Goal: Information Seeking & Learning: Get advice/opinions

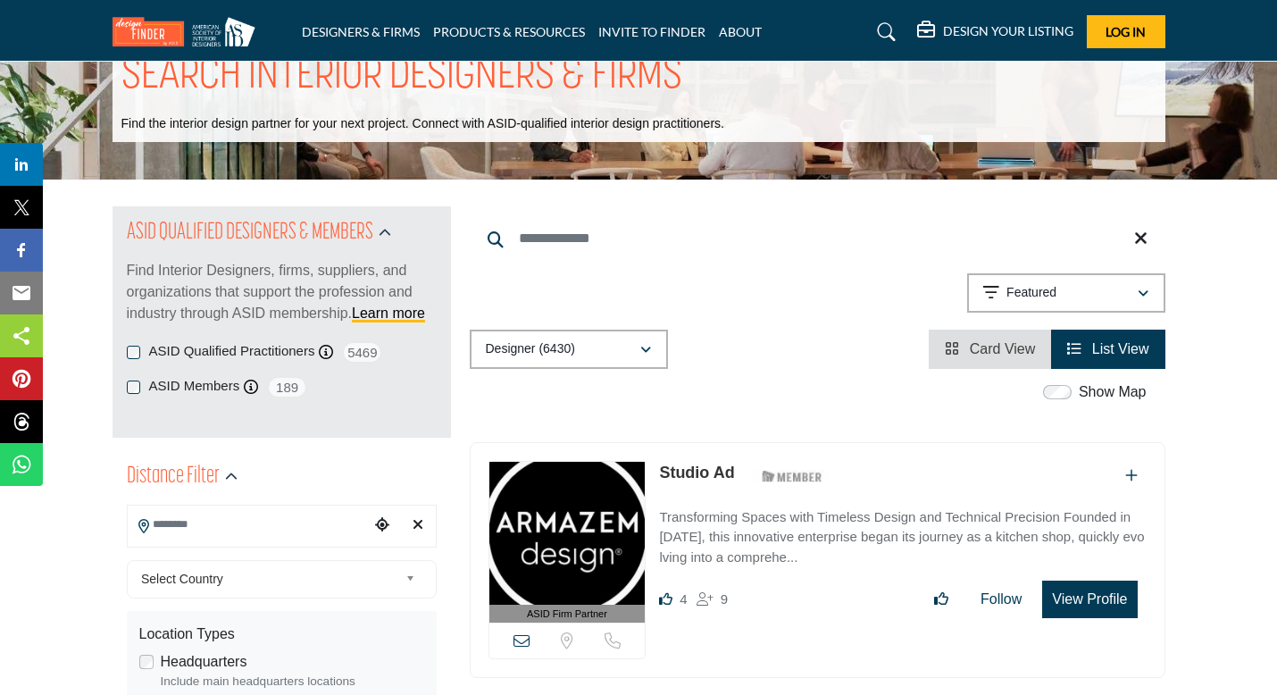
scroll to position [70, 0]
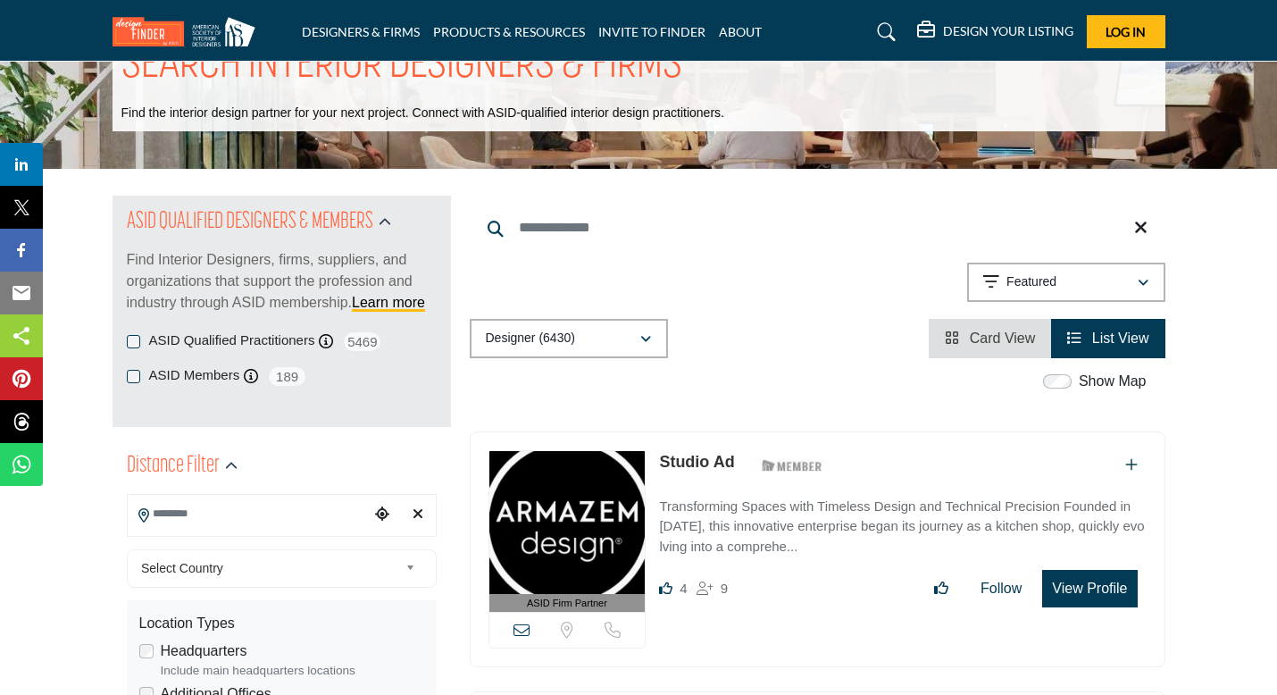
click at [381, 517] on icon "Choose your current location" at bounding box center [382, 513] width 14 height 14
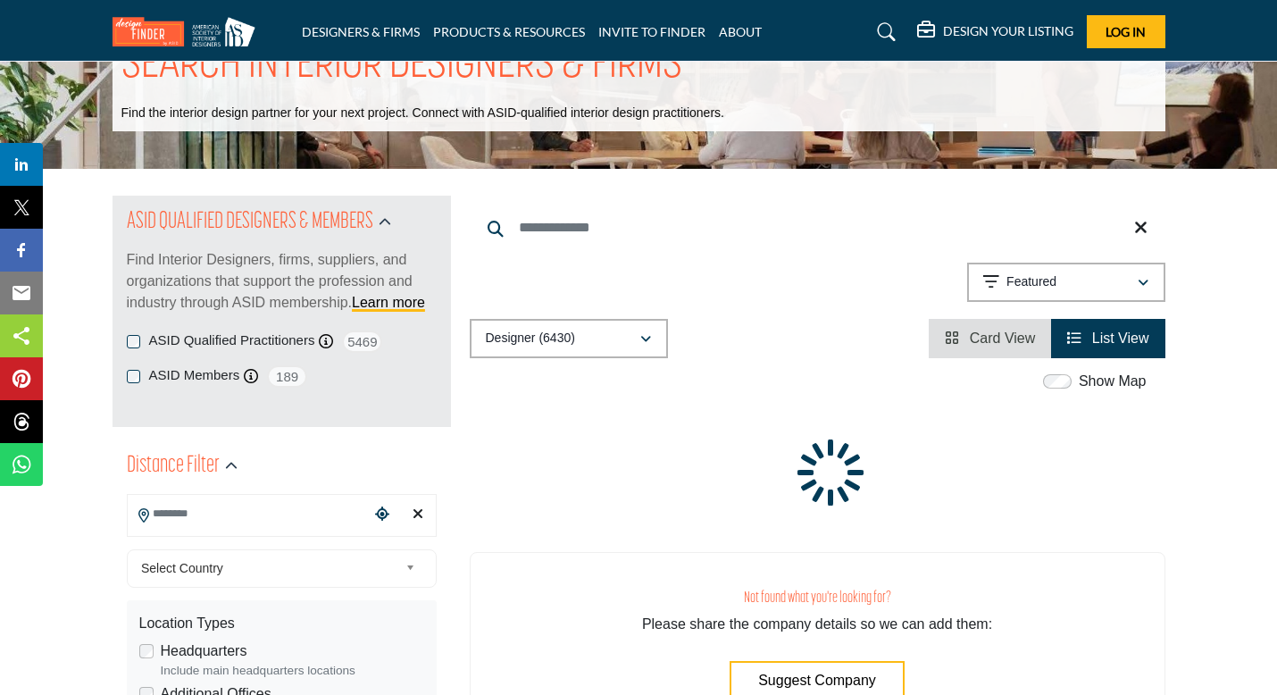
type input "**********"
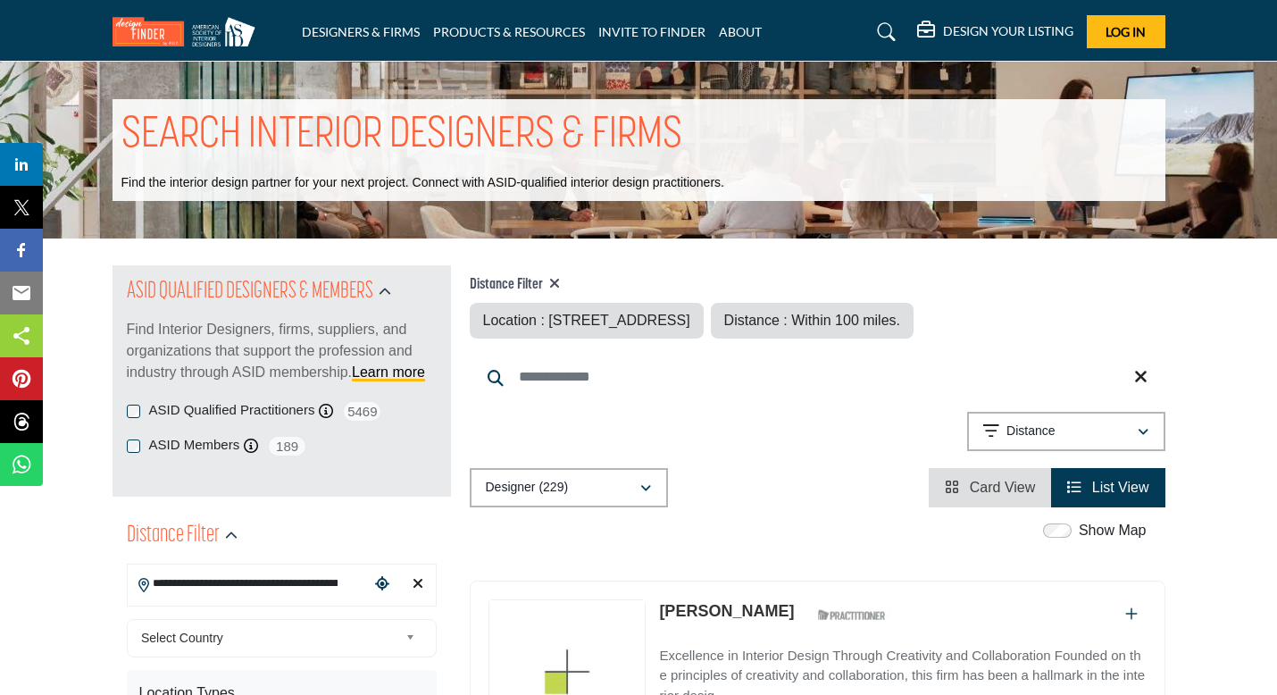
click at [417, 578] on icon "Clear search location" at bounding box center [418, 583] width 11 height 14
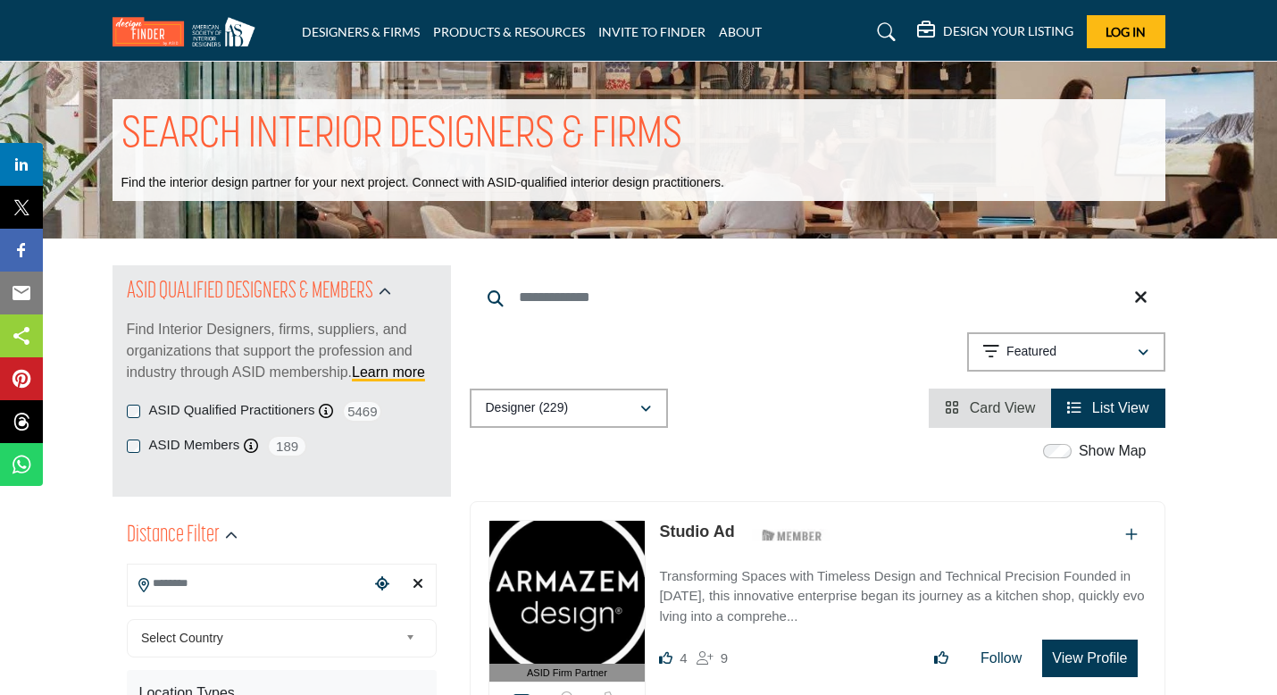
click at [417, 585] on icon "Clear search location" at bounding box center [418, 583] width 11 height 14
click at [204, 588] on input "Search Location" at bounding box center [248, 583] width 241 height 35
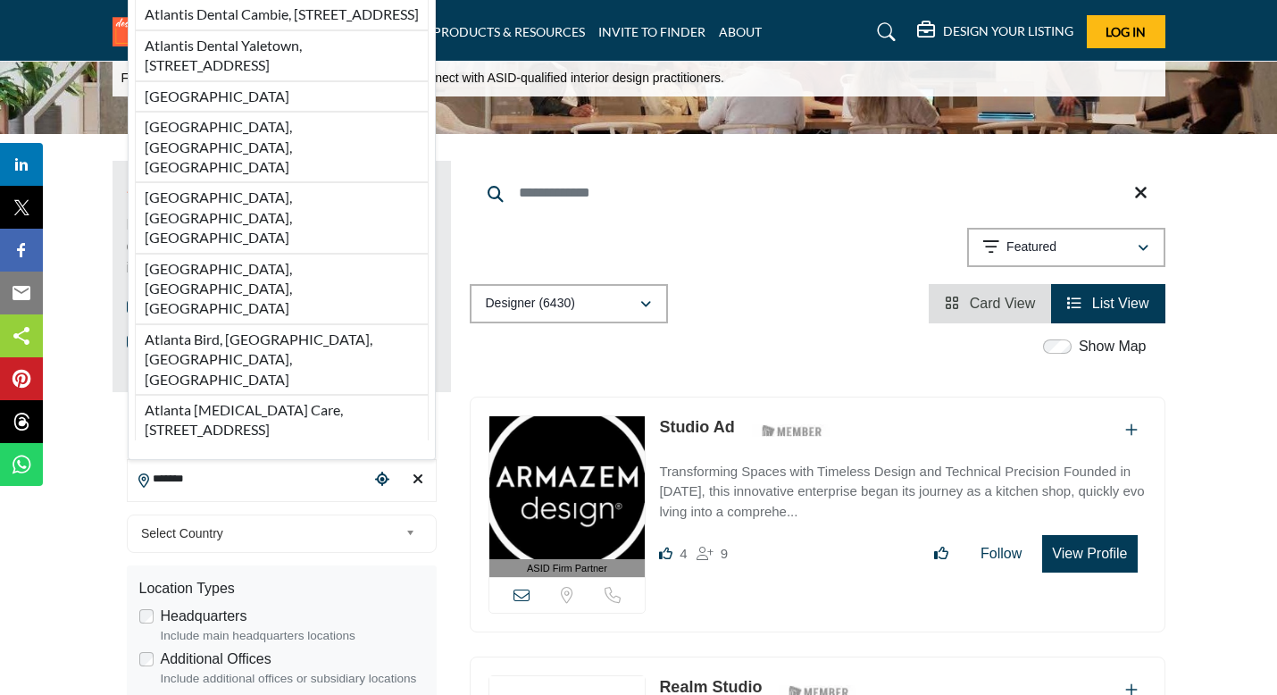
scroll to position [106, 0]
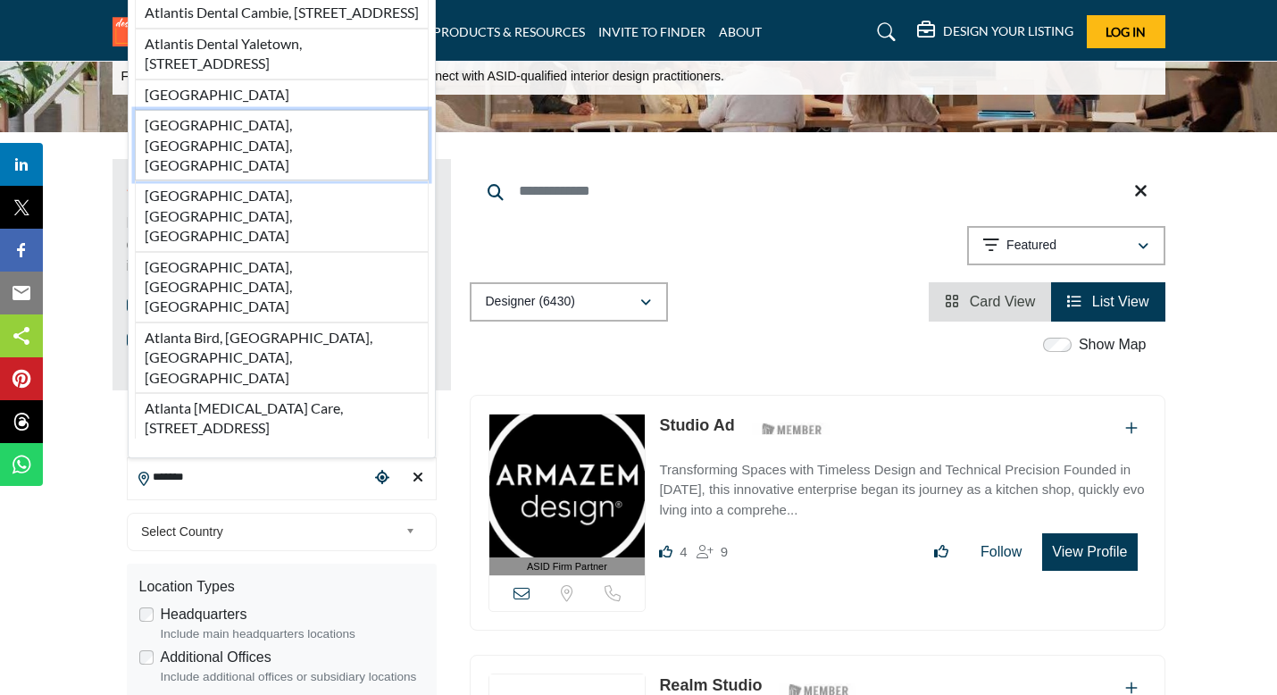
click at [222, 180] on li "Atlanta, GA, USA" at bounding box center [282, 145] width 294 height 71
type input "**********"
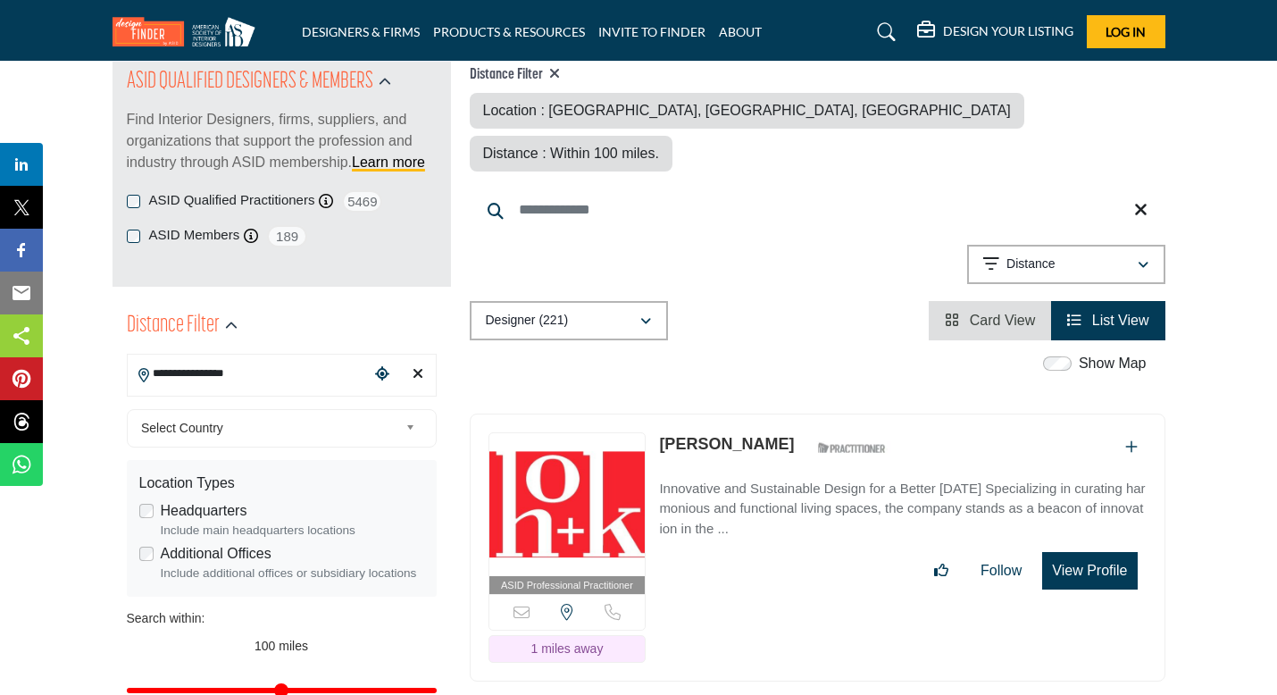
scroll to position [213, 0]
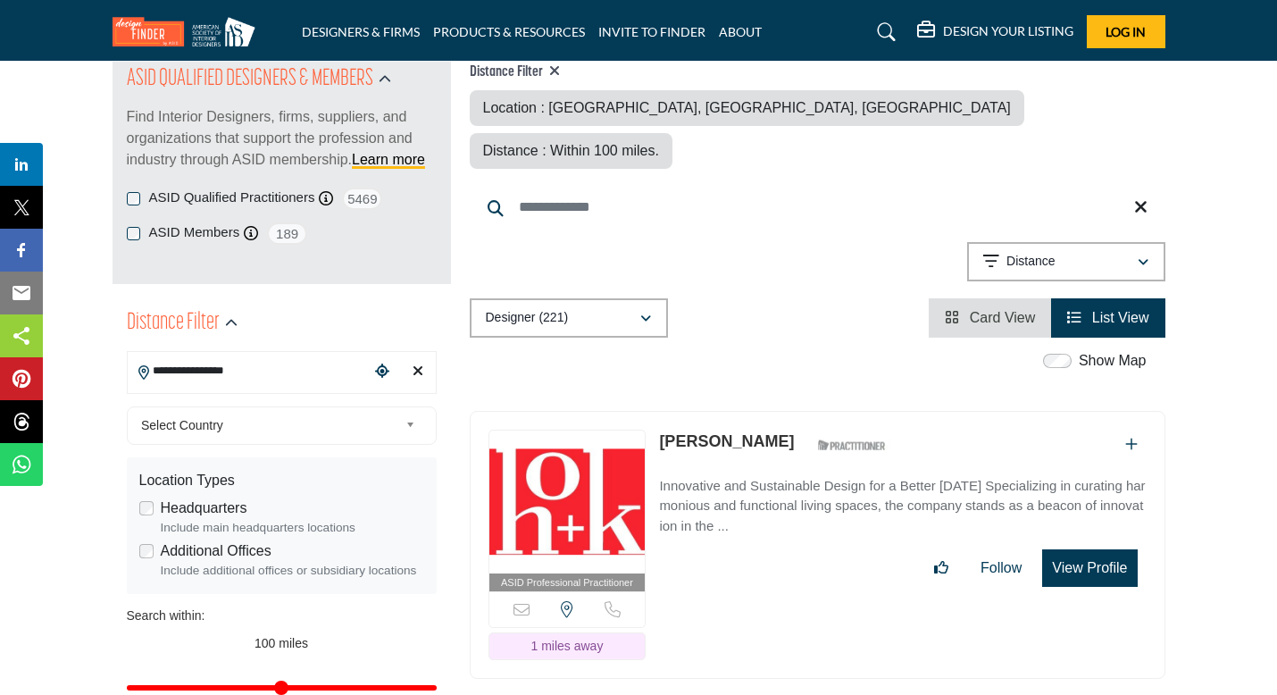
click at [319, 427] on span "Select Country" at bounding box center [269, 424] width 257 height 21
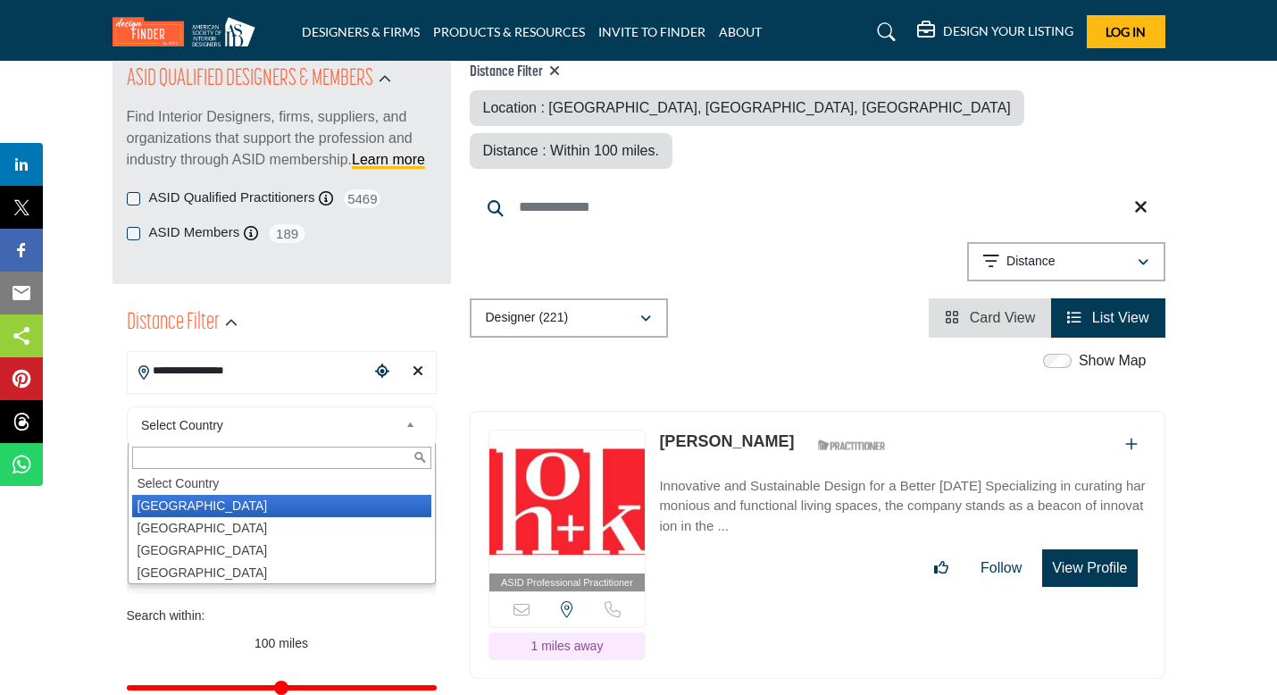
click at [234, 503] on li "United States" at bounding box center [281, 506] width 299 height 22
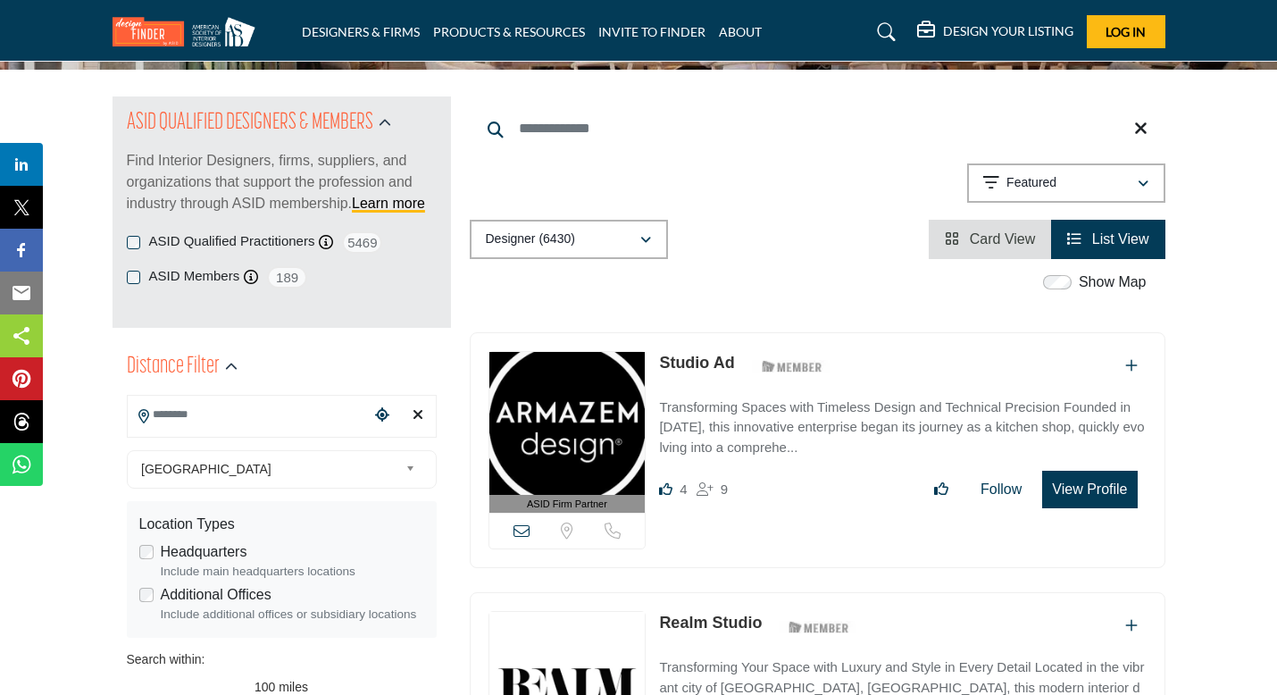
scroll to position [171, 0]
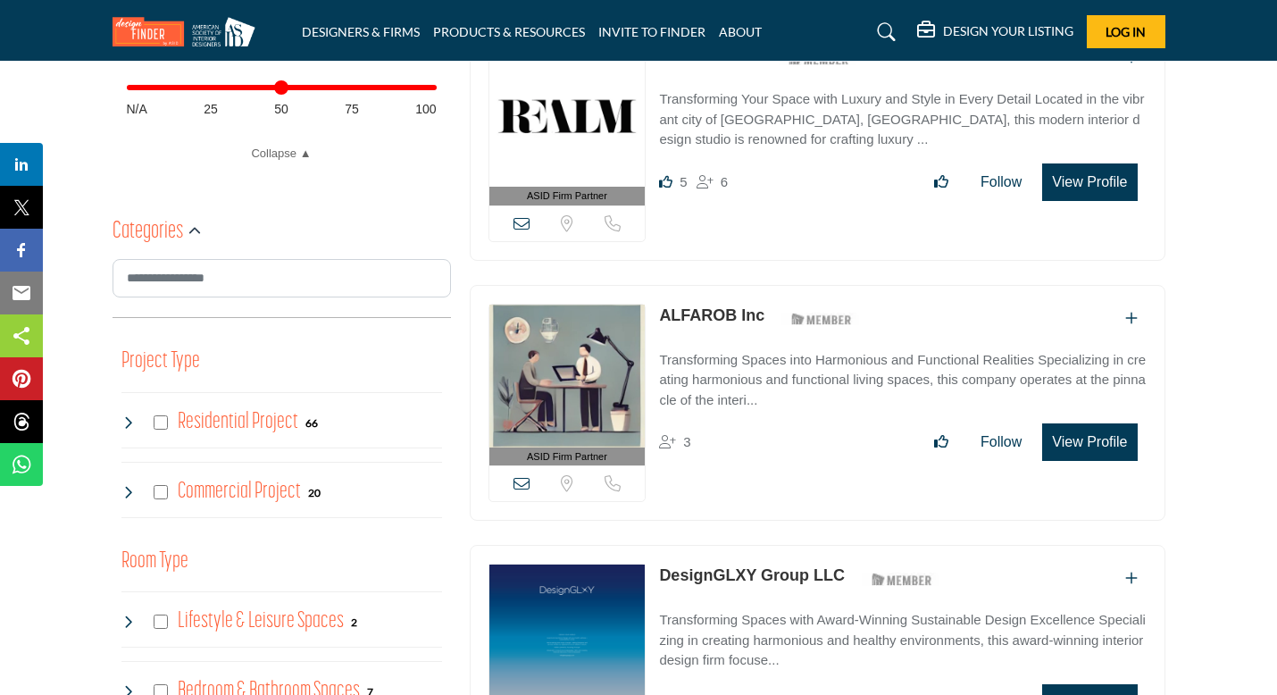
scroll to position [813, 0]
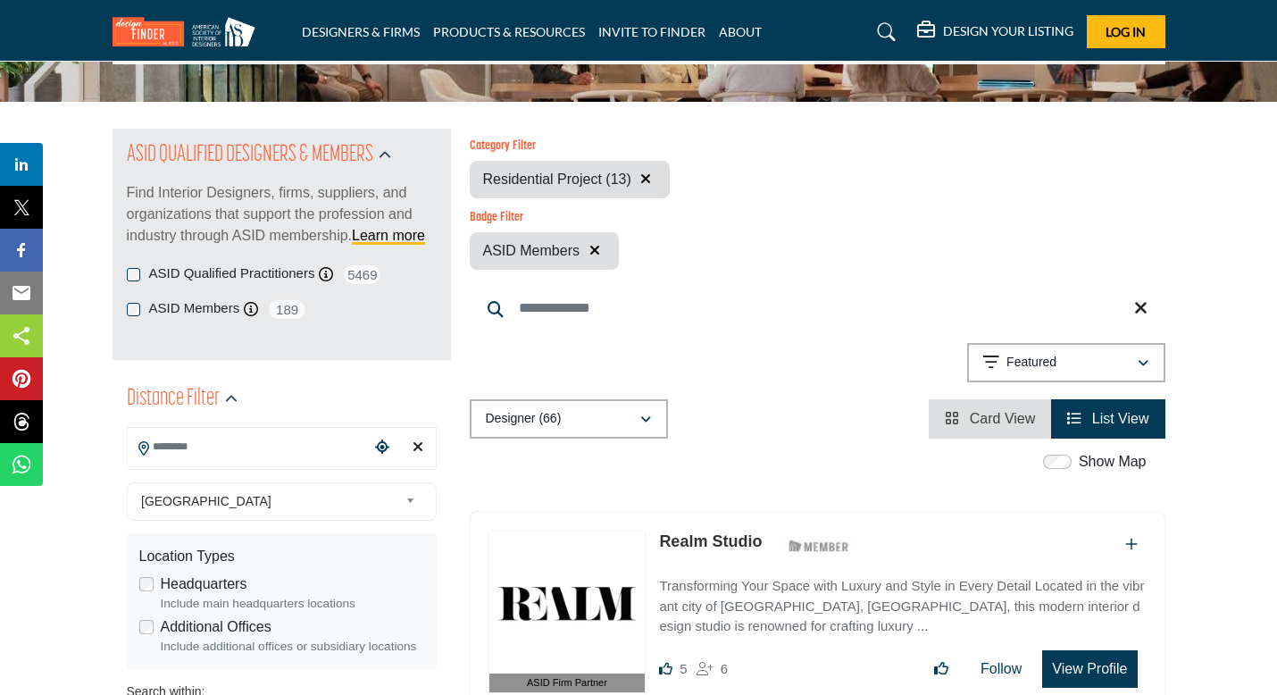
scroll to position [126, 0]
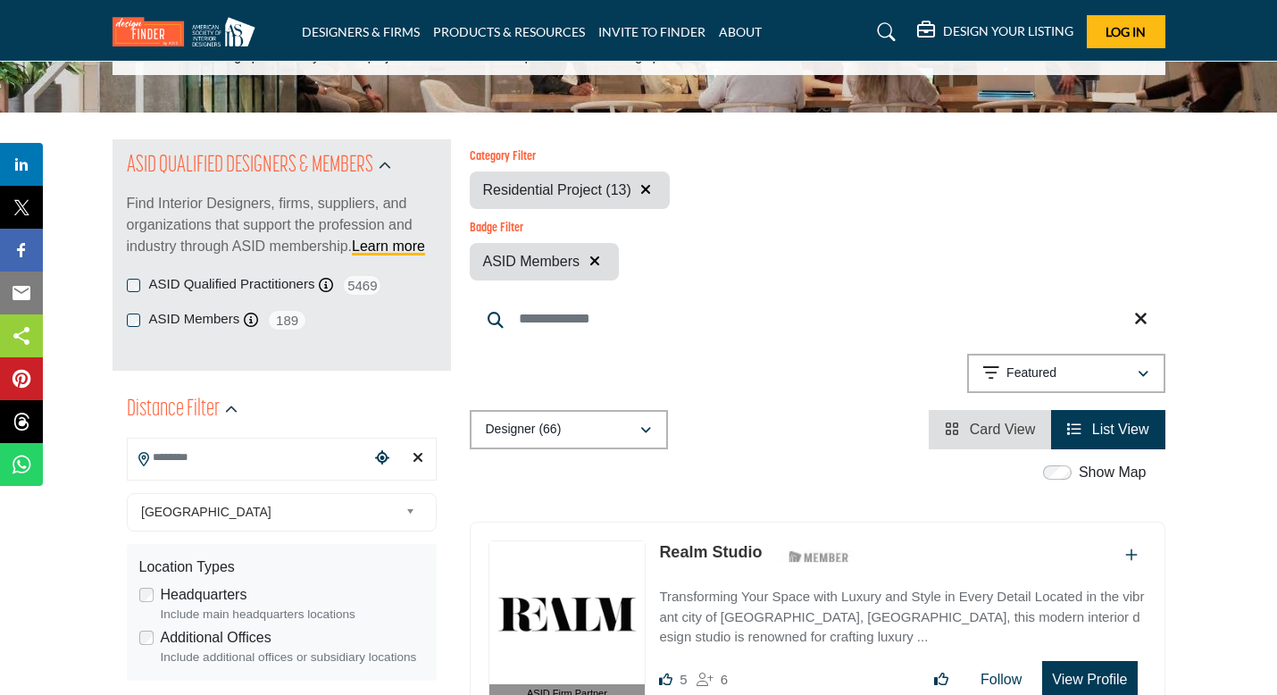
click at [872, 240] on div "Badge Filter ASID Members" at bounding box center [818, 250] width 696 height 59
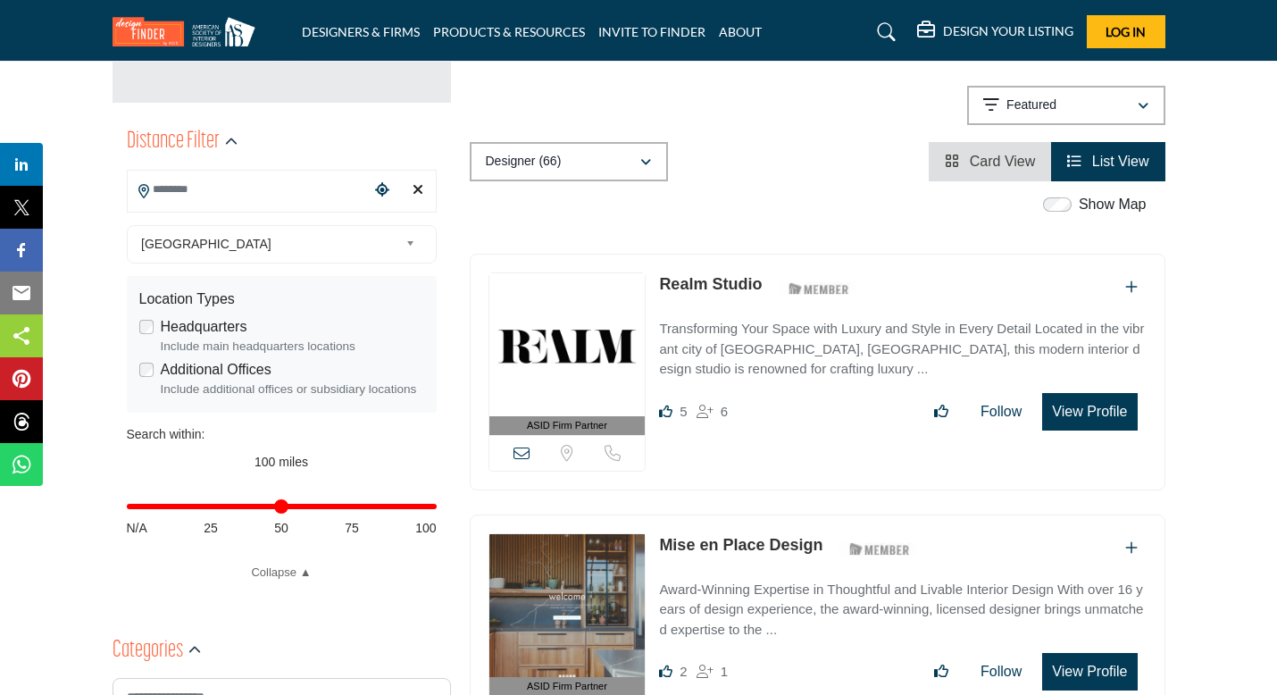
scroll to position [397, 0]
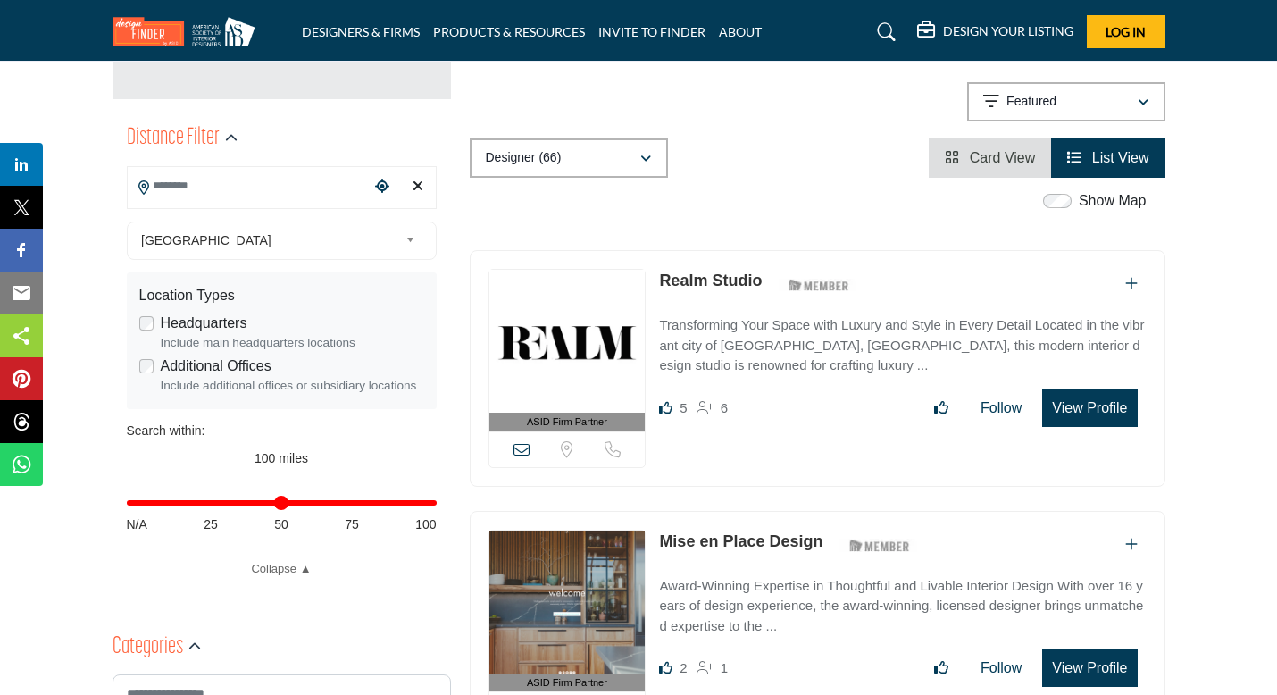
click at [696, 283] on link "Realm Studio" at bounding box center [710, 280] width 103 height 18
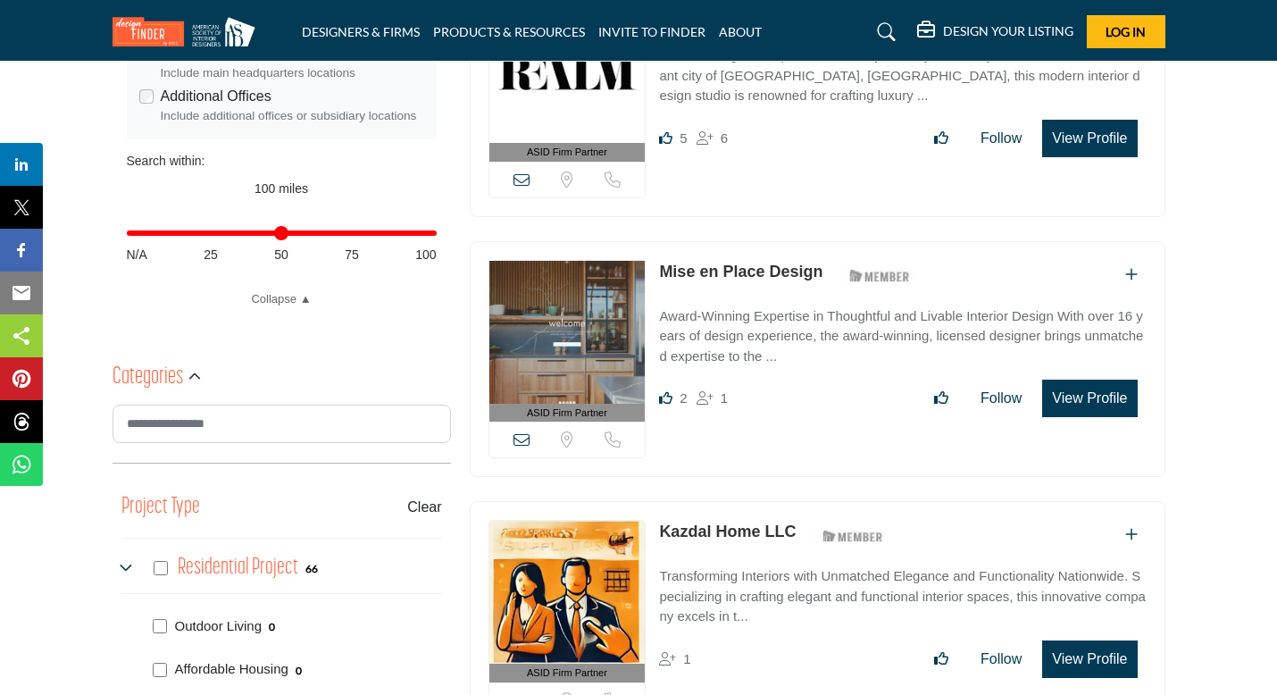
scroll to position [668, 0]
click at [767, 271] on link "Mise en Place Design" at bounding box center [740, 271] width 163 height 18
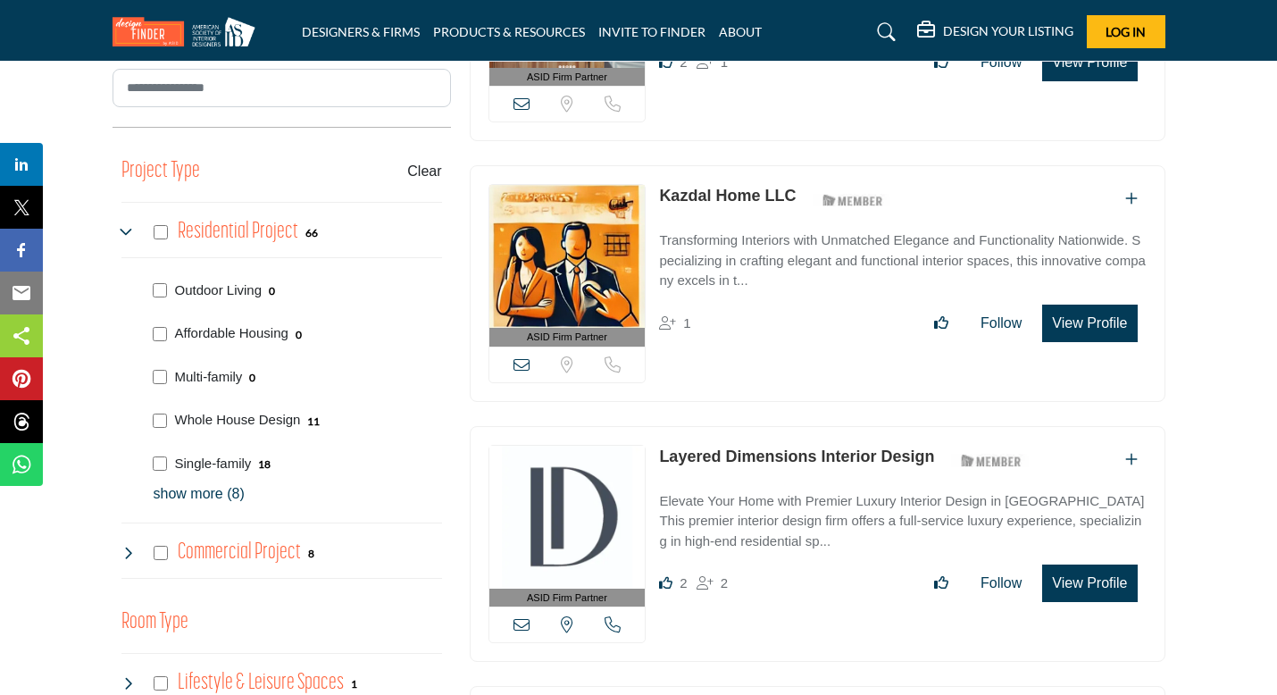
scroll to position [1011, 0]
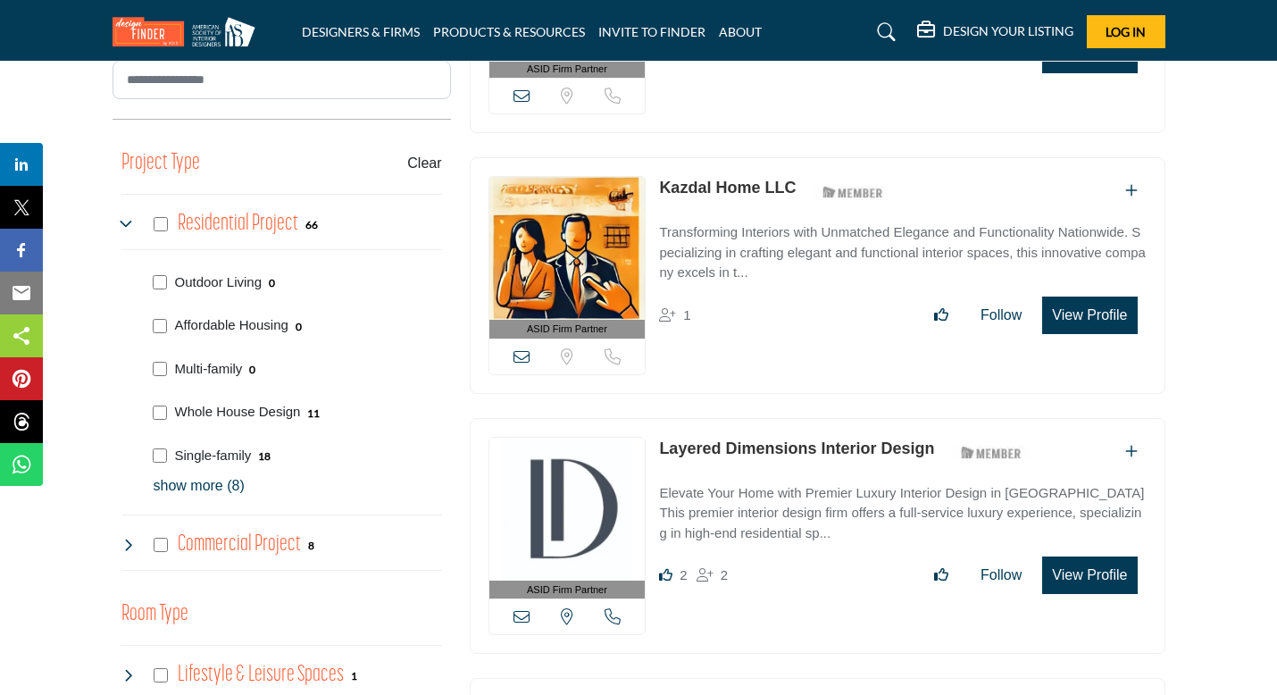
click at [739, 187] on link "Kazdal Home LLC" at bounding box center [727, 188] width 137 height 18
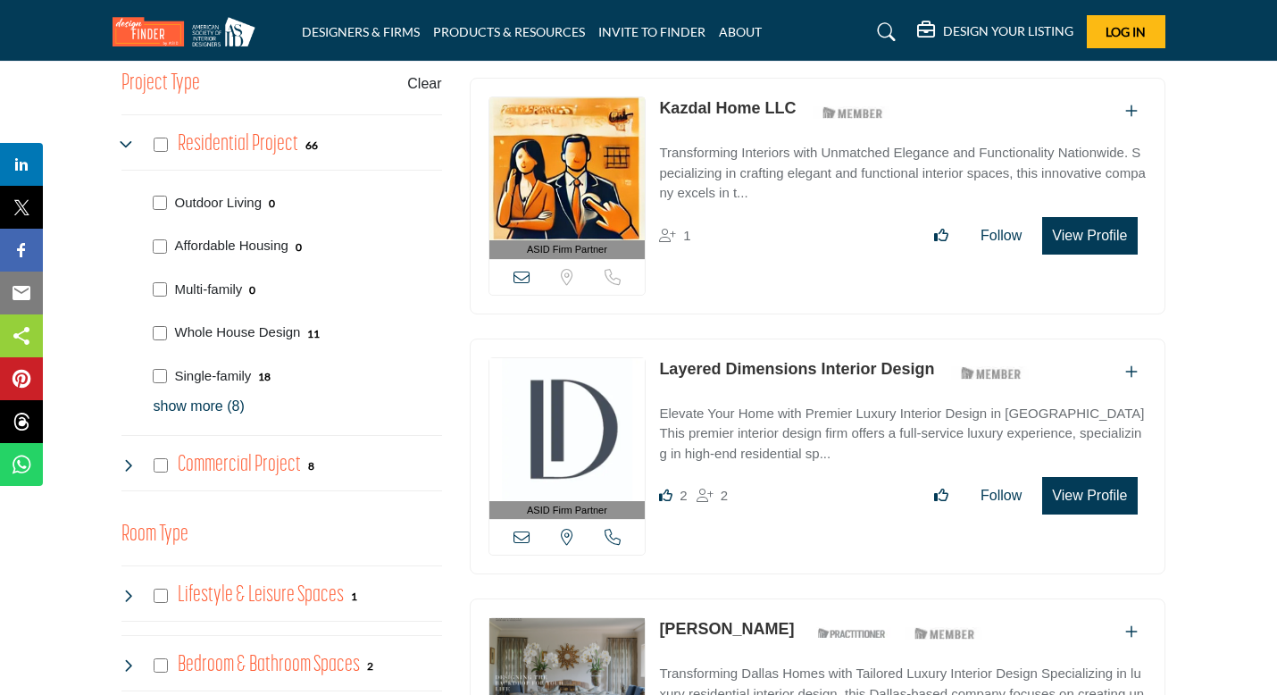
scroll to position [1113, 0]
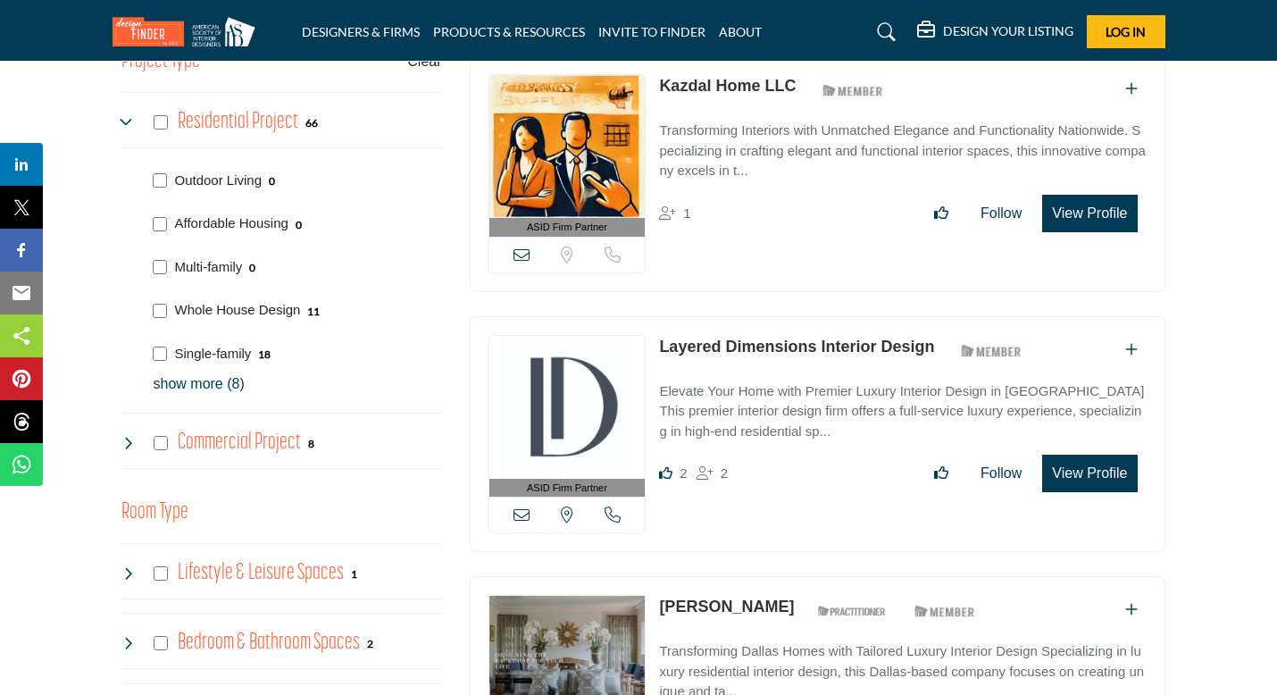
click at [785, 346] on link "Layered Dimensions Interior Design" at bounding box center [796, 347] width 275 height 18
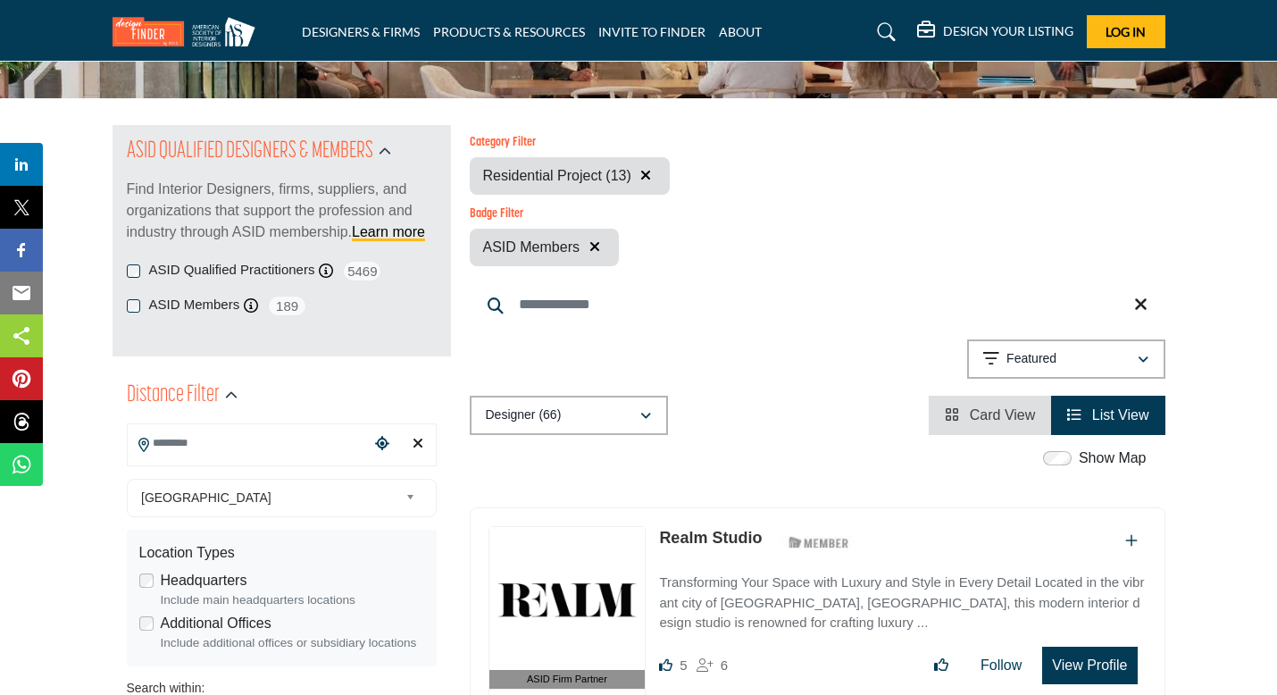
scroll to position [256, 0]
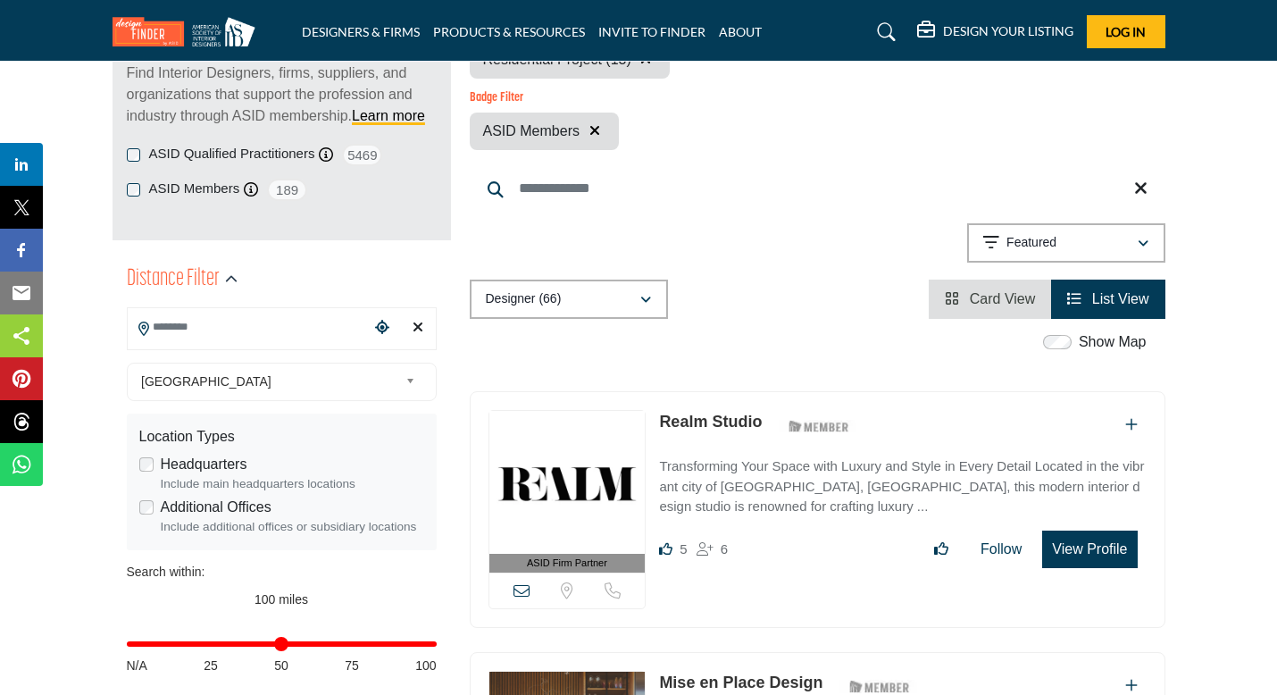
click at [174, 338] on input "Search Location" at bounding box center [248, 327] width 241 height 35
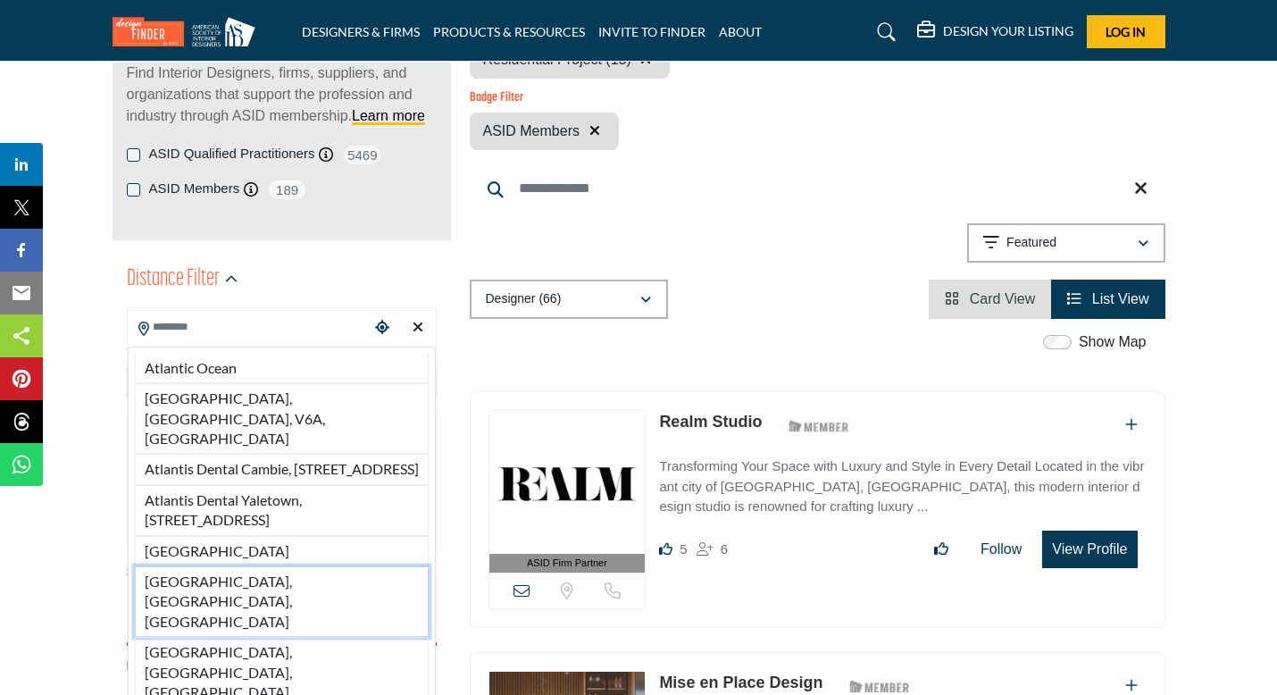
click at [197, 566] on li "Atlanta, GA, USA" at bounding box center [282, 601] width 294 height 71
type input "**********"
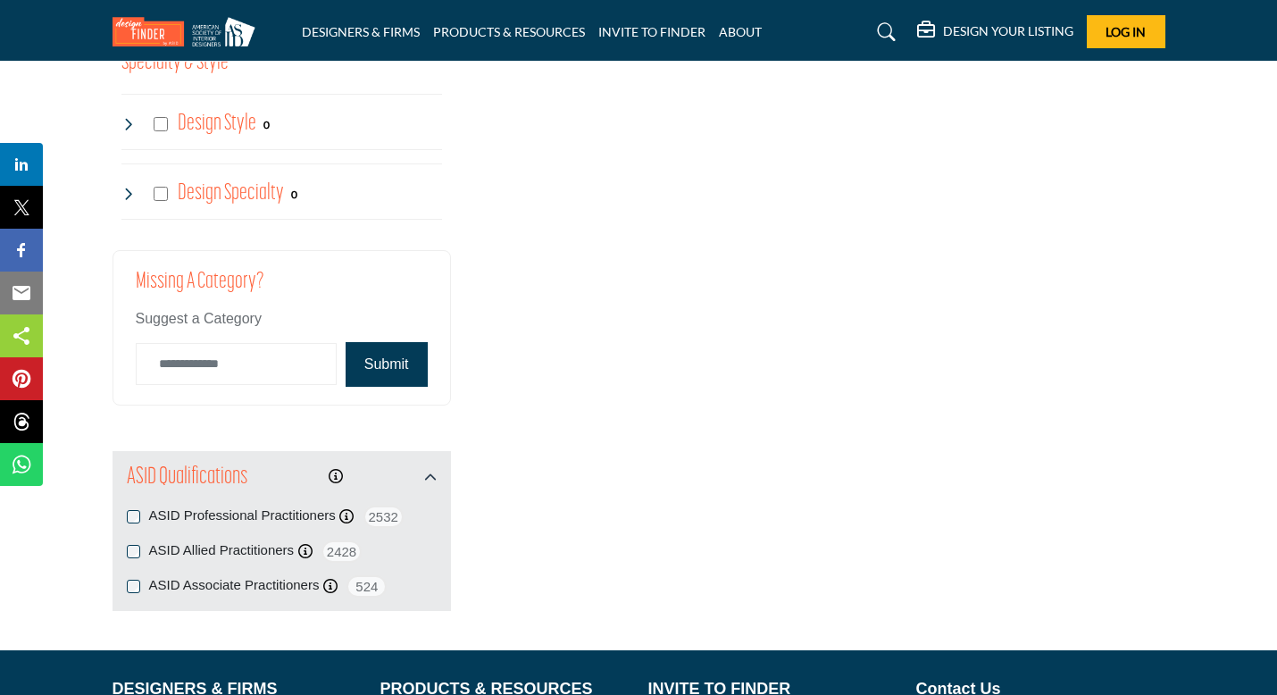
scroll to position [2298, 0]
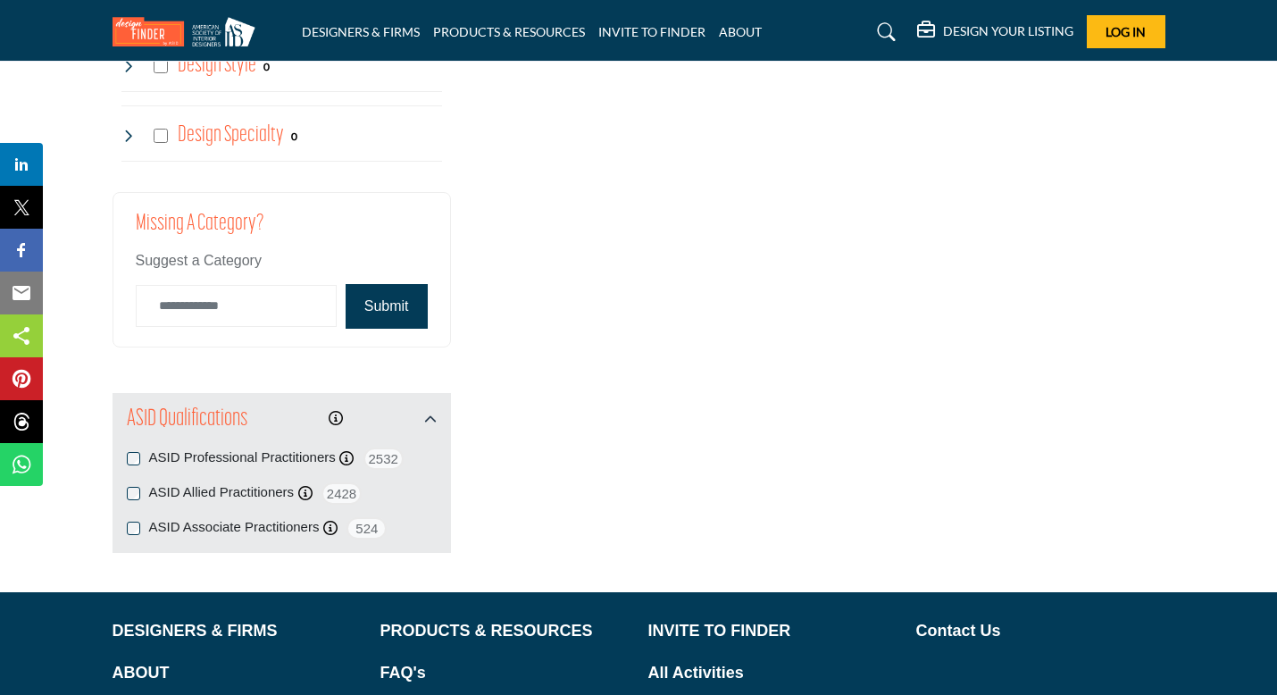
click at [391, 310] on button "Submit" at bounding box center [387, 306] width 82 height 45
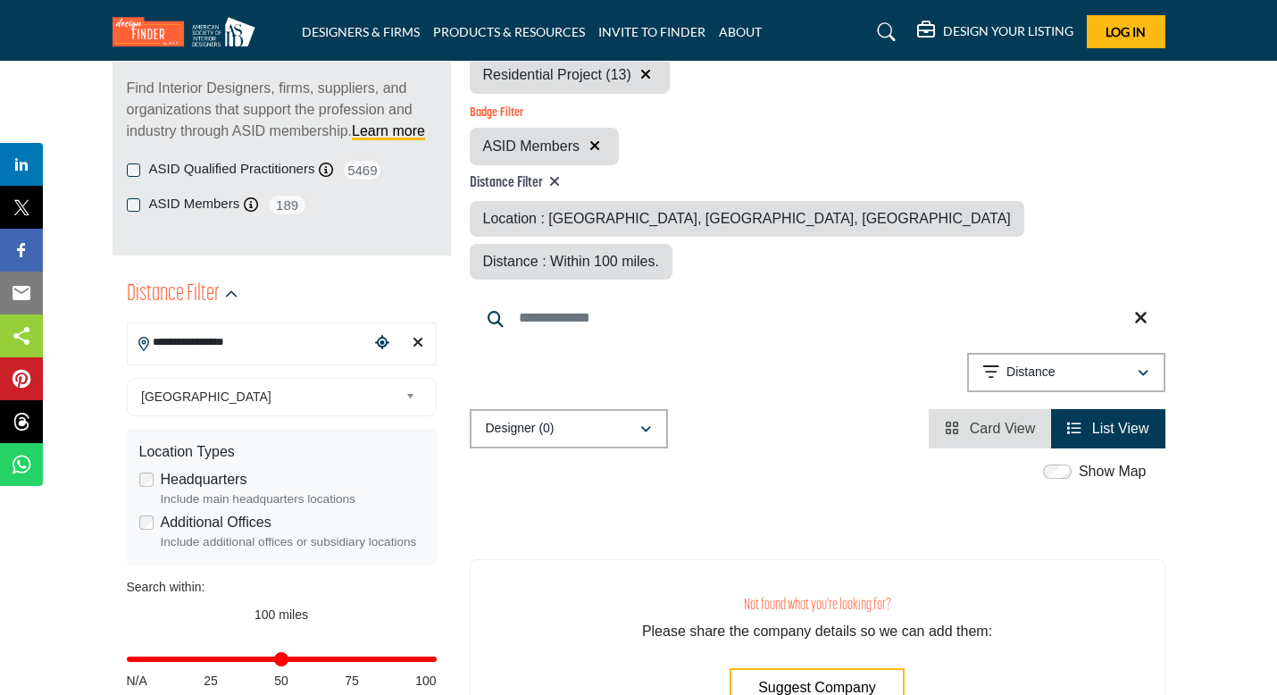
scroll to position [244, 0]
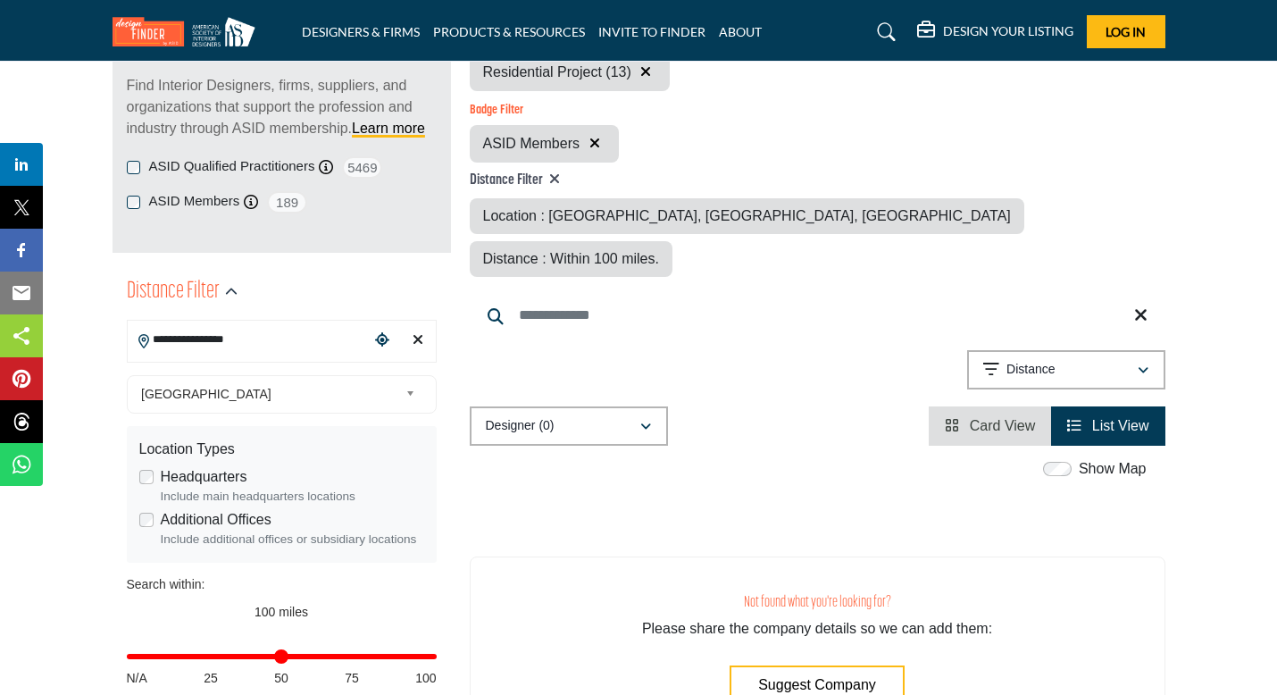
click at [659, 251] on span "Distance : Within 100 miles." at bounding box center [571, 258] width 176 height 15
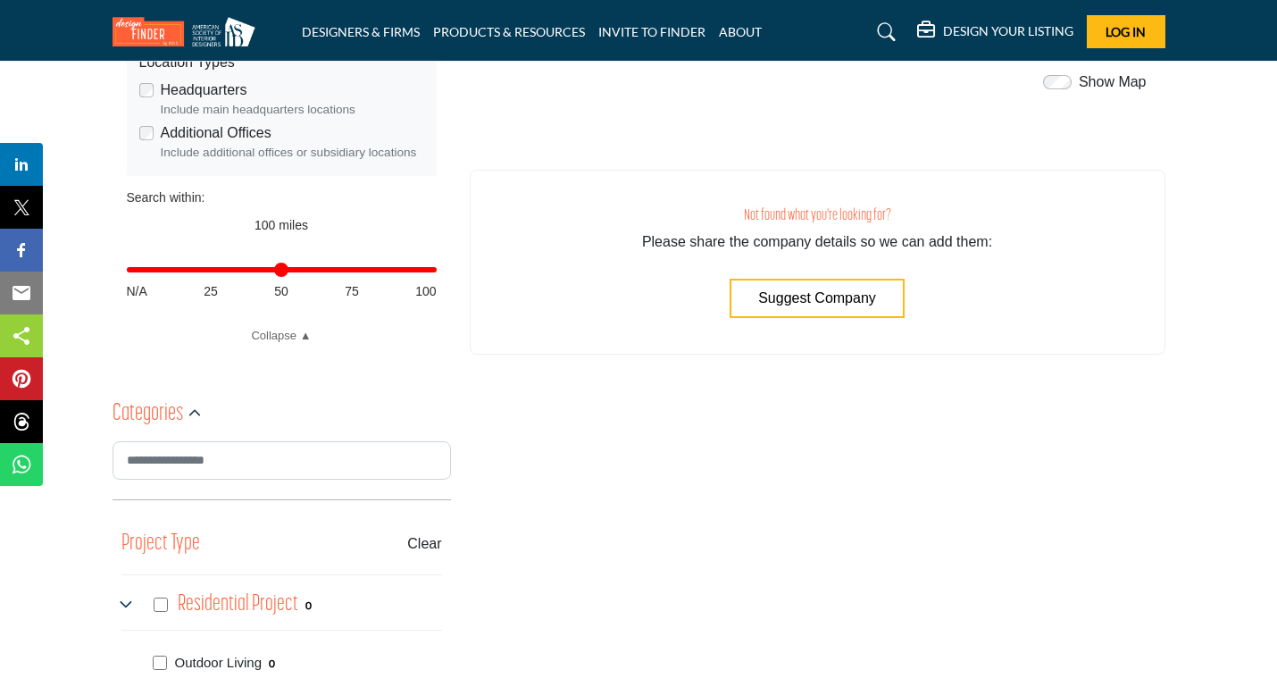
scroll to position [634, 0]
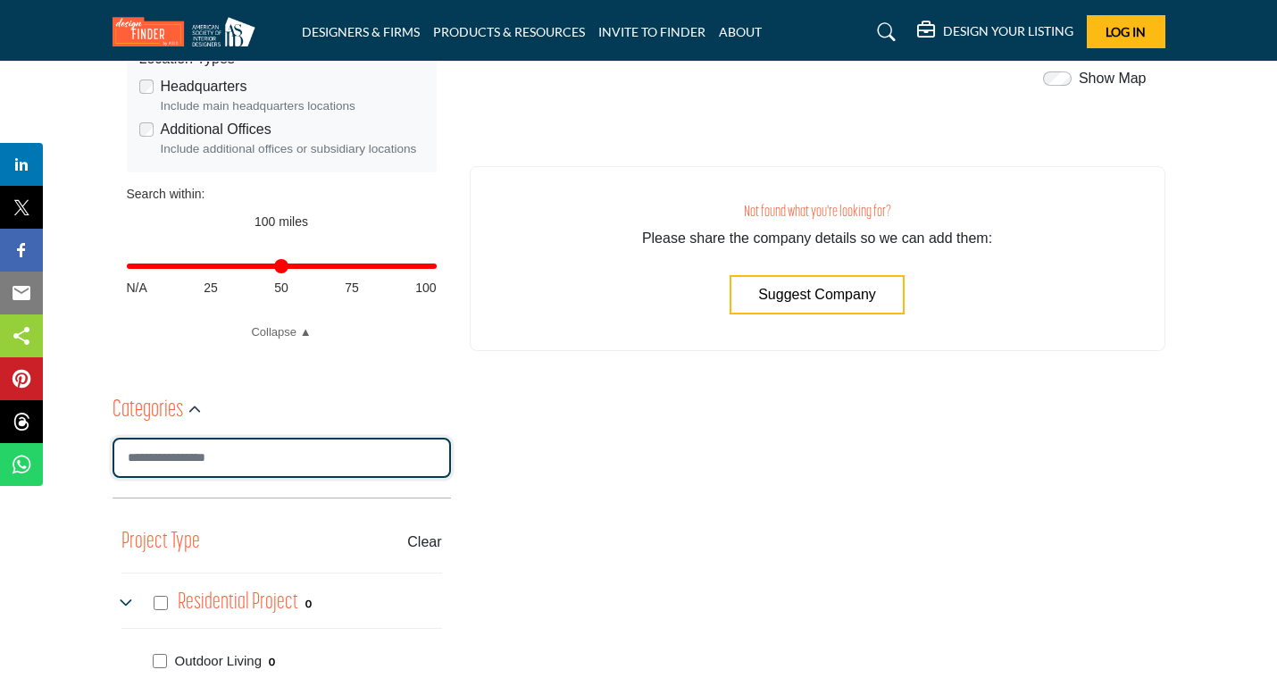
click at [238, 458] on input "Search Category" at bounding box center [282, 458] width 338 height 40
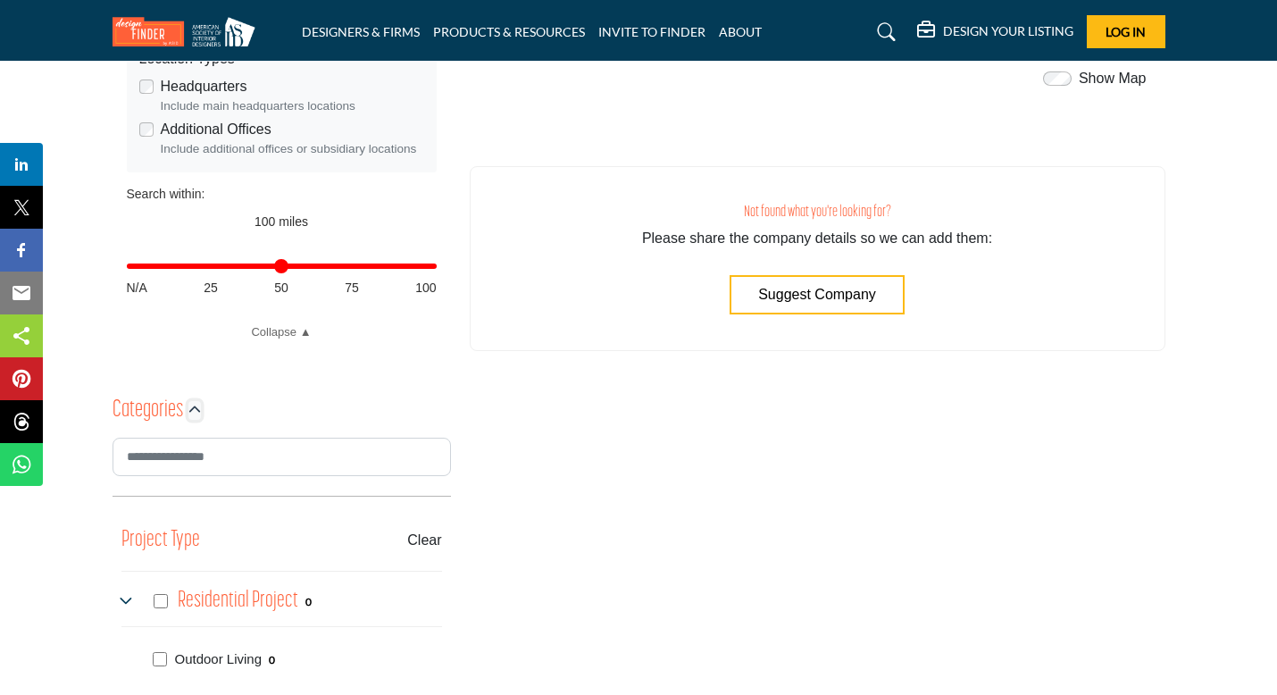
click at [192, 408] on icon "button" at bounding box center [194, 410] width 13 height 13
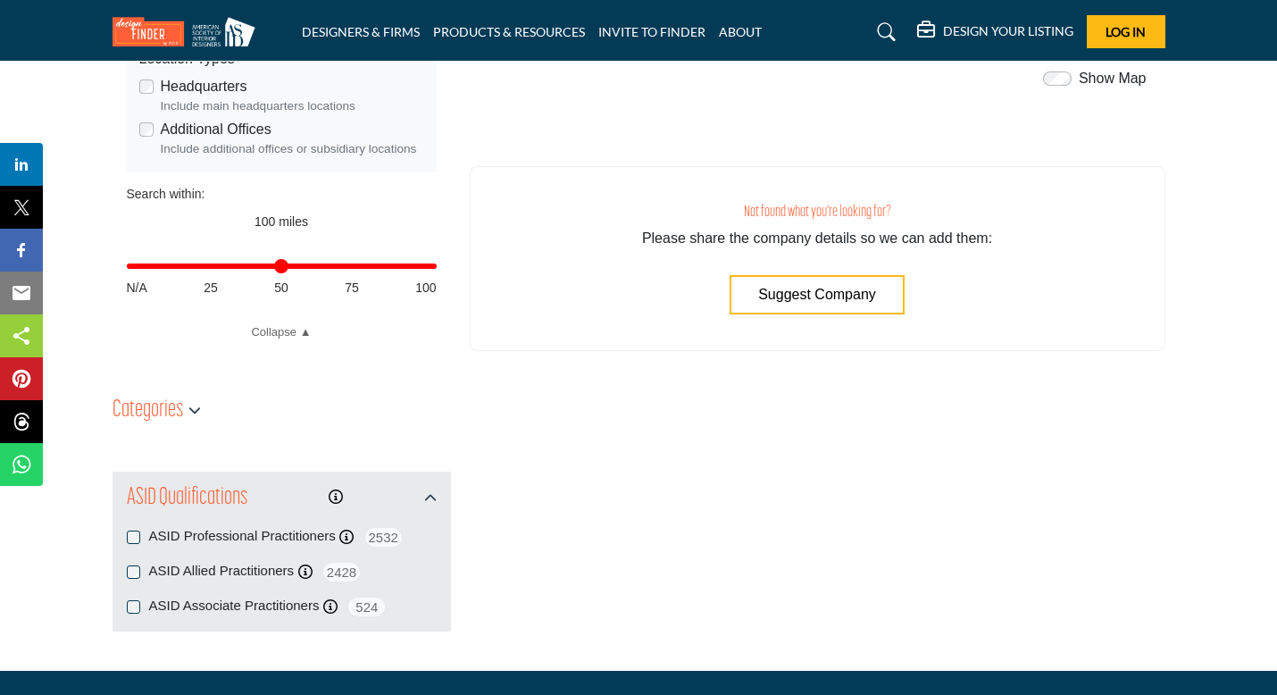
click at [232, 538] on label "ASID Professional Practitioners" at bounding box center [242, 536] width 187 height 21
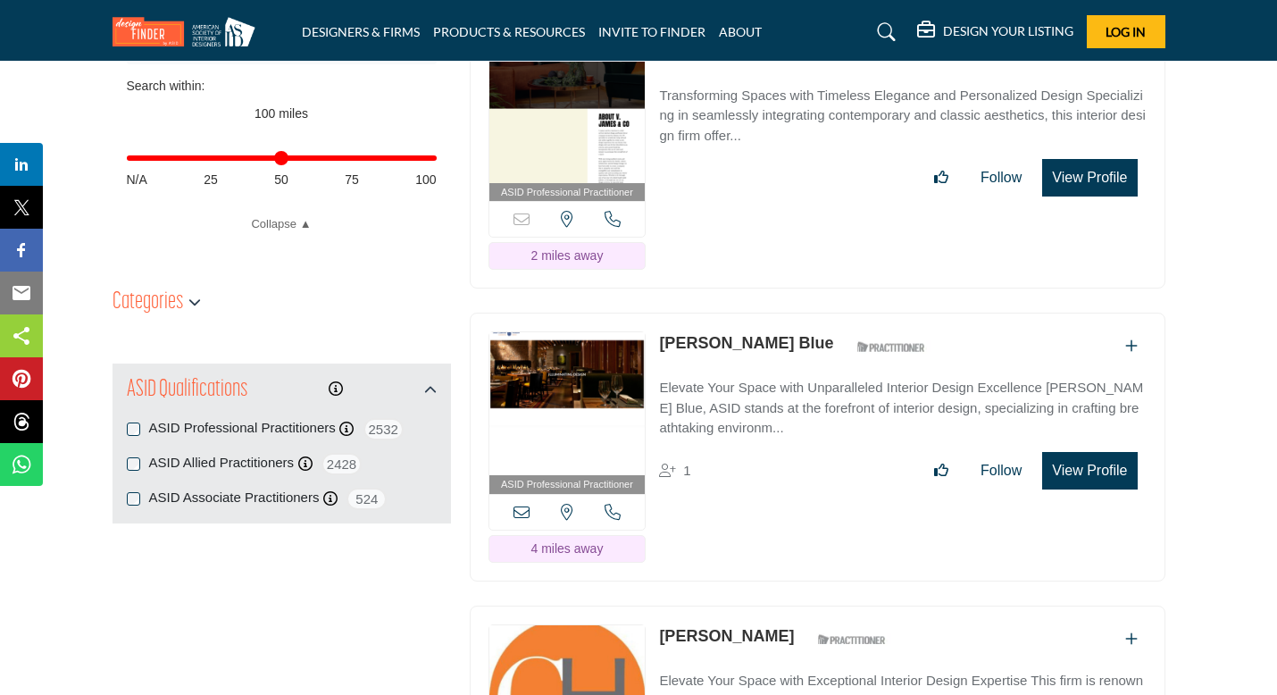
scroll to position [744, 0]
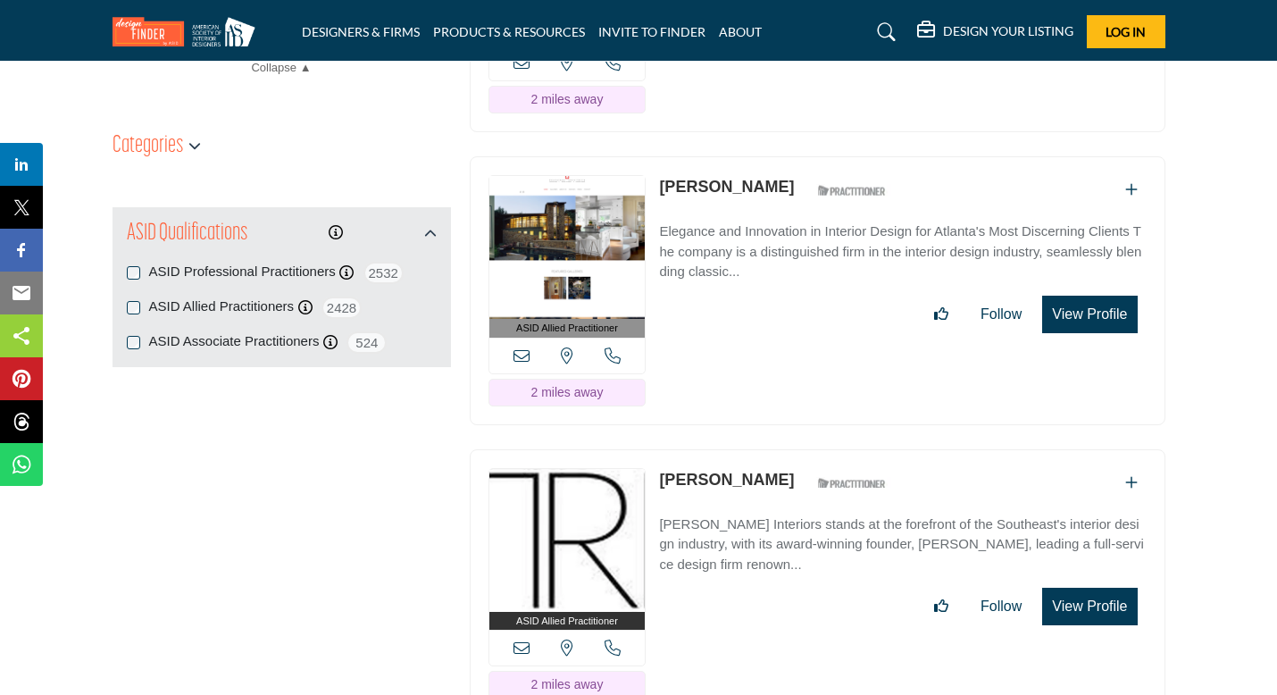
scroll to position [863, 0]
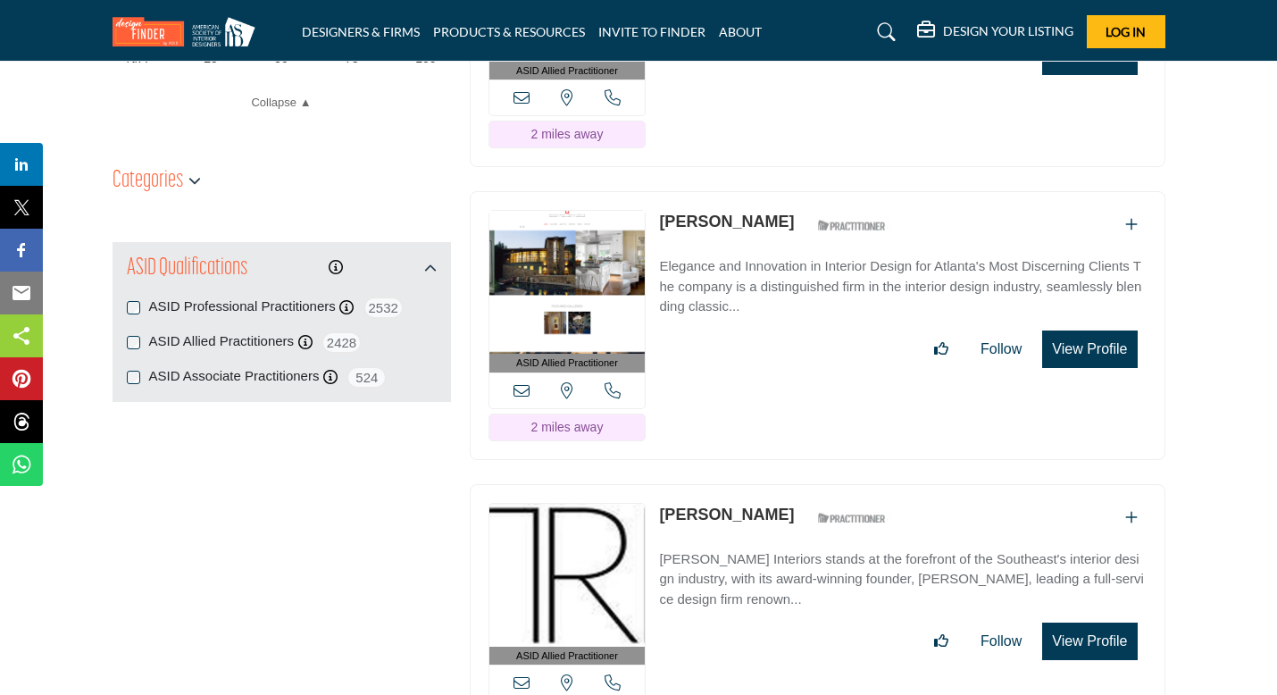
click at [738, 213] on link "Roger Deweese" at bounding box center [726, 222] width 135 height 18
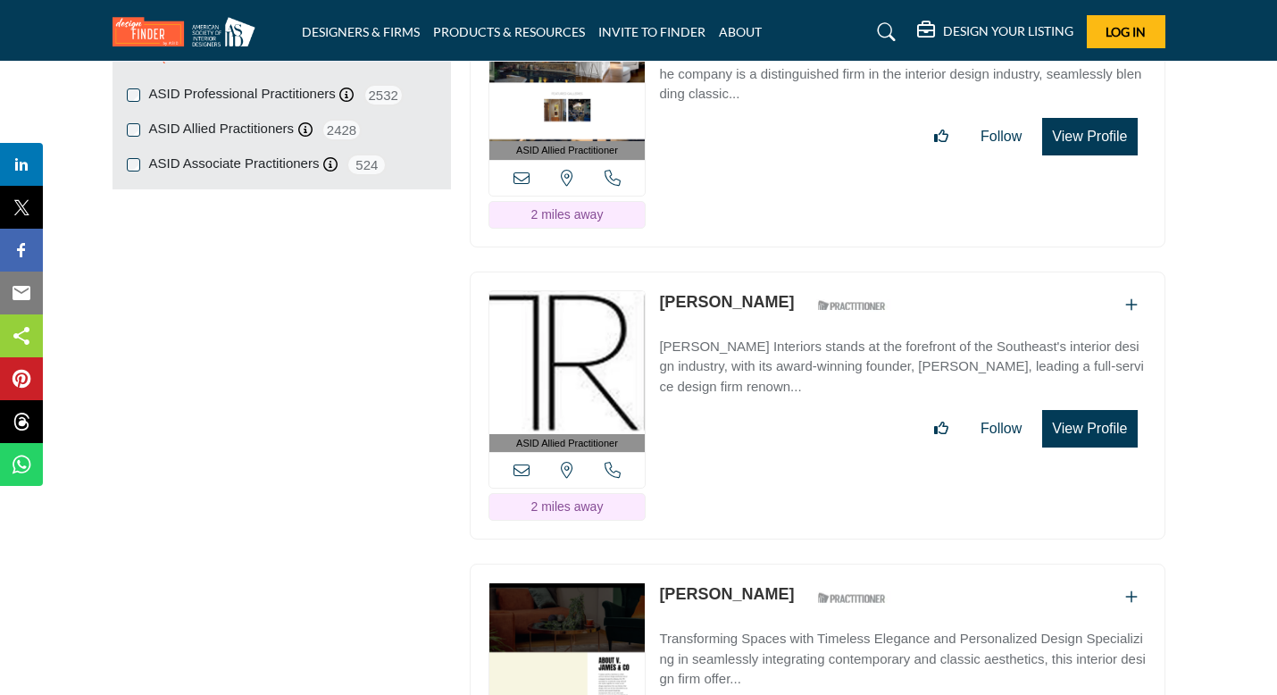
scroll to position [1078, 0]
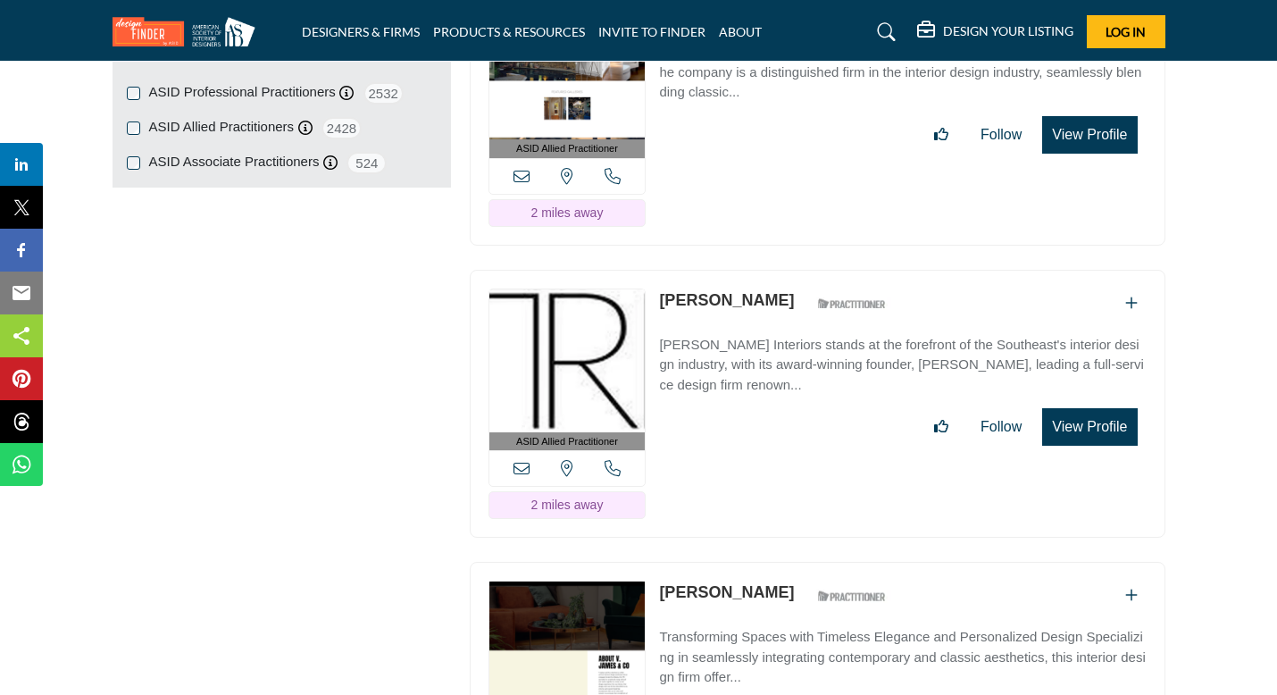
click at [732, 291] on link "[PERSON_NAME]" at bounding box center [726, 300] width 135 height 18
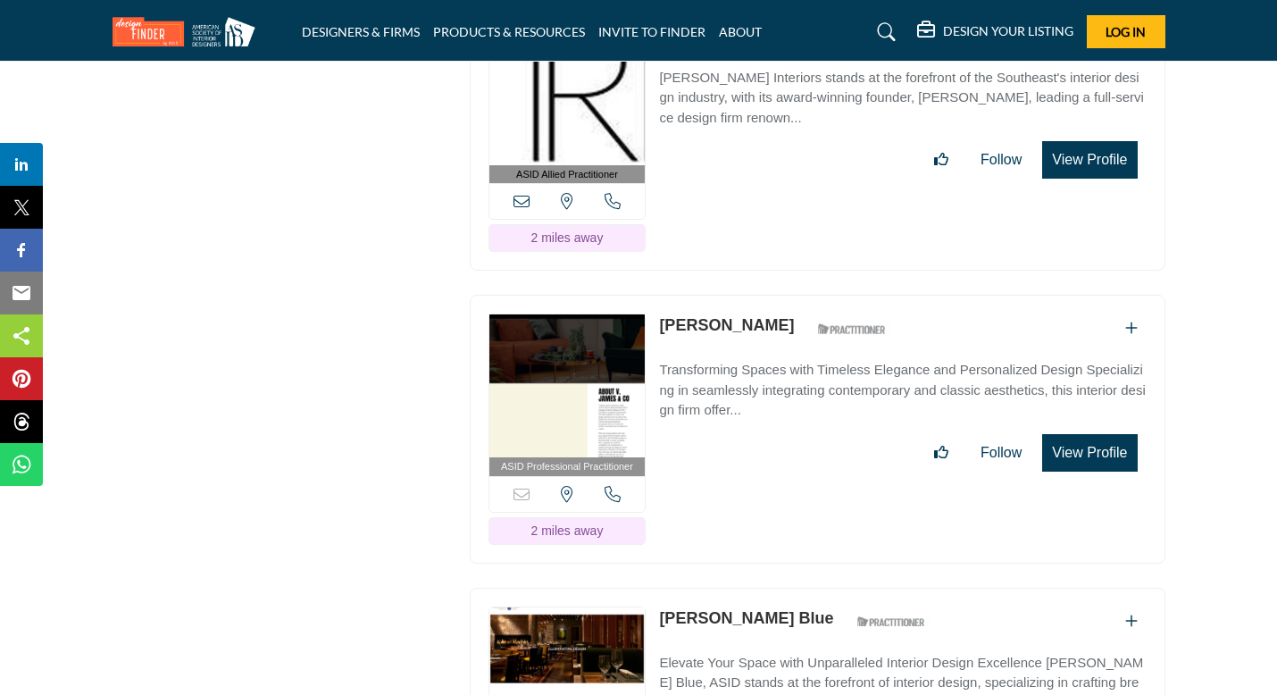
scroll to position [1347, 0]
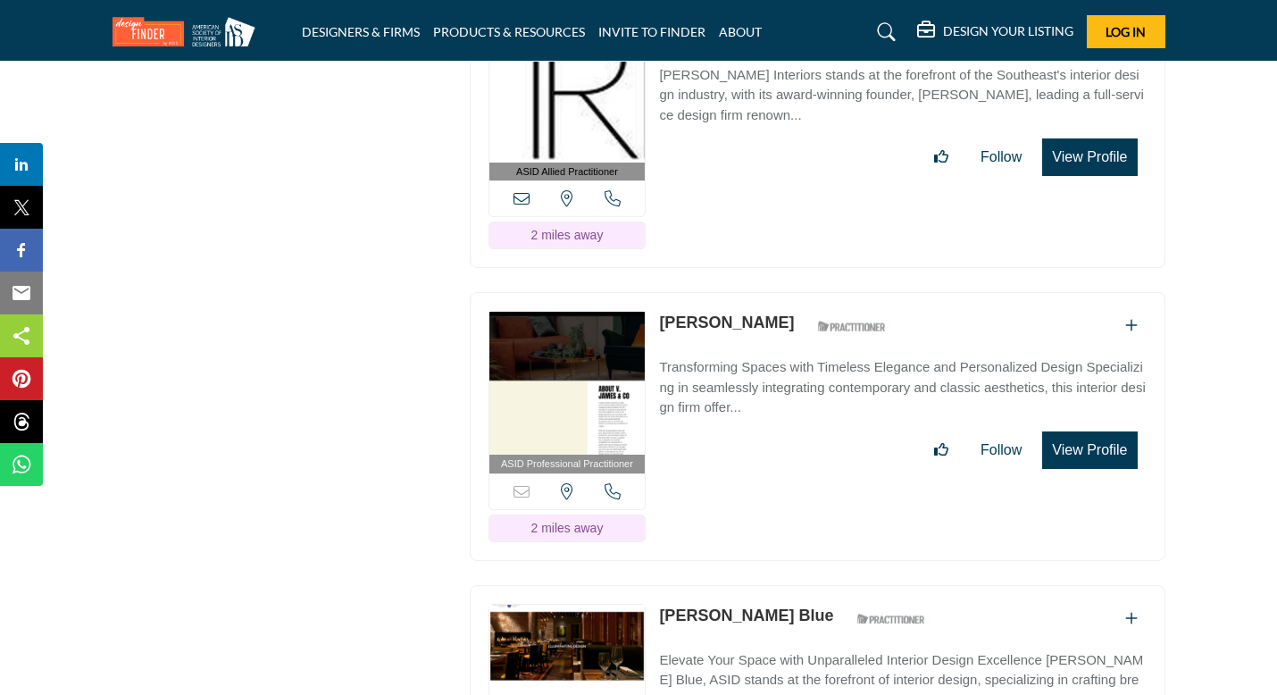
click at [726, 313] on link "Courtney Scott" at bounding box center [726, 322] width 135 height 18
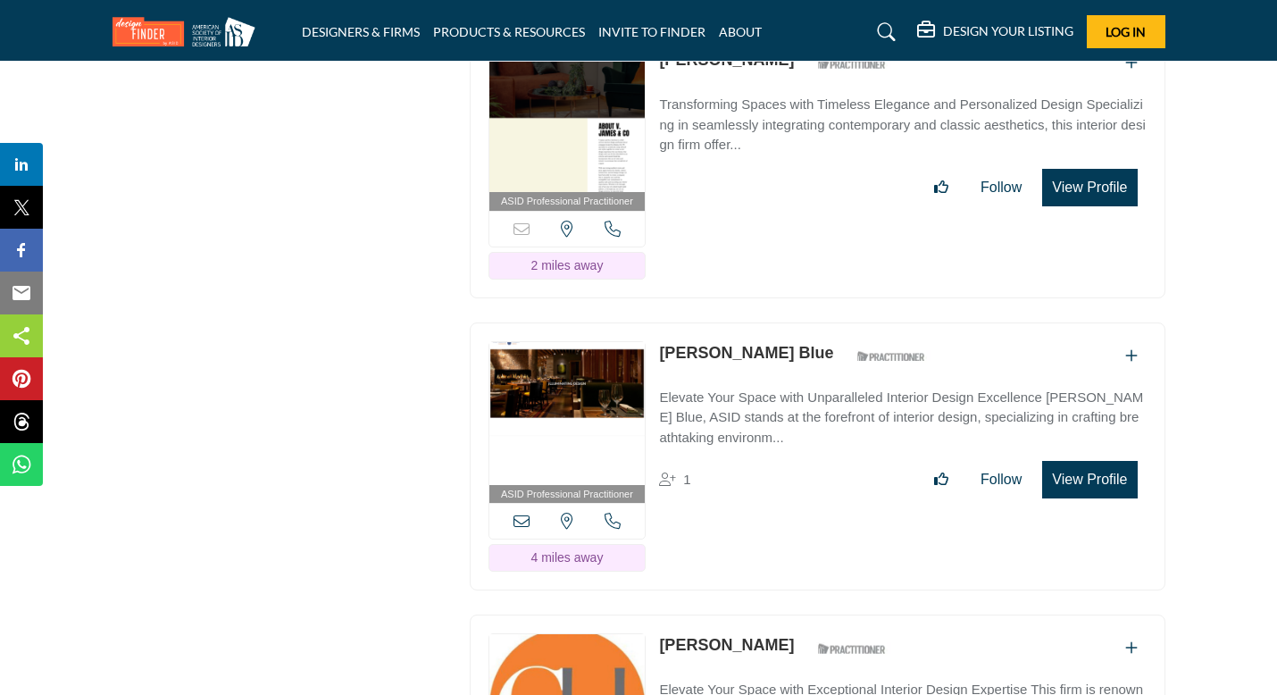
scroll to position [1608, 0]
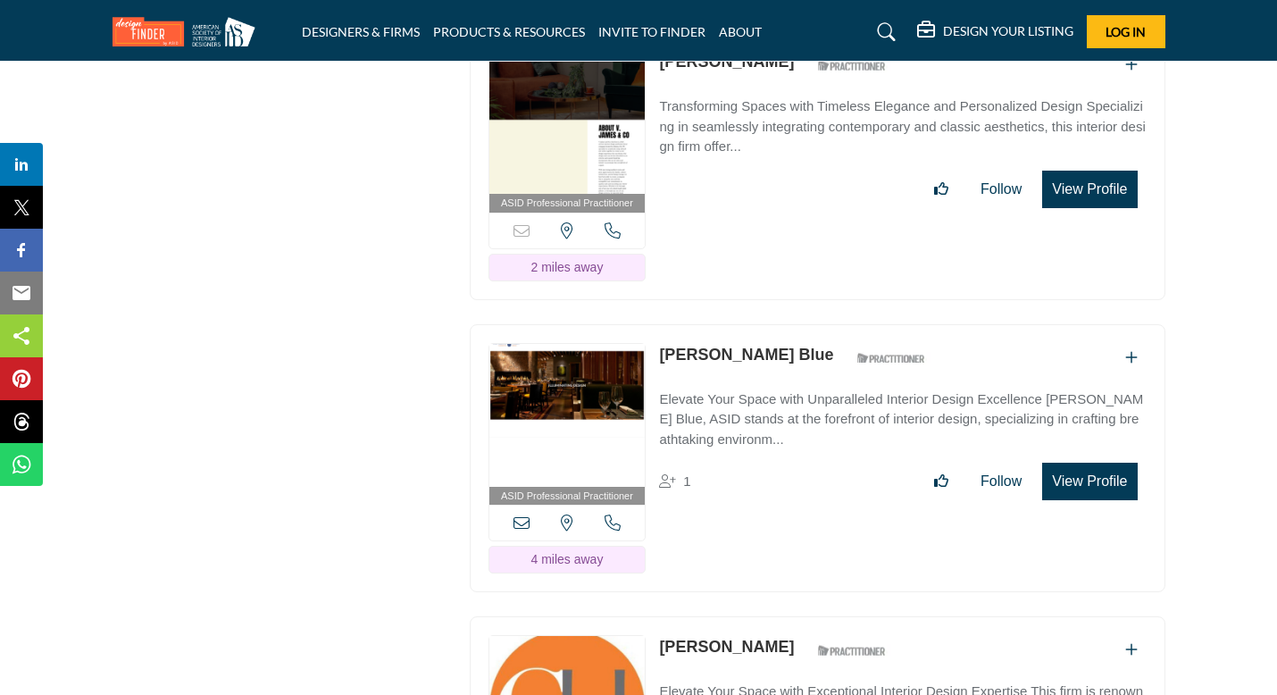
click at [747, 346] on link "Karen Teske Blue" at bounding box center [746, 355] width 174 height 18
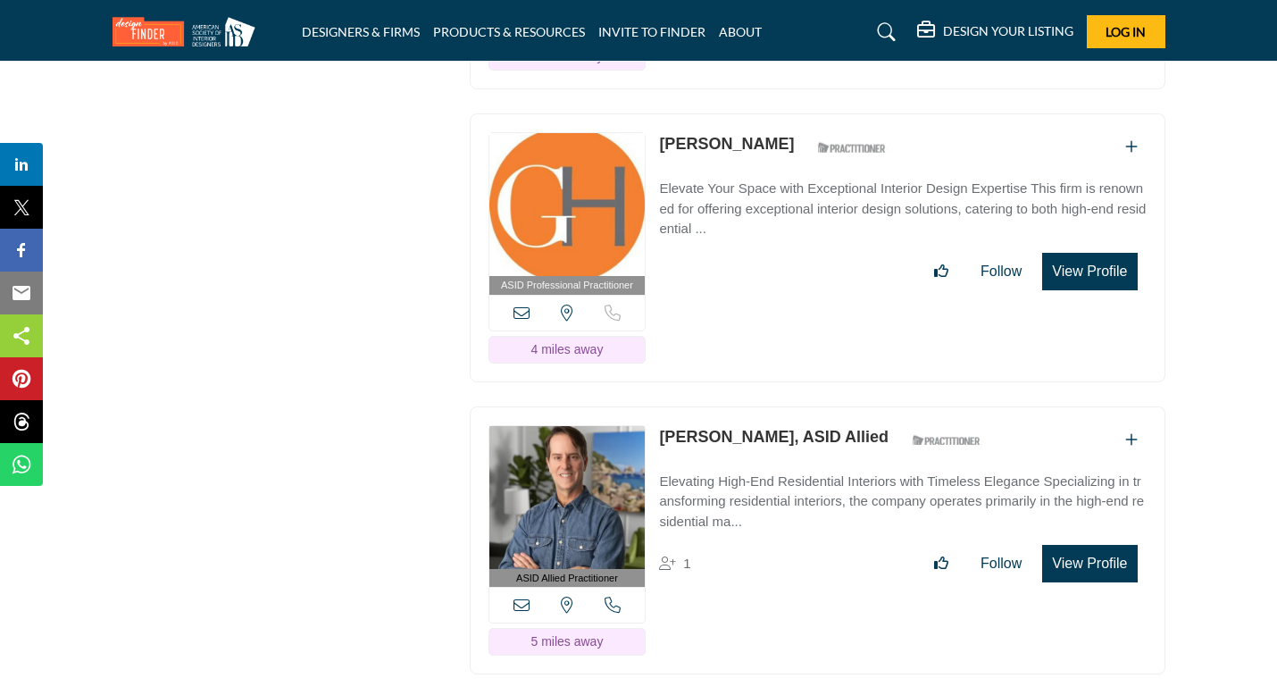
scroll to position [2106, 0]
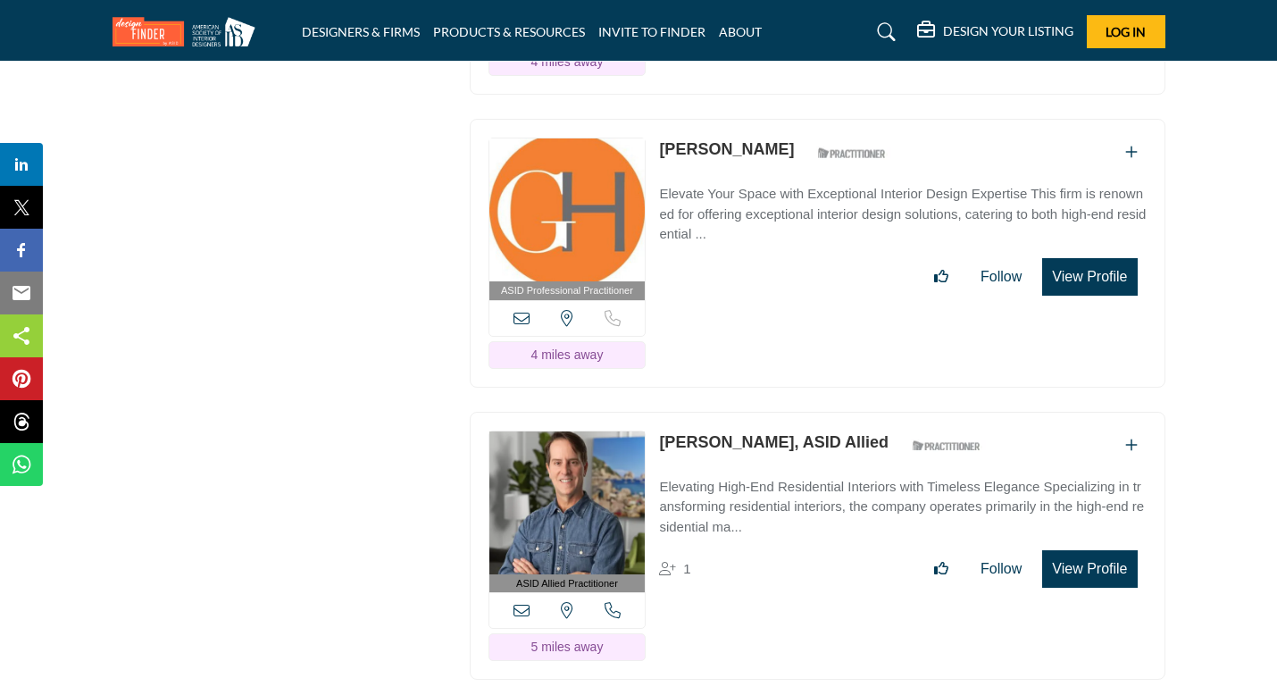
click at [726, 140] on link "Andrew Harris" at bounding box center [726, 149] width 135 height 18
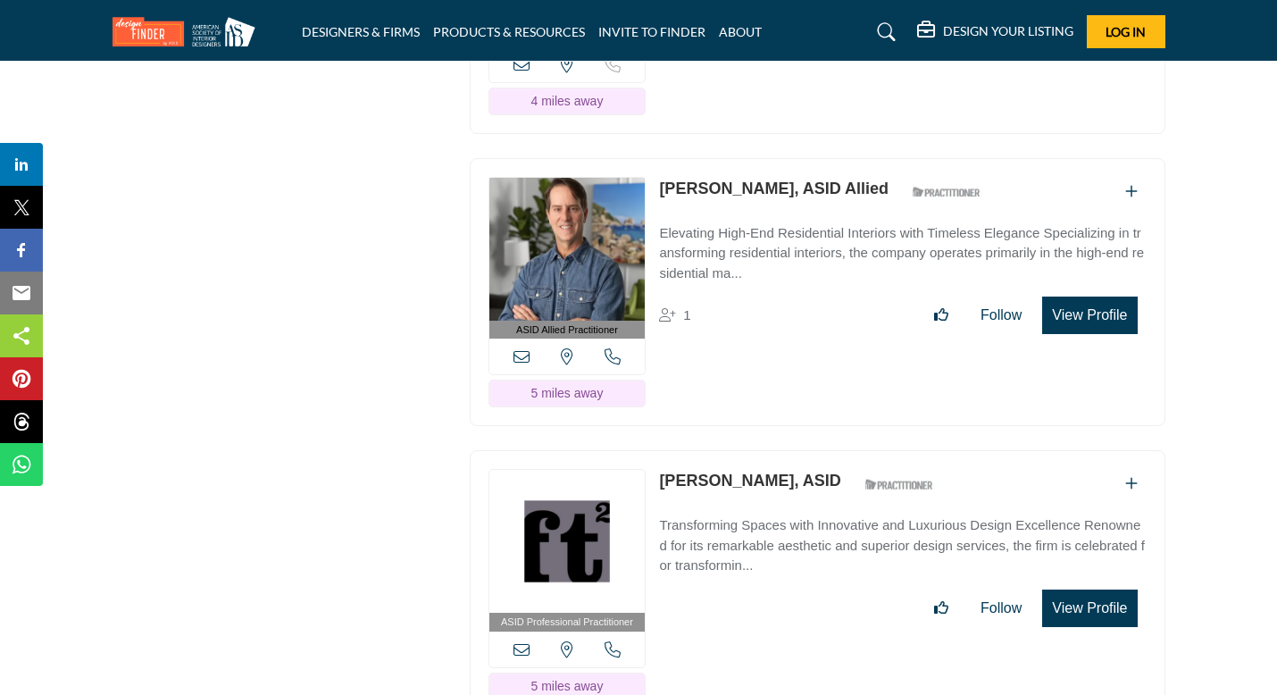
scroll to position [2355, 0]
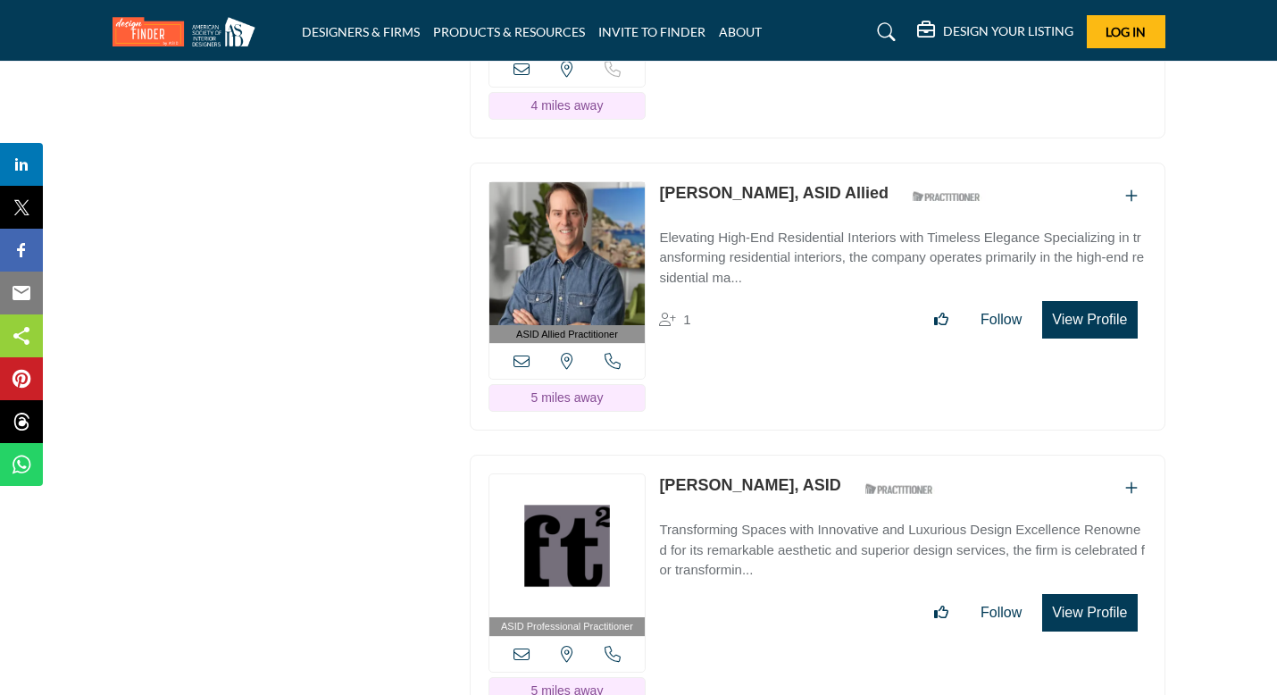
click at [740, 184] on link "Perry Walter, ASID Allied" at bounding box center [773, 193] width 229 height 18
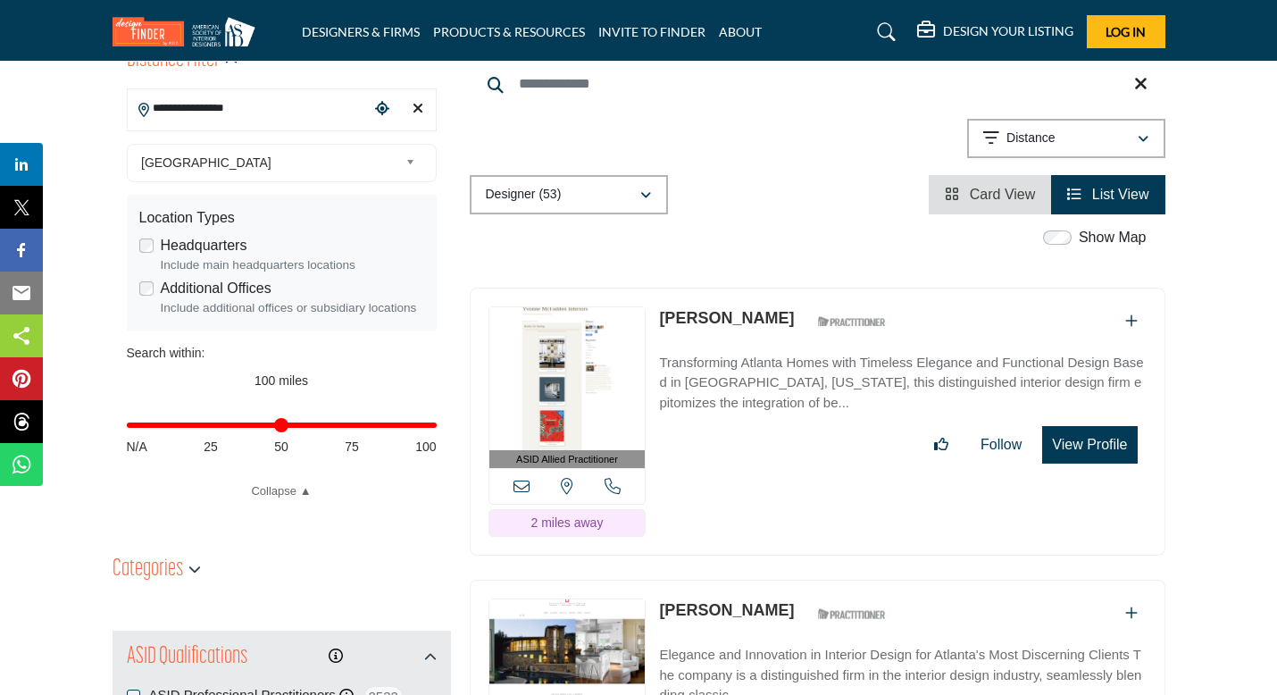
scroll to position [470, 0]
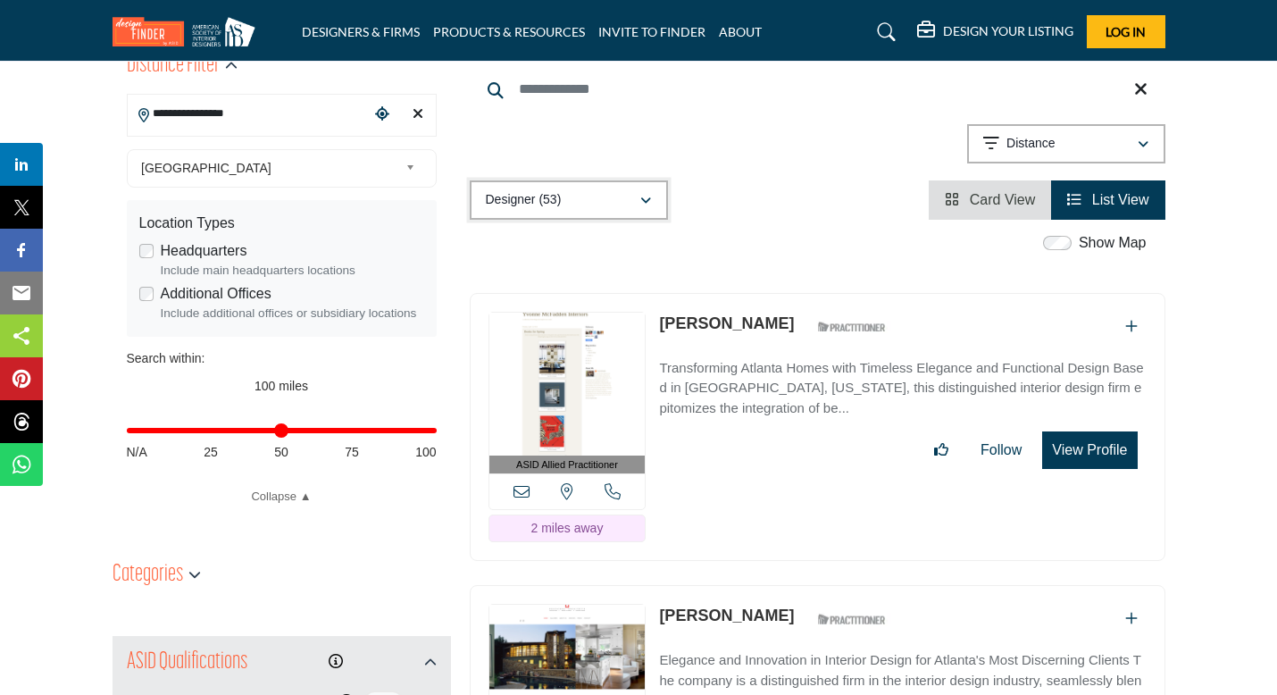
click at [647, 195] on icon "button" at bounding box center [645, 201] width 11 height 13
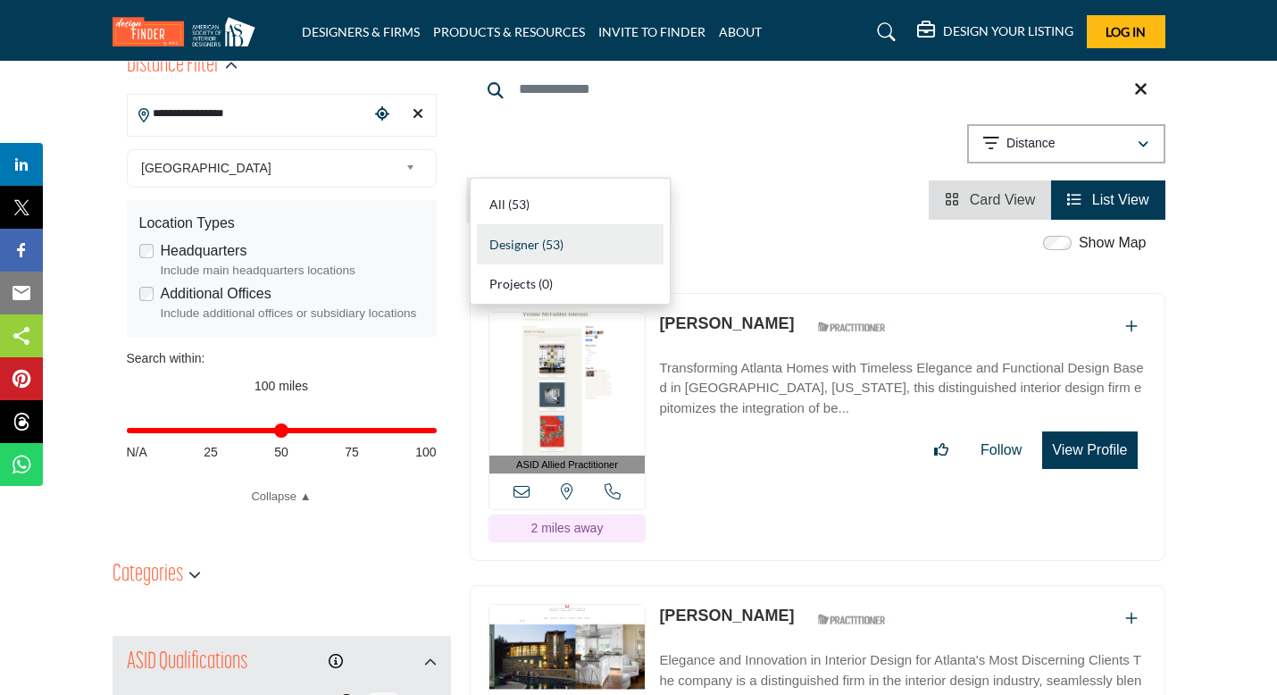
click at [647, 195] on icon "button" at bounding box center [645, 201] width 11 height 13
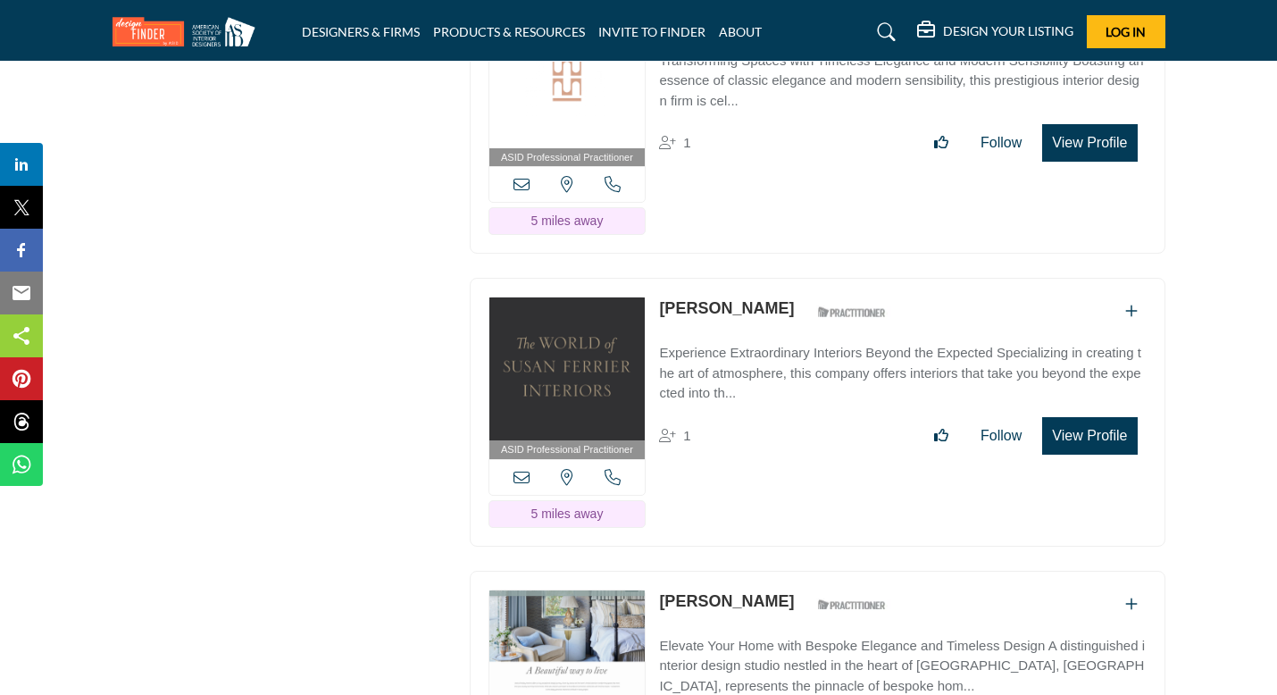
scroll to position [4986, 0]
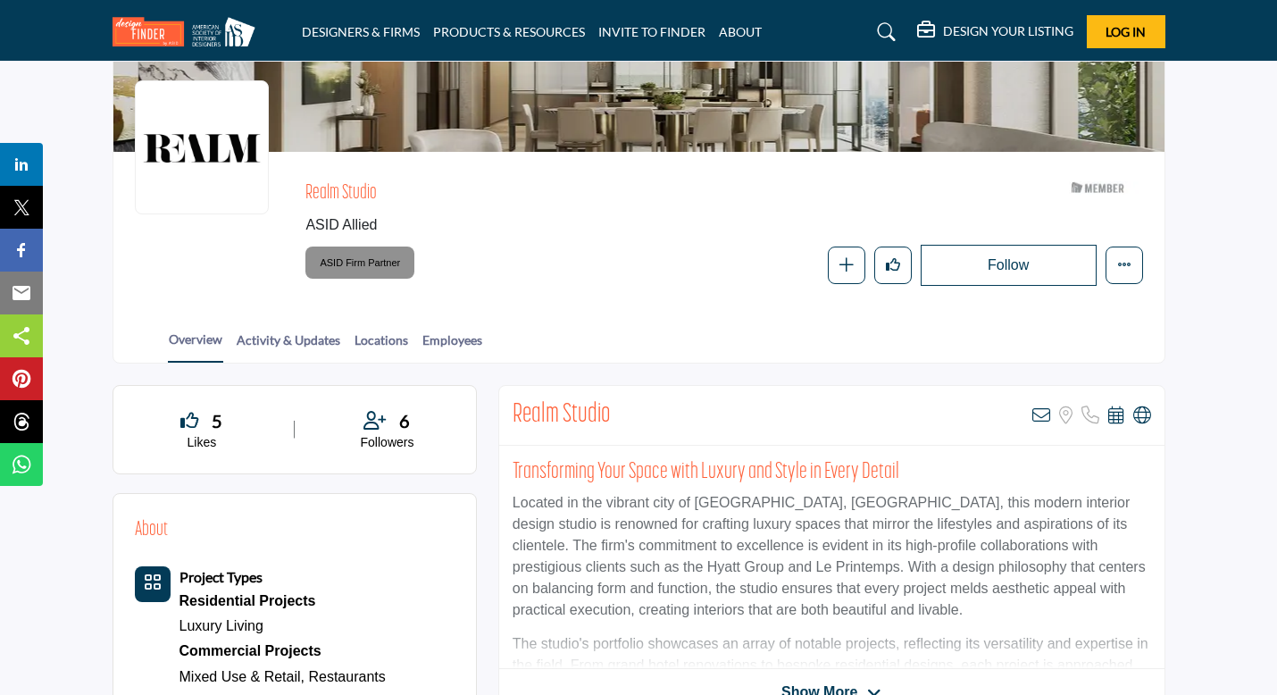
scroll to position [140, 0]
click at [309, 348] on link "Activity & Updates" at bounding box center [288, 344] width 105 height 31
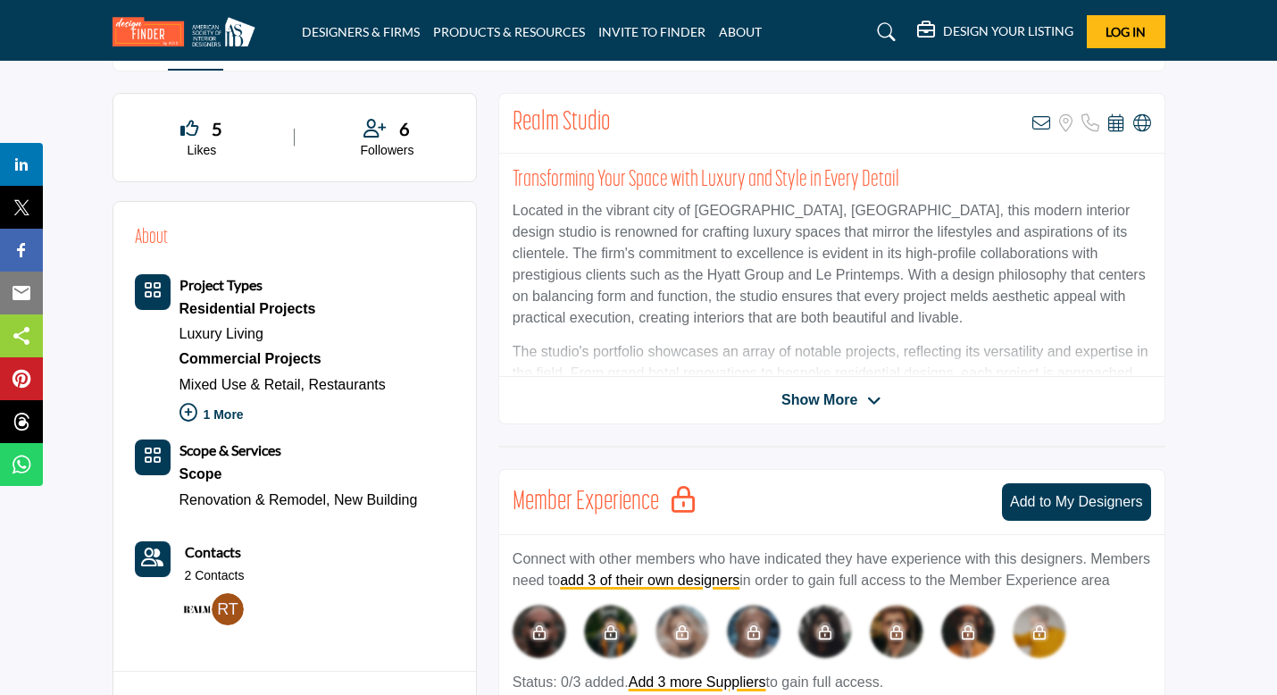
scroll to position [461, 0]
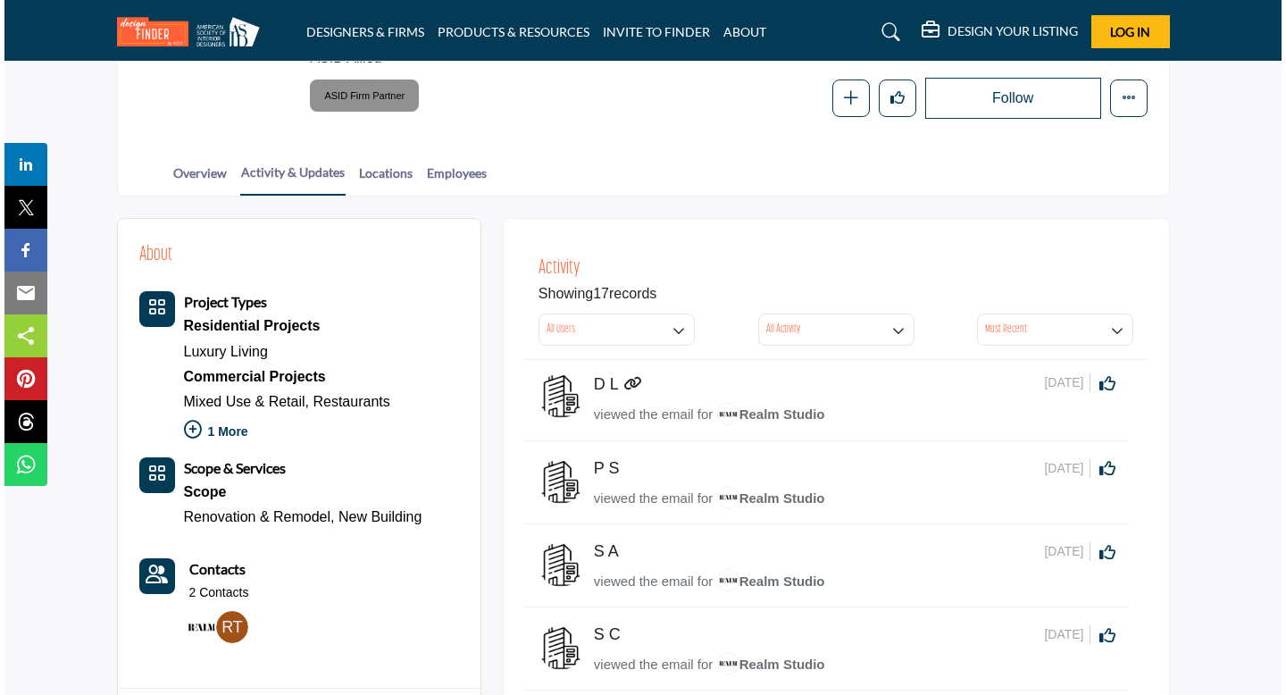
scroll to position [320, 0]
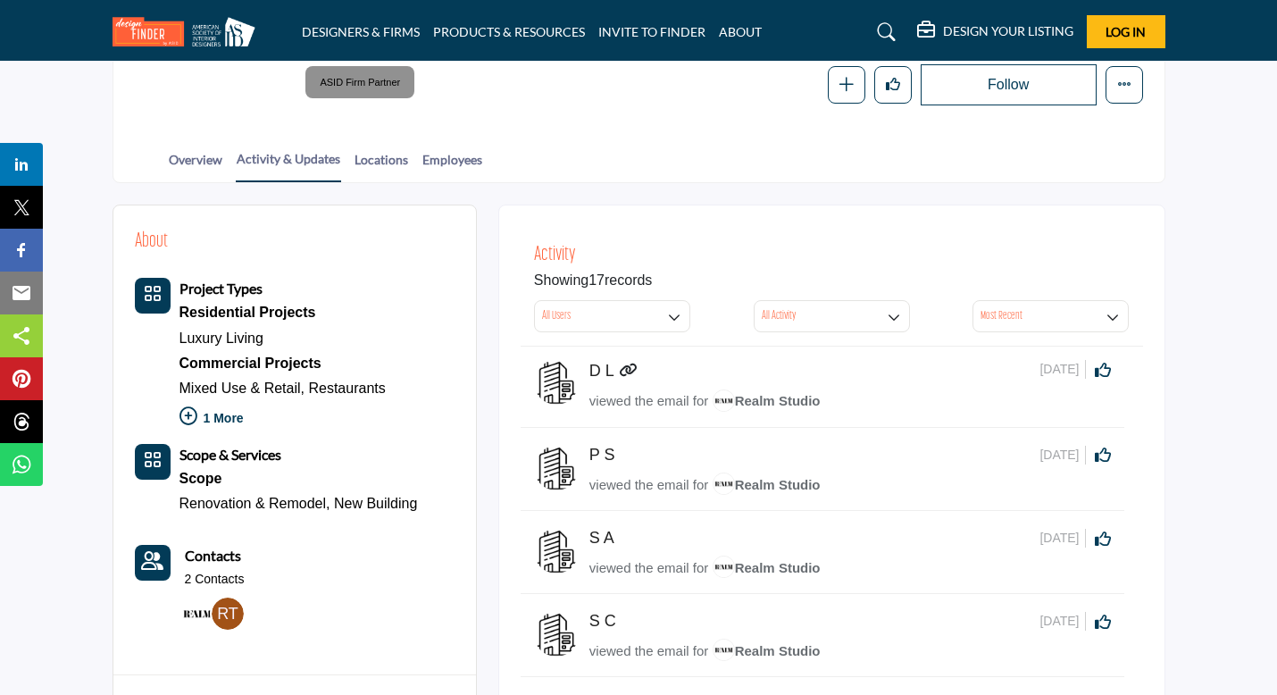
click at [196, 605] on img at bounding box center [197, 613] width 32 height 32
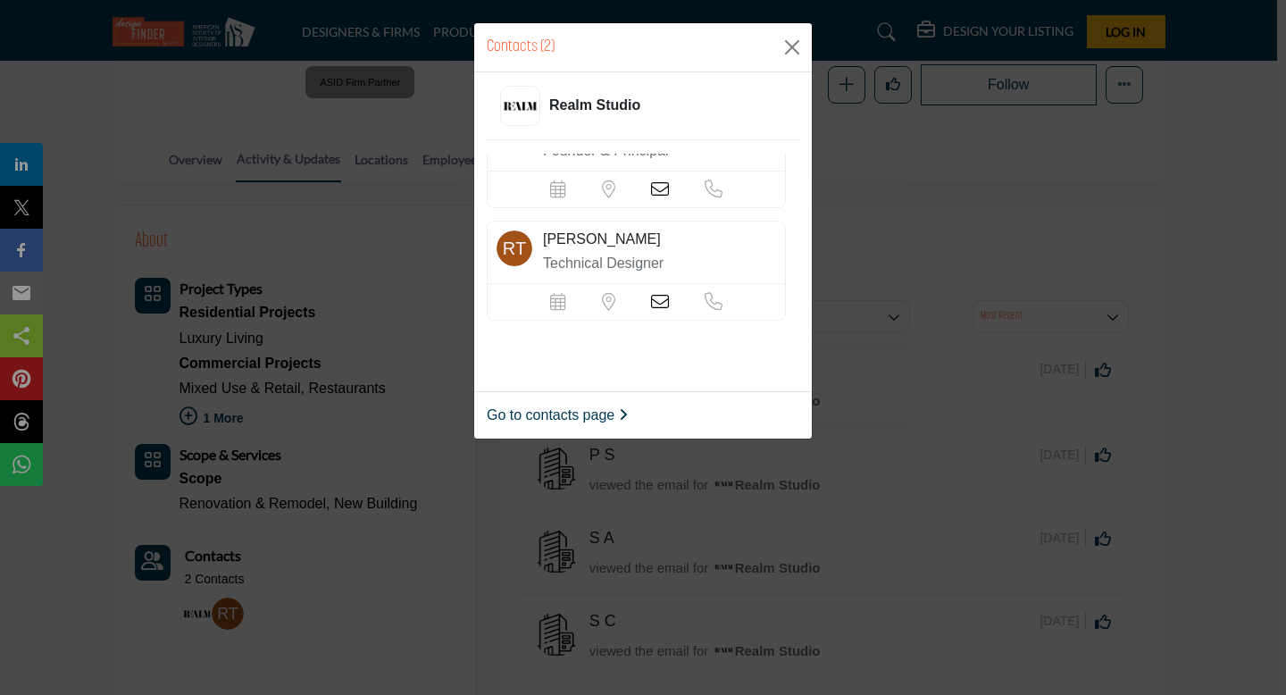
scroll to position [0, 0]
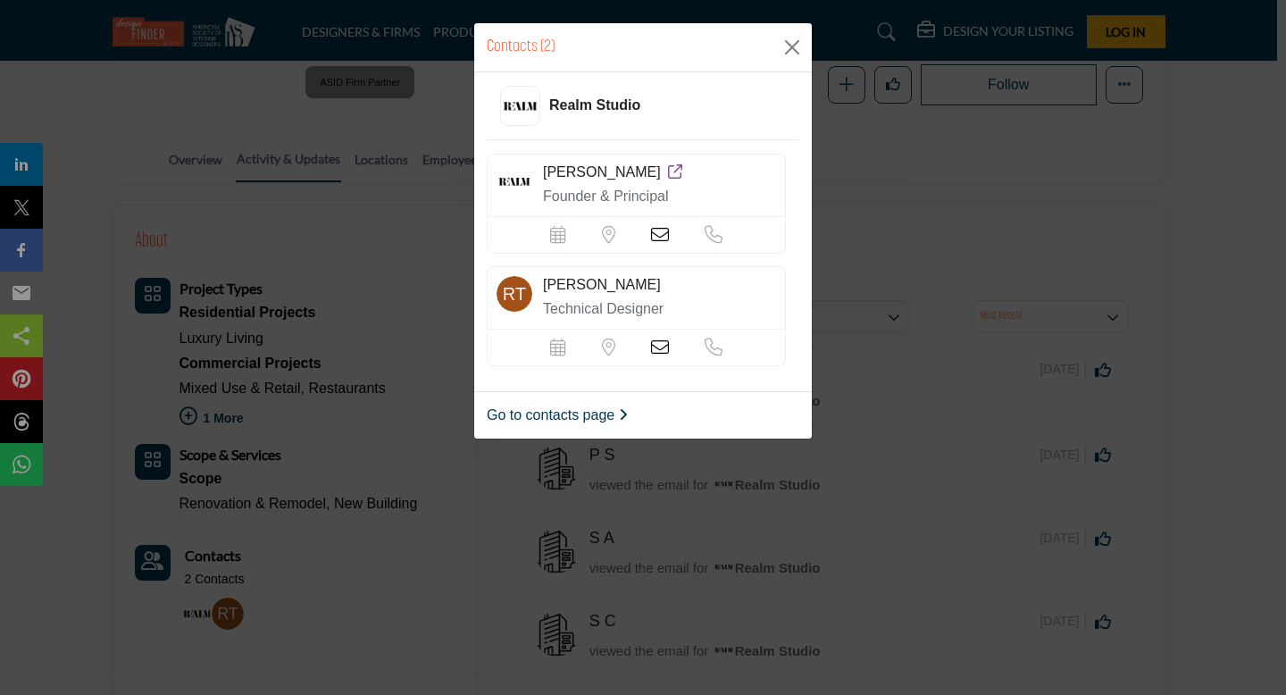
click at [653, 234] on icon at bounding box center [660, 235] width 18 height 18
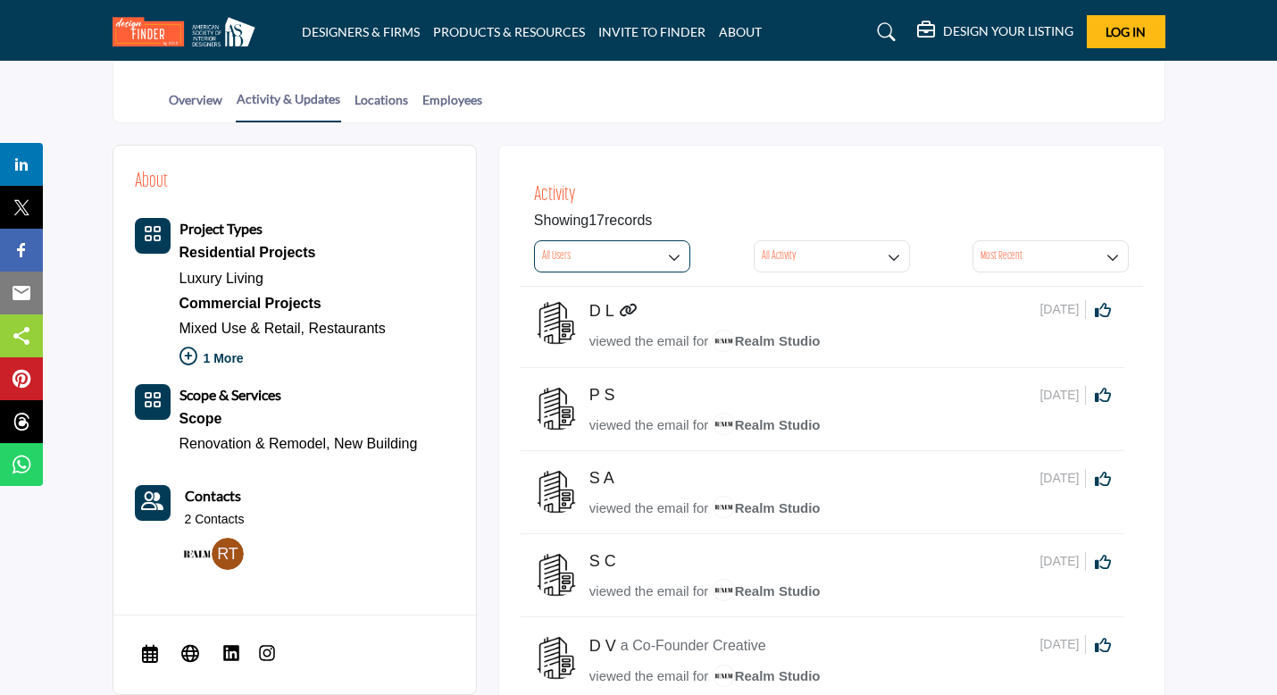
scroll to position [252, 0]
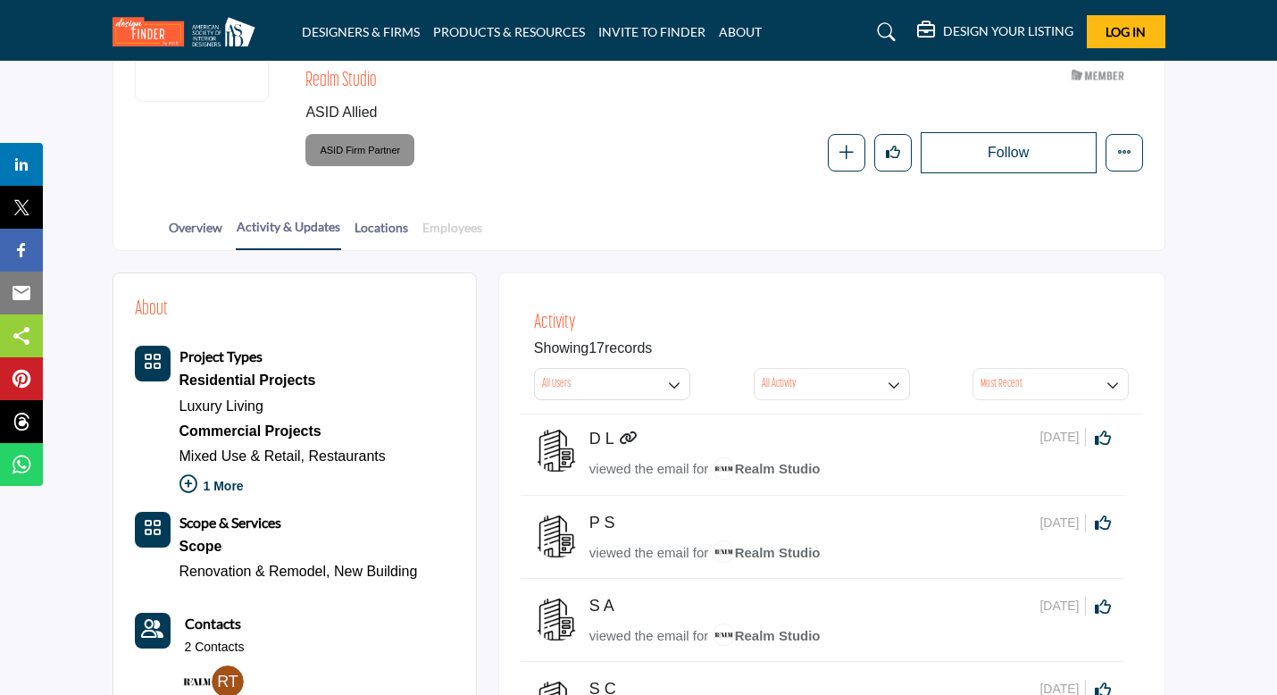
click at [430, 229] on link "Employees" at bounding box center [452, 233] width 62 height 31
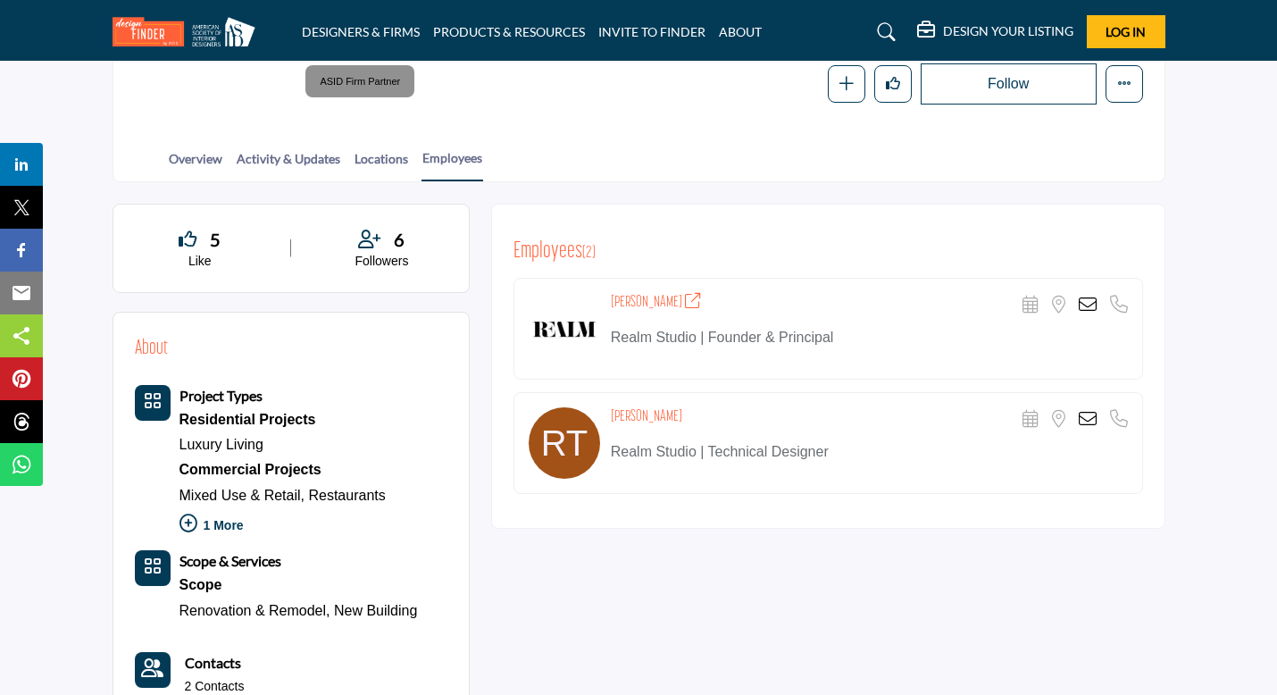
scroll to position [324, 0]
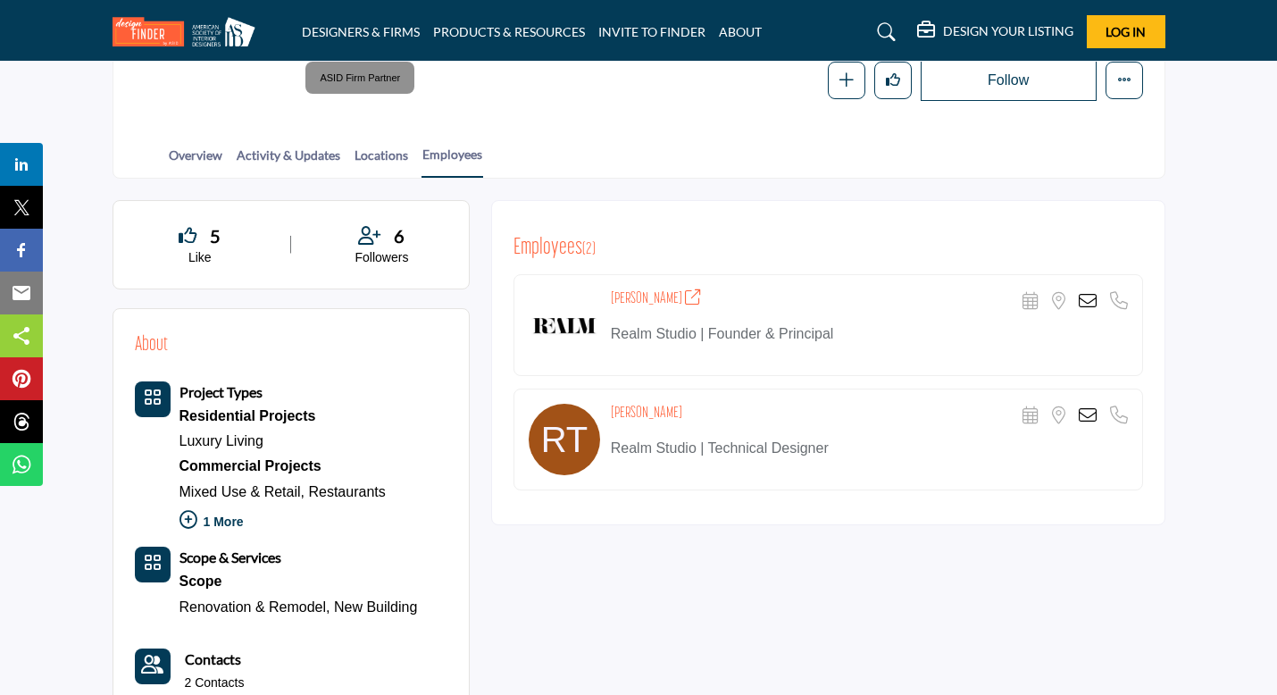
click at [558, 301] on img at bounding box center [564, 324] width 71 height 71
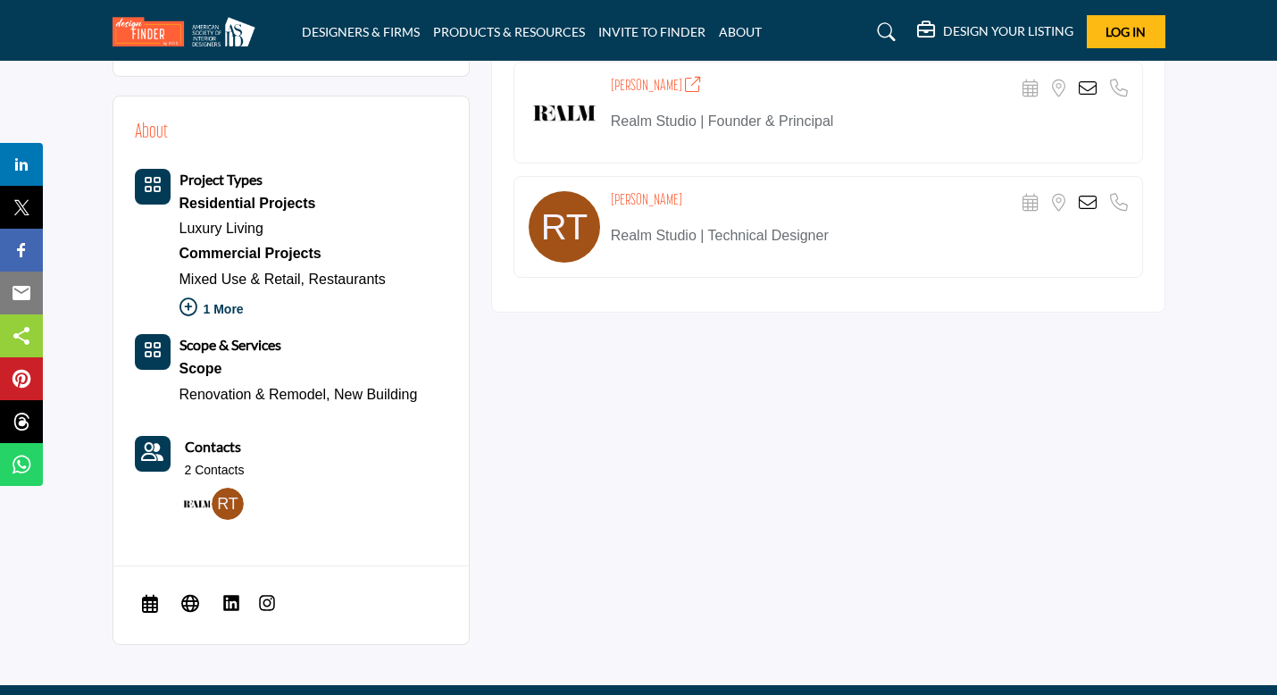
scroll to position [565, 0]
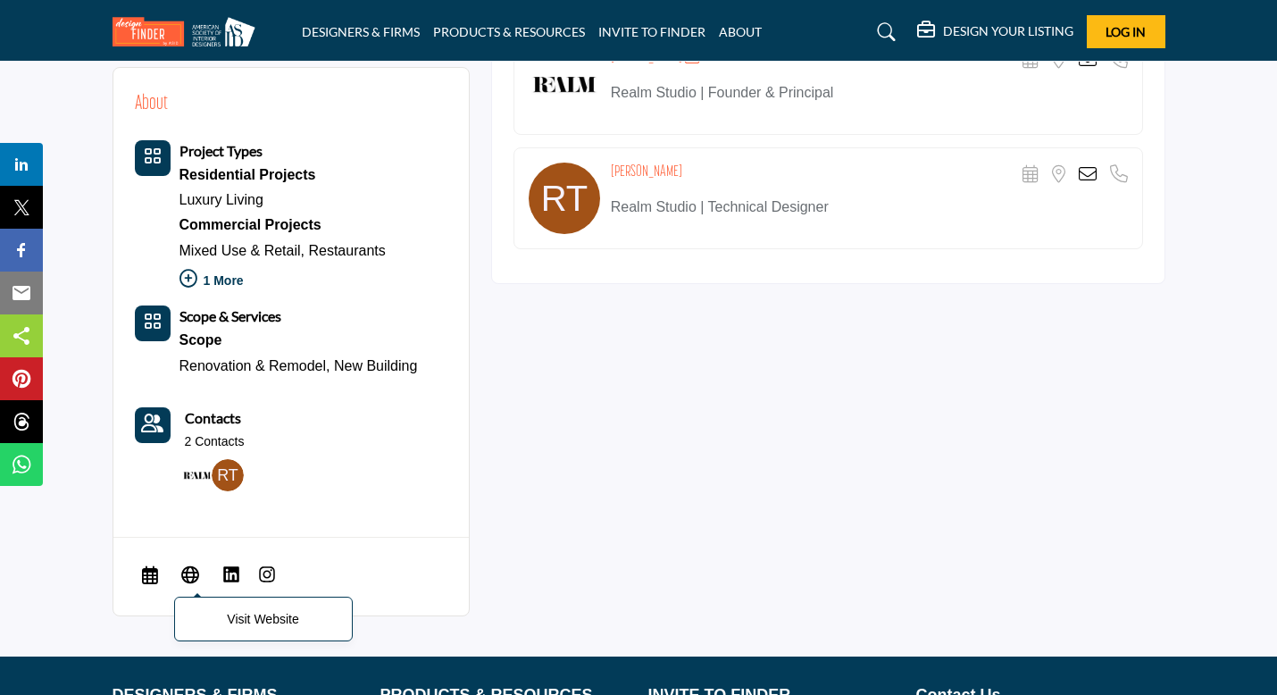
click at [188, 567] on icon at bounding box center [190, 573] width 18 height 21
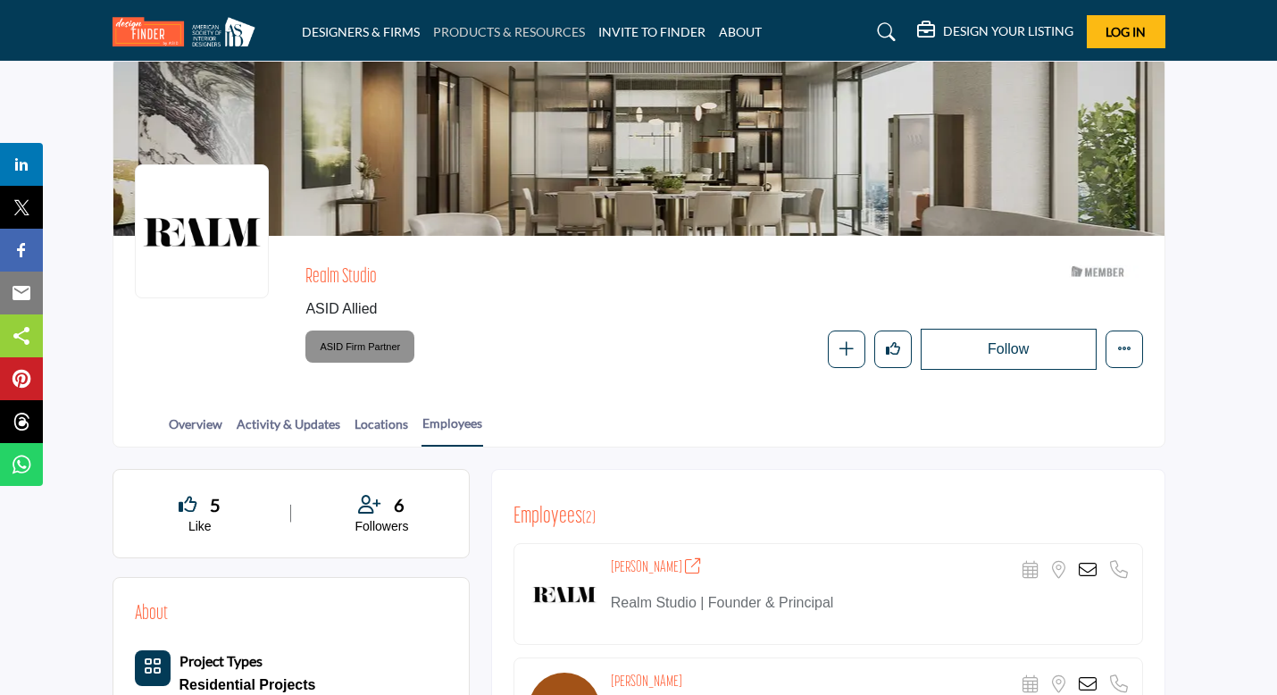
scroll to position [0, 0]
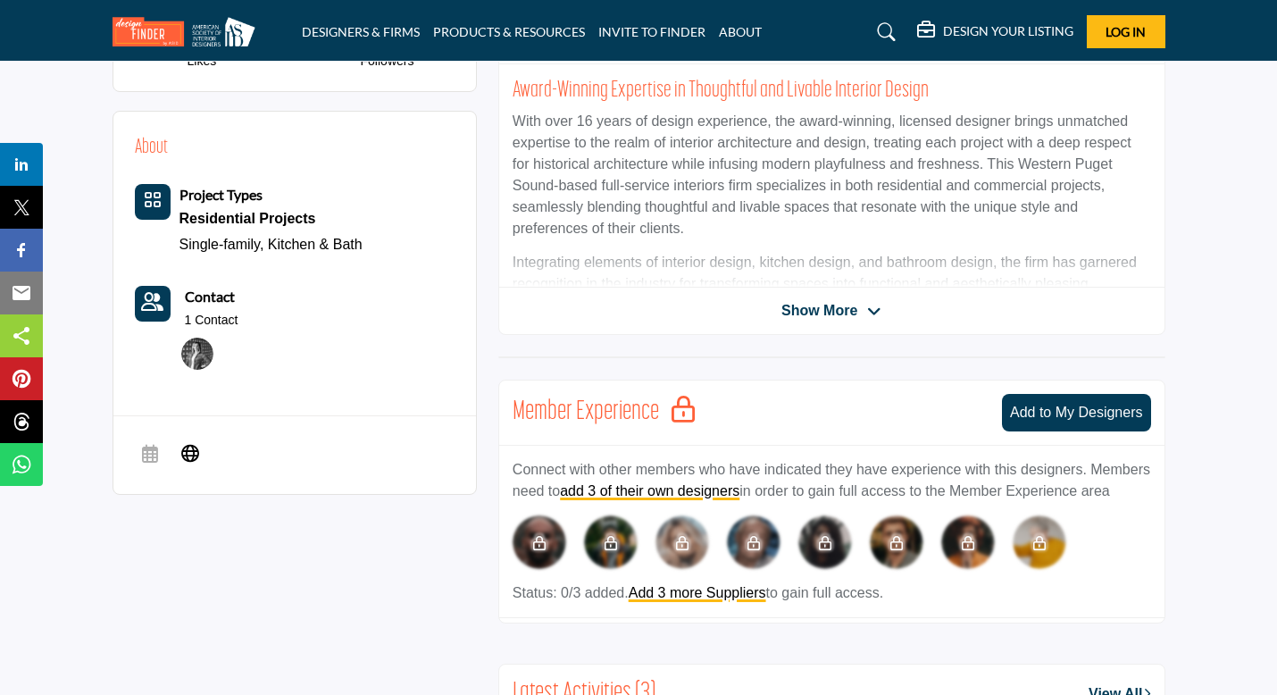
scroll to position [506, 0]
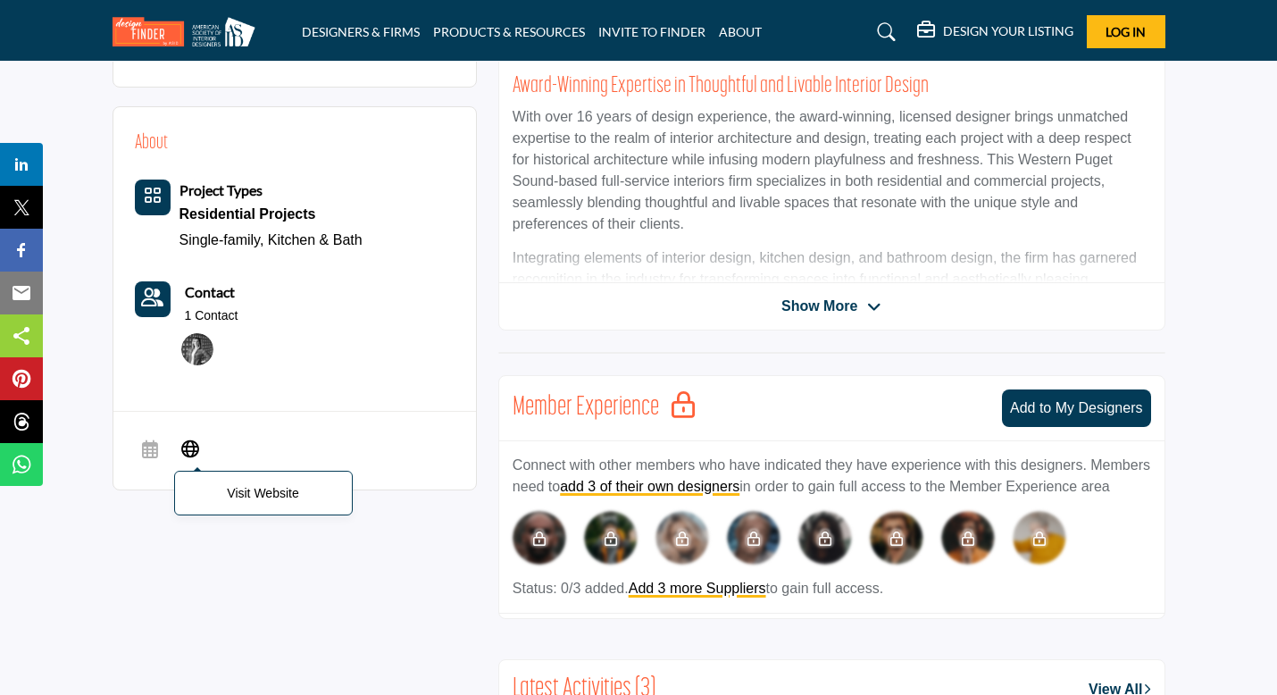
click at [194, 440] on icon at bounding box center [190, 448] width 18 height 21
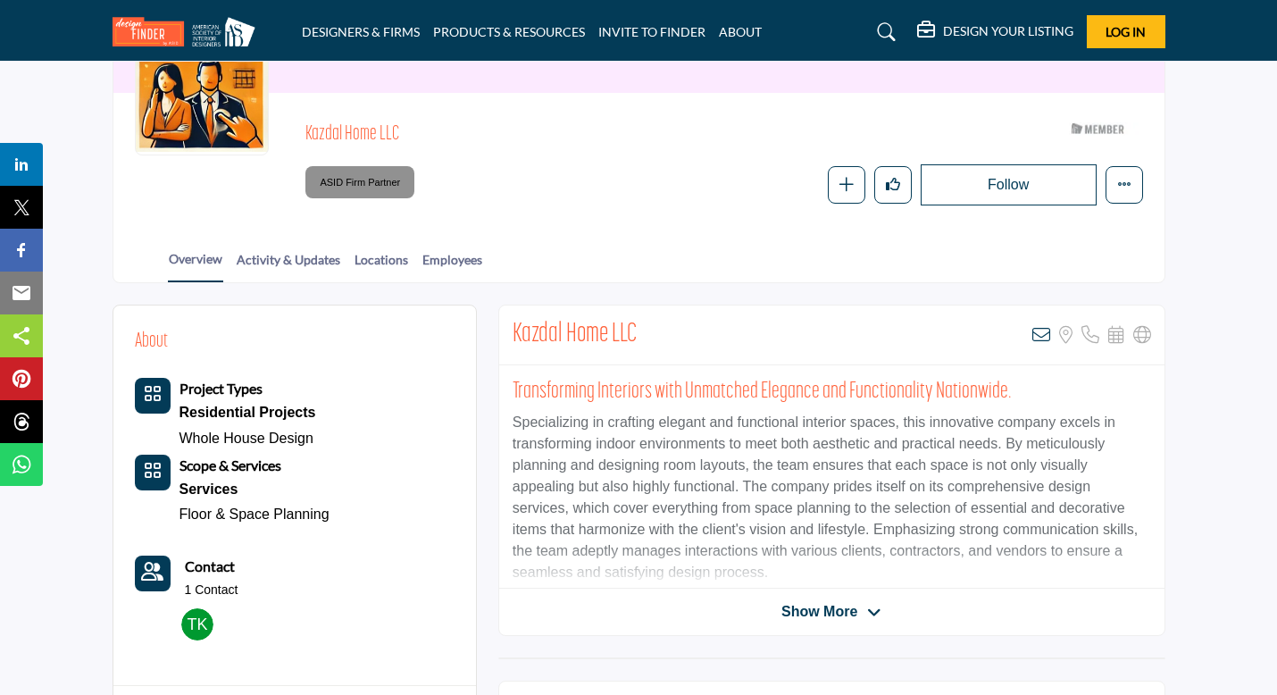
scroll to position [191, 0]
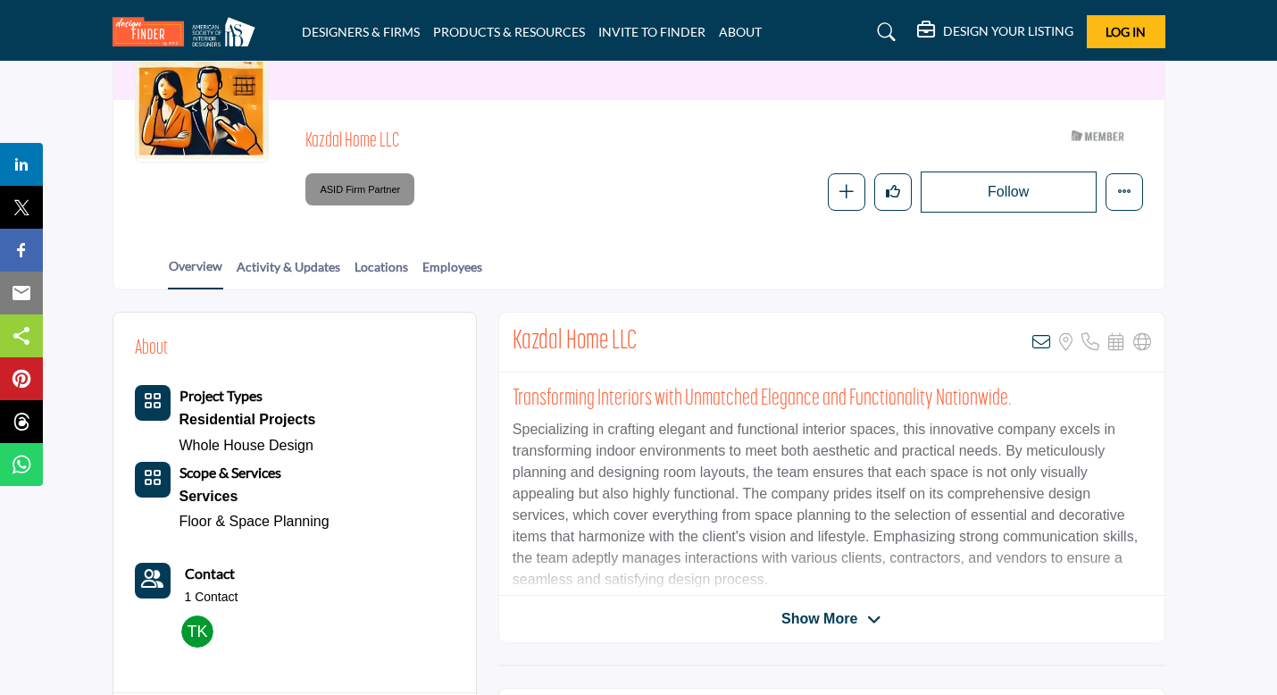
click at [821, 609] on span "Show More" at bounding box center [819, 618] width 76 height 21
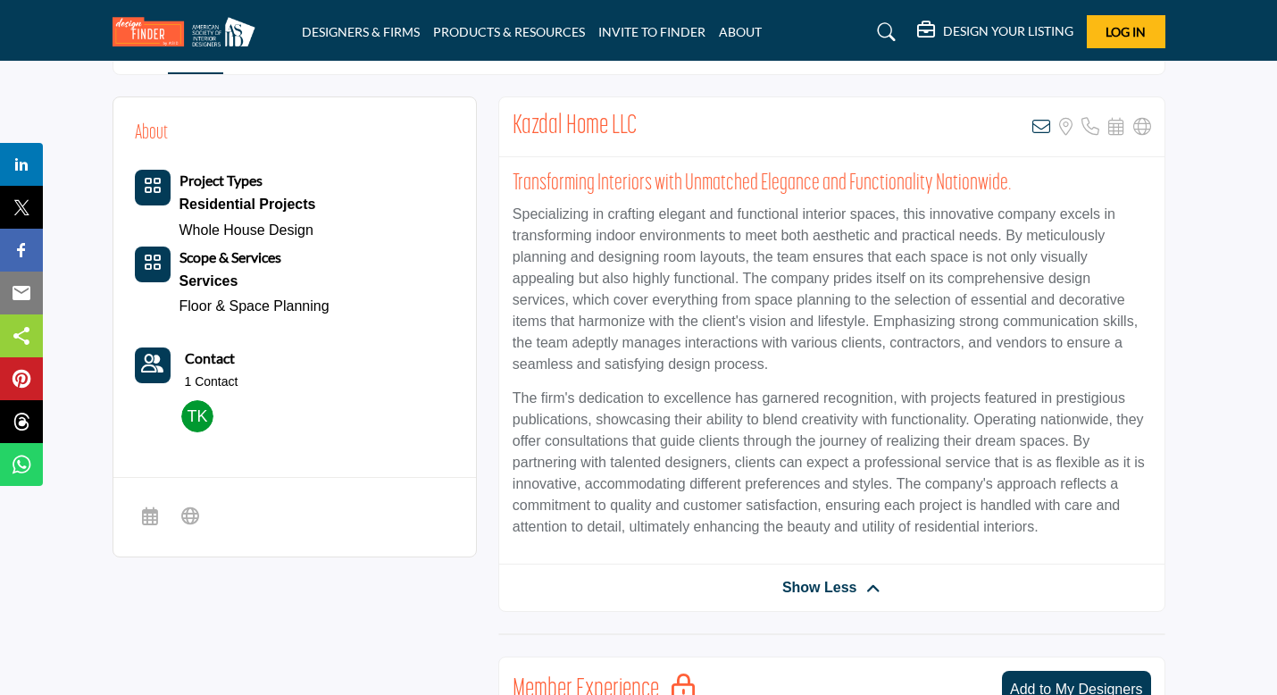
scroll to position [521, 0]
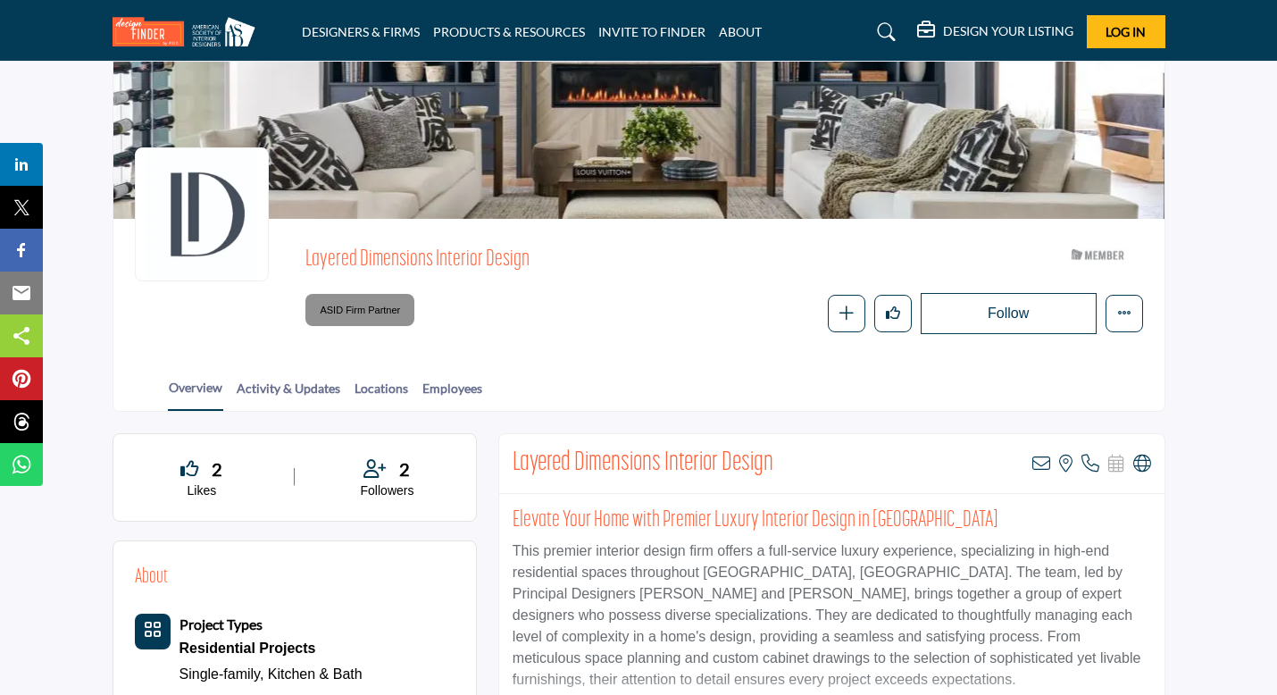
scroll to position [21, 0]
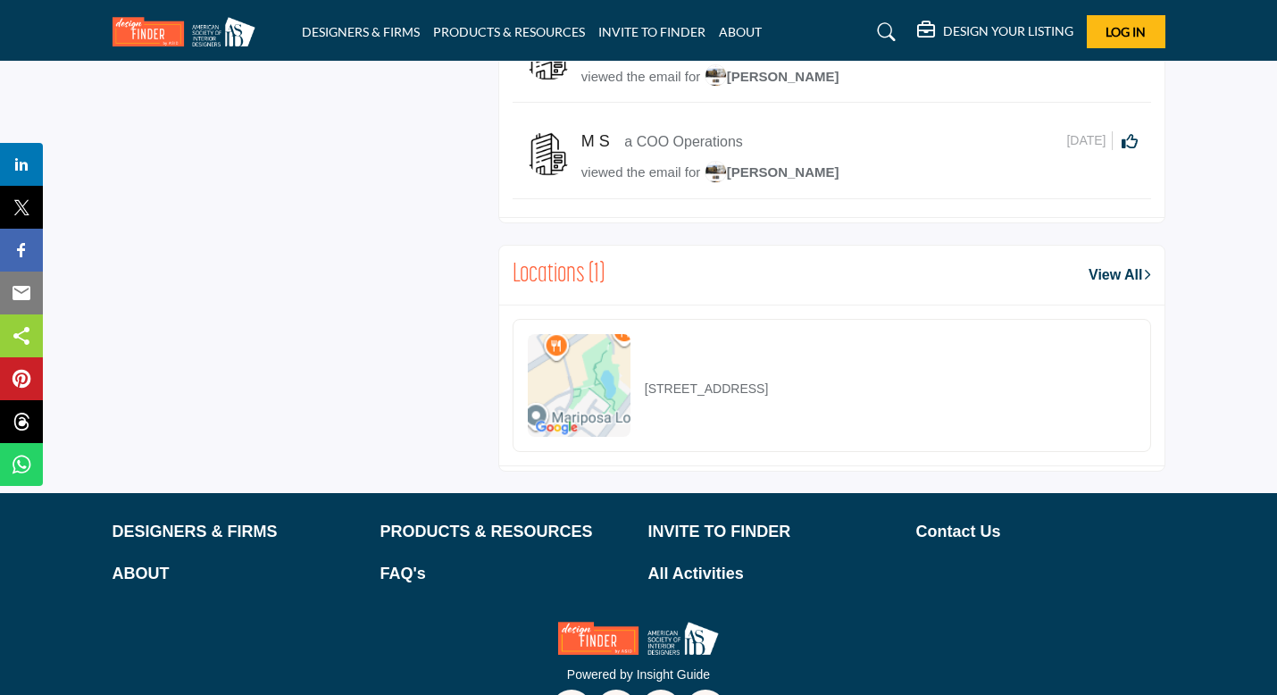
scroll to position [1389, 0]
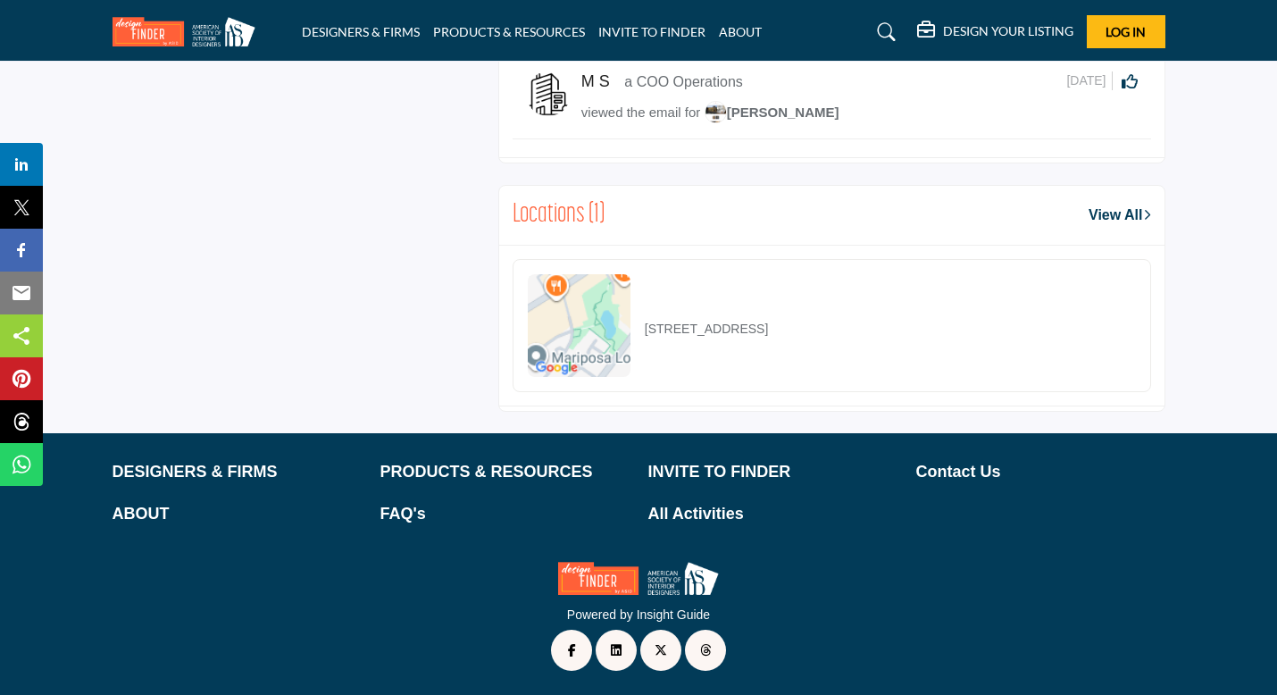
click at [1132, 212] on link "View All" at bounding box center [1119, 214] width 62 height 21
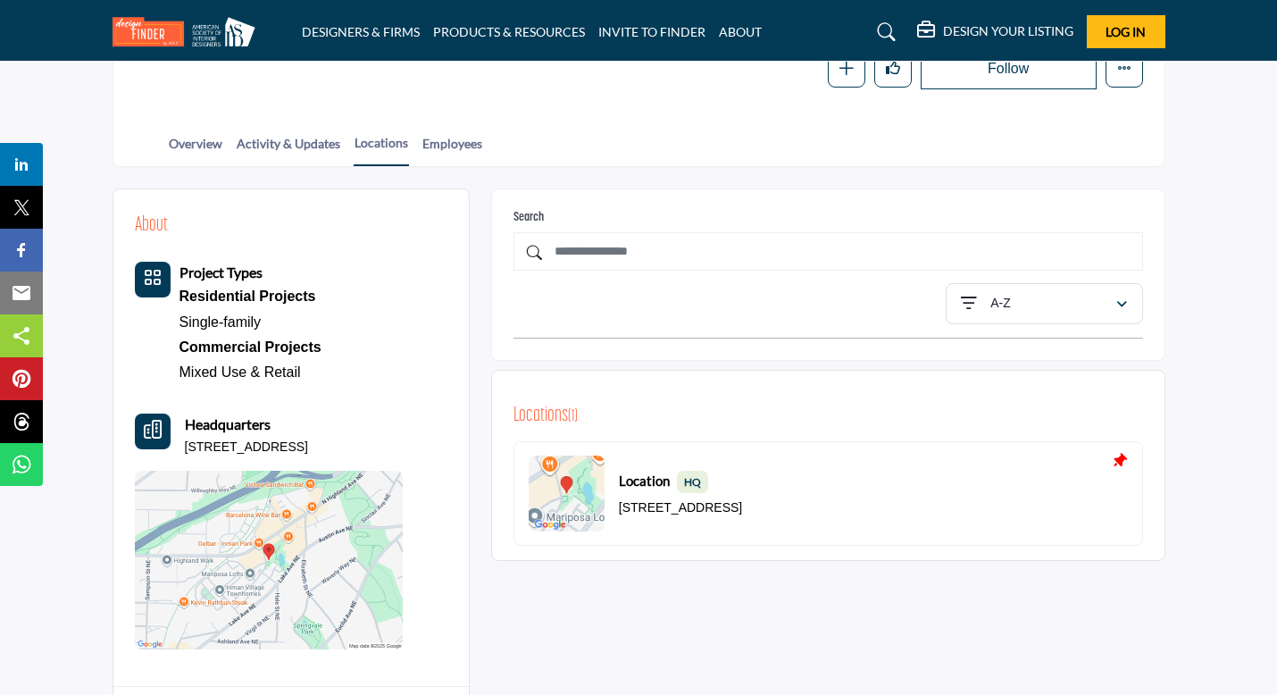
scroll to position [299, 0]
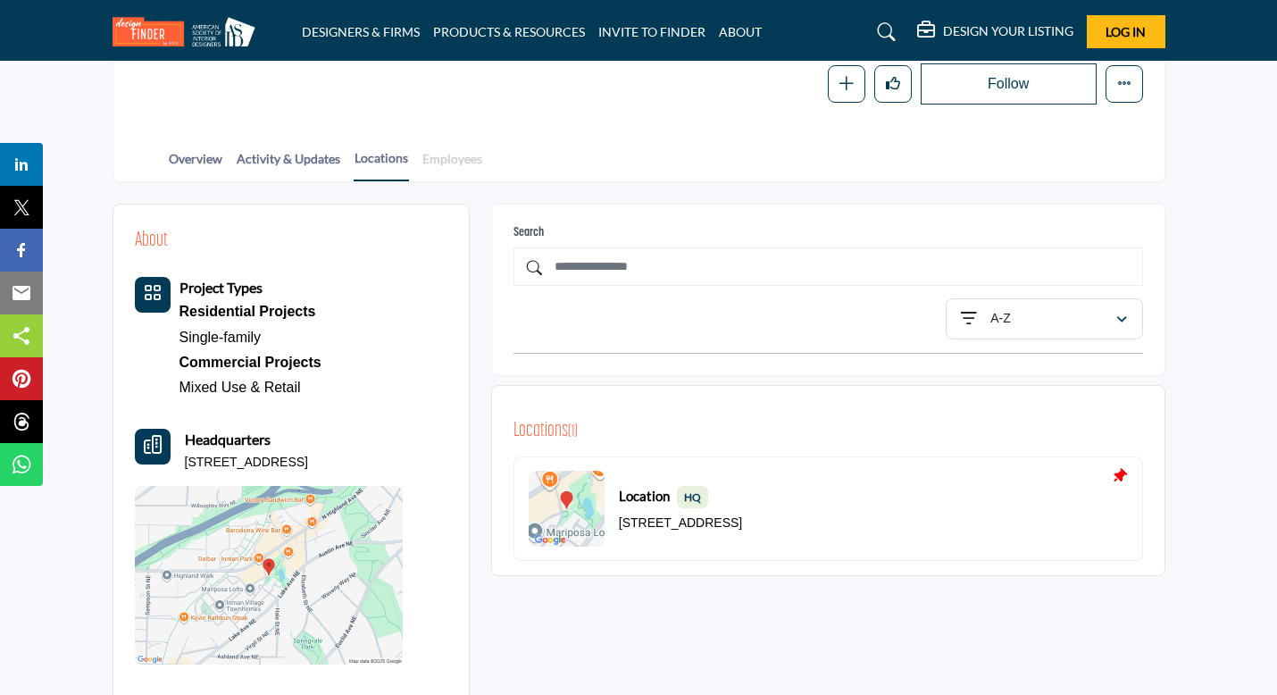
click at [442, 161] on link "Employees" at bounding box center [452, 164] width 62 height 31
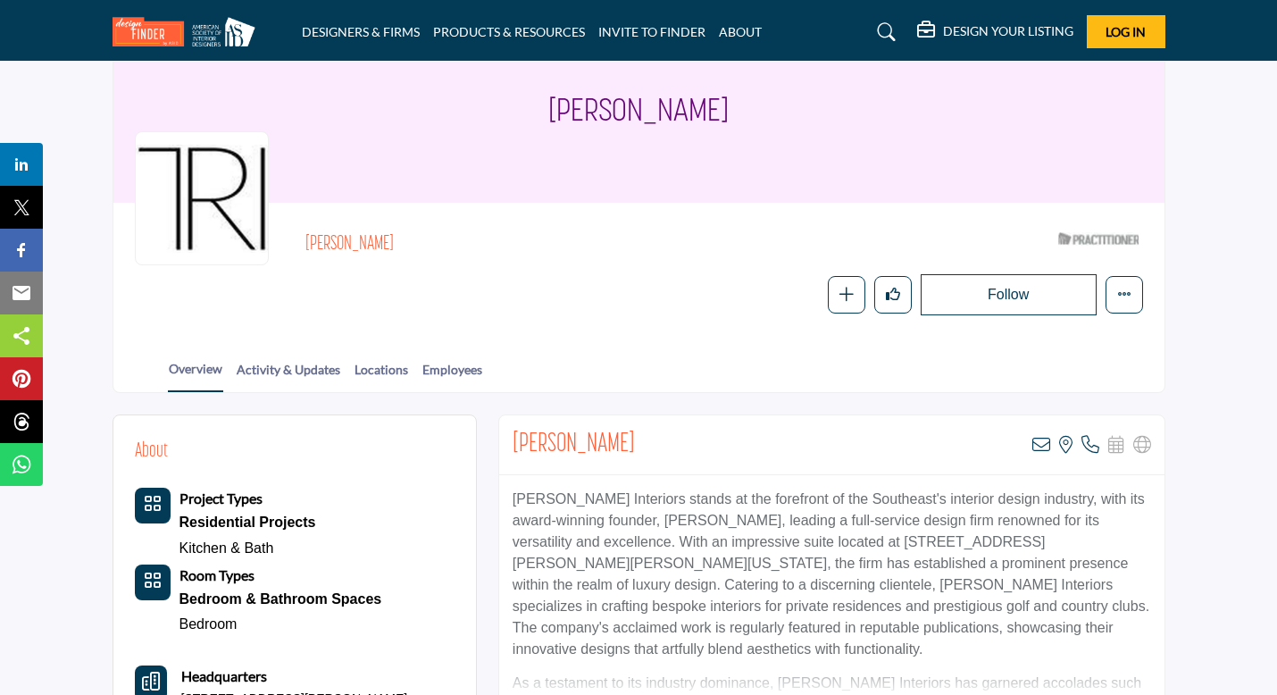
scroll to position [23, 0]
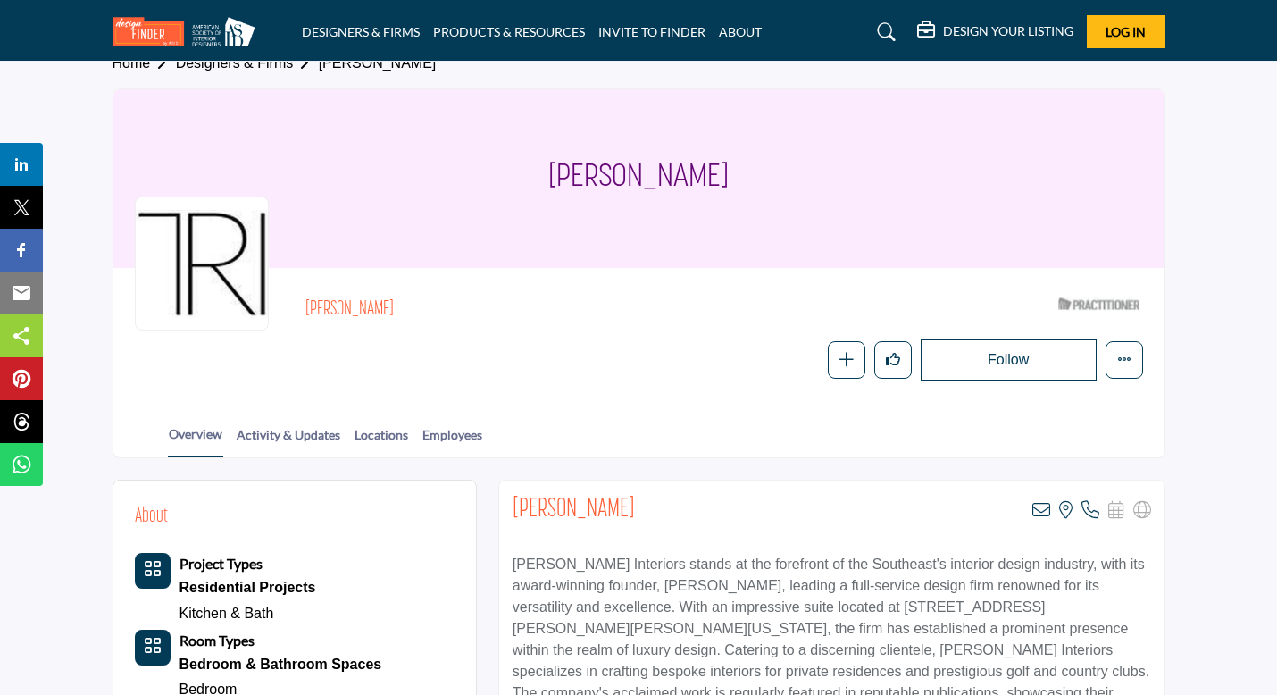
click at [618, 510] on div "Traci Rhoads View email address of this listing View the location of this listi…" at bounding box center [831, 510] width 665 height 60
drag, startPoint x: 638, startPoint y: 510, endPoint x: 512, endPoint y: 510, distance: 125.9
click at [512, 510] on div "Traci Rhoads View email address of this listing View the location of this listi…" at bounding box center [831, 510] width 665 height 60
copy h2 "Traci Rhoads"
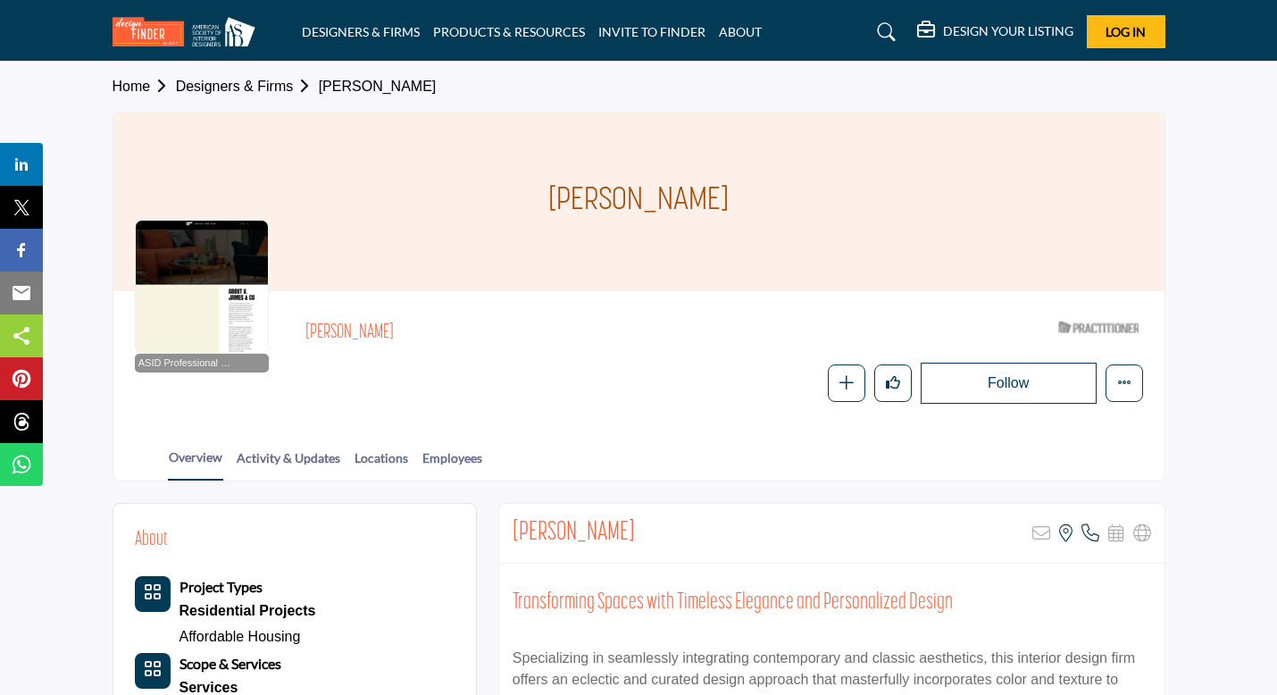
drag, startPoint x: 637, startPoint y: 535, endPoint x: 513, endPoint y: 532, distance: 123.3
click at [513, 532] on div "Courtney Scott Sorry, but this listing is on a subscription plan which does not…" at bounding box center [831, 534] width 665 height 60
copy h2 "Courtney Scott"
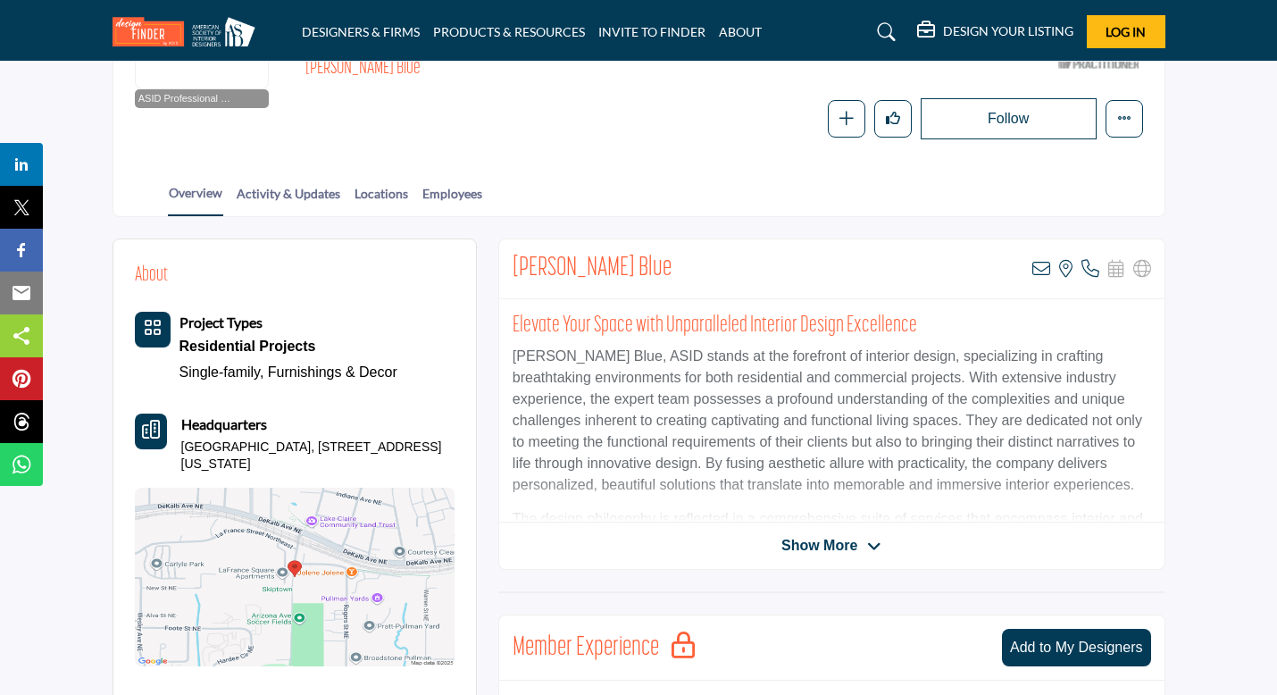
scroll to position [272, 0]
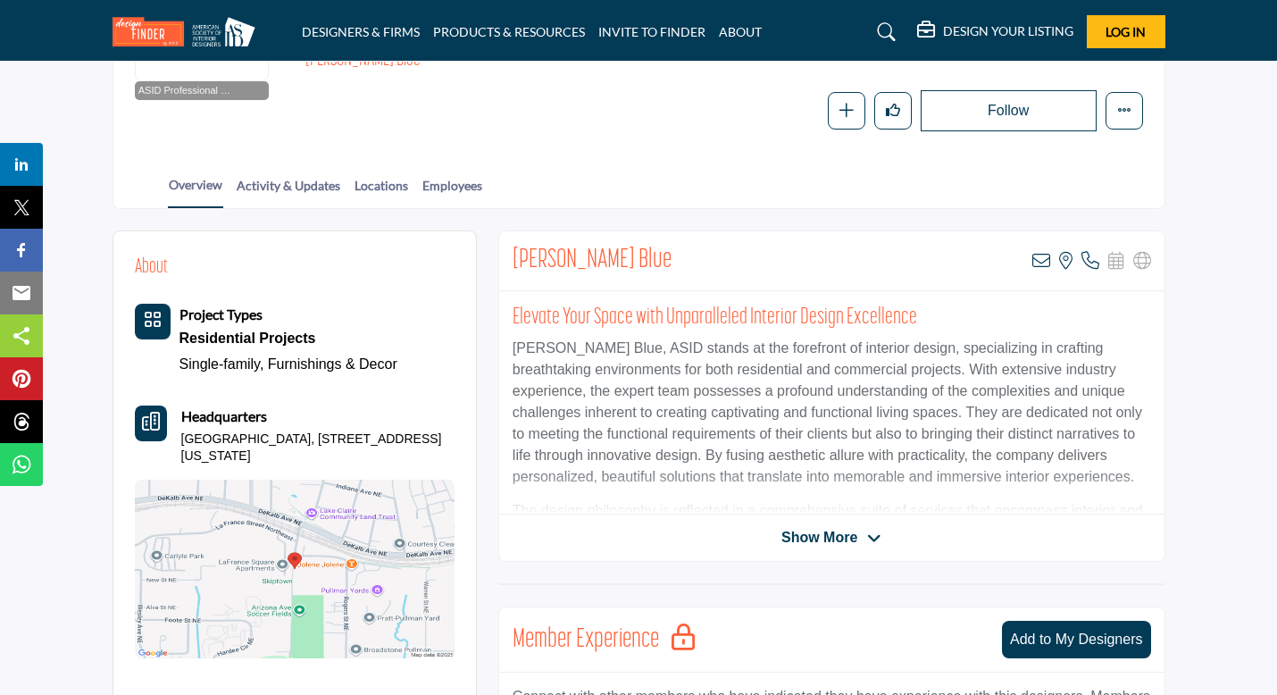
click at [823, 529] on span "Show More" at bounding box center [819, 537] width 76 height 21
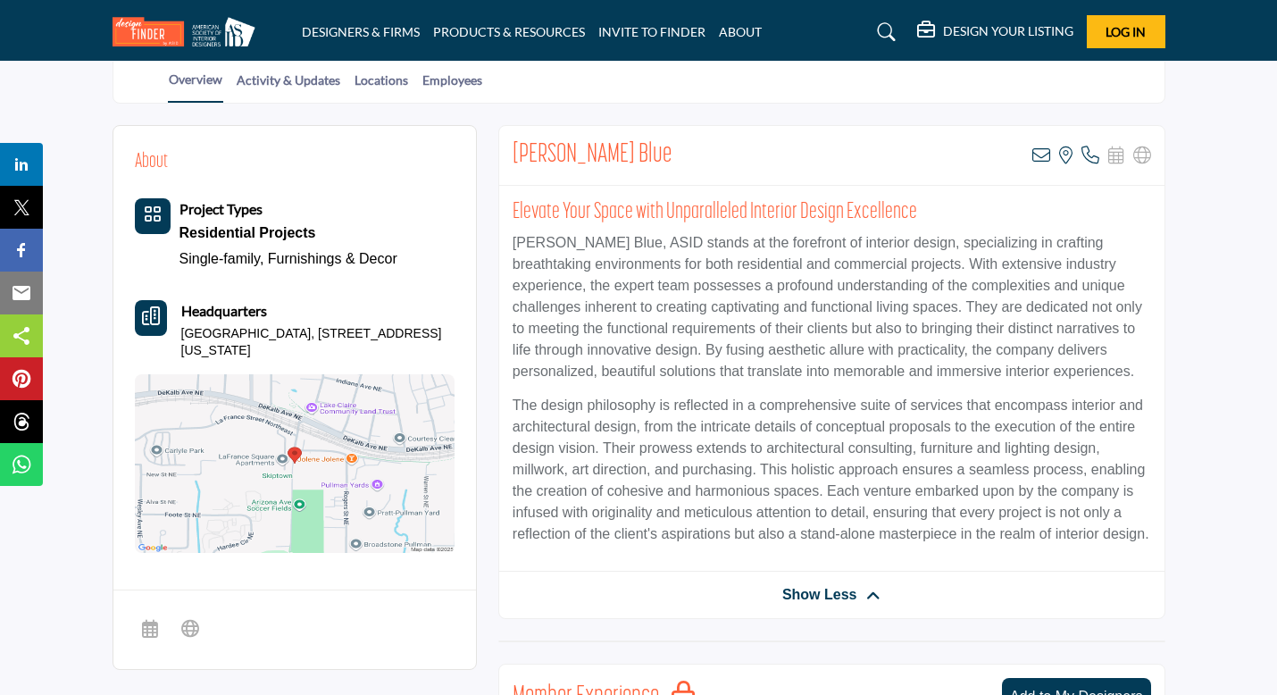
scroll to position [344, 0]
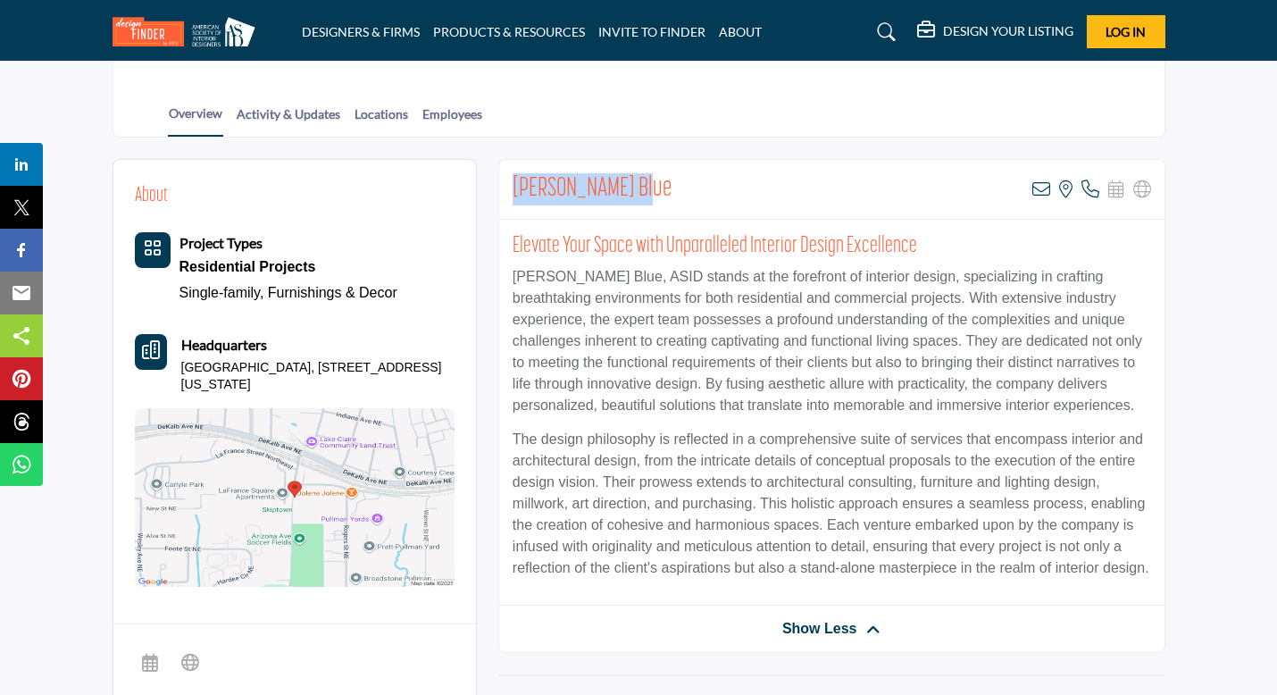
drag, startPoint x: 643, startPoint y: 188, endPoint x: 505, endPoint y: 188, distance: 138.4
click at [505, 188] on div "[PERSON_NAME] Blue View email address of this listing View the location of this…" at bounding box center [831, 190] width 665 height 60
copy h2 "[PERSON_NAME] Blue"
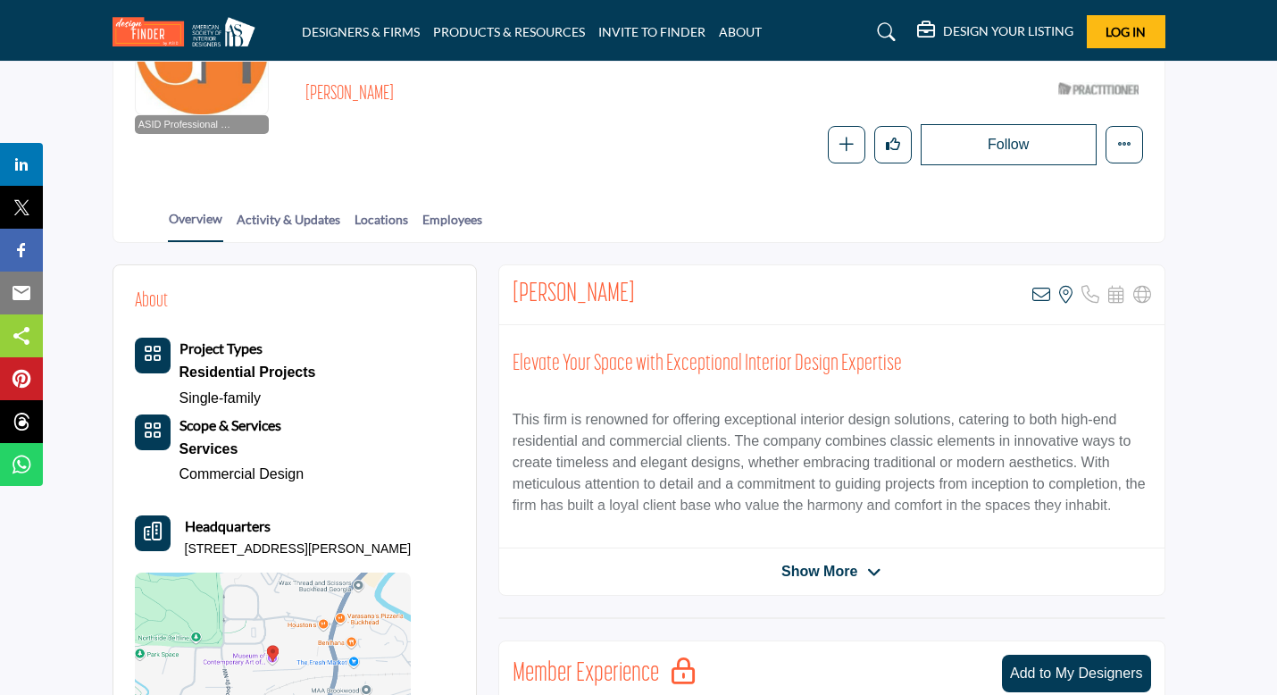
scroll to position [257, 0]
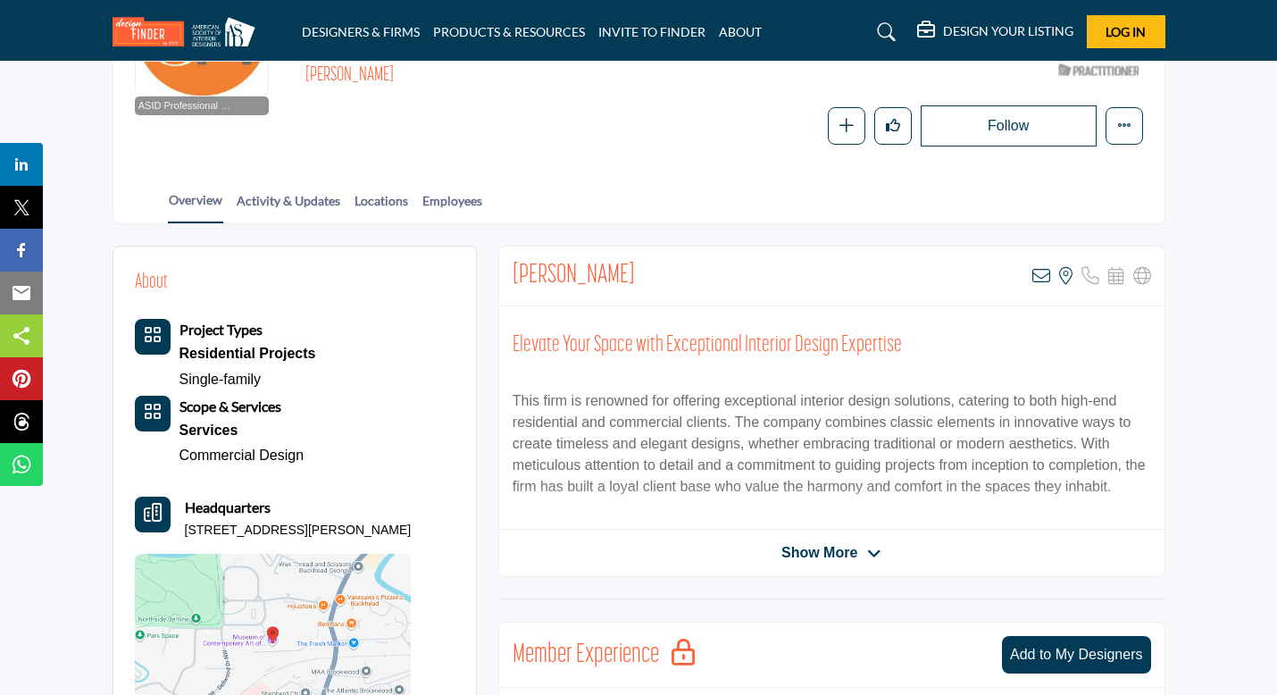
click at [820, 551] on span "Show More" at bounding box center [819, 552] width 76 height 21
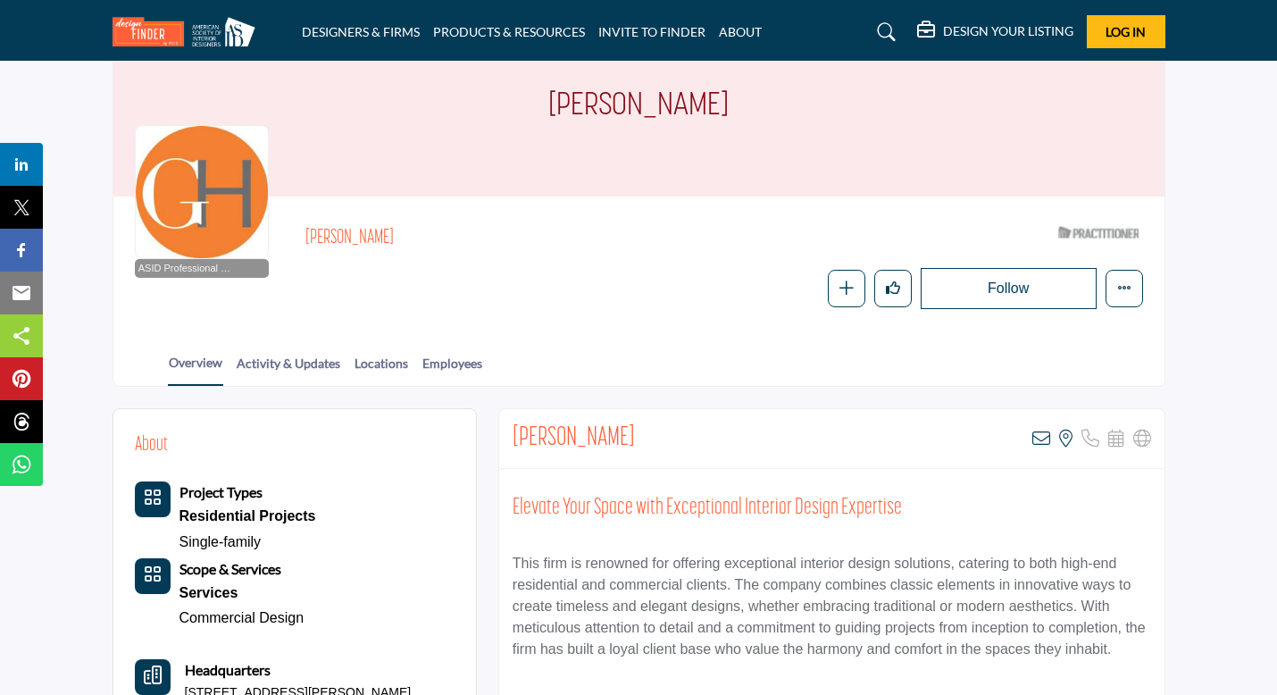
scroll to position [0, 0]
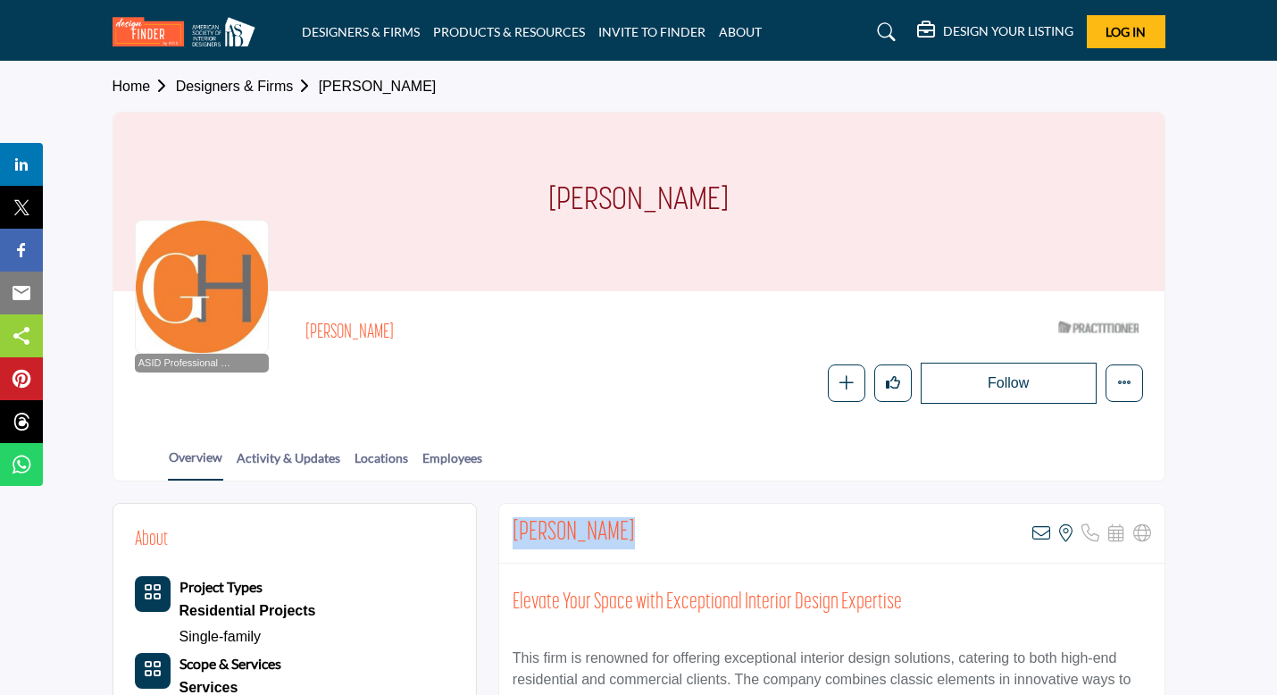
drag, startPoint x: 632, startPoint y: 531, endPoint x: 517, endPoint y: 531, distance: 115.2
click at [517, 531] on div "[PERSON_NAME] View email address of this listing View the location of this list…" at bounding box center [831, 534] width 665 height 60
copy h2 "[PERSON_NAME]"
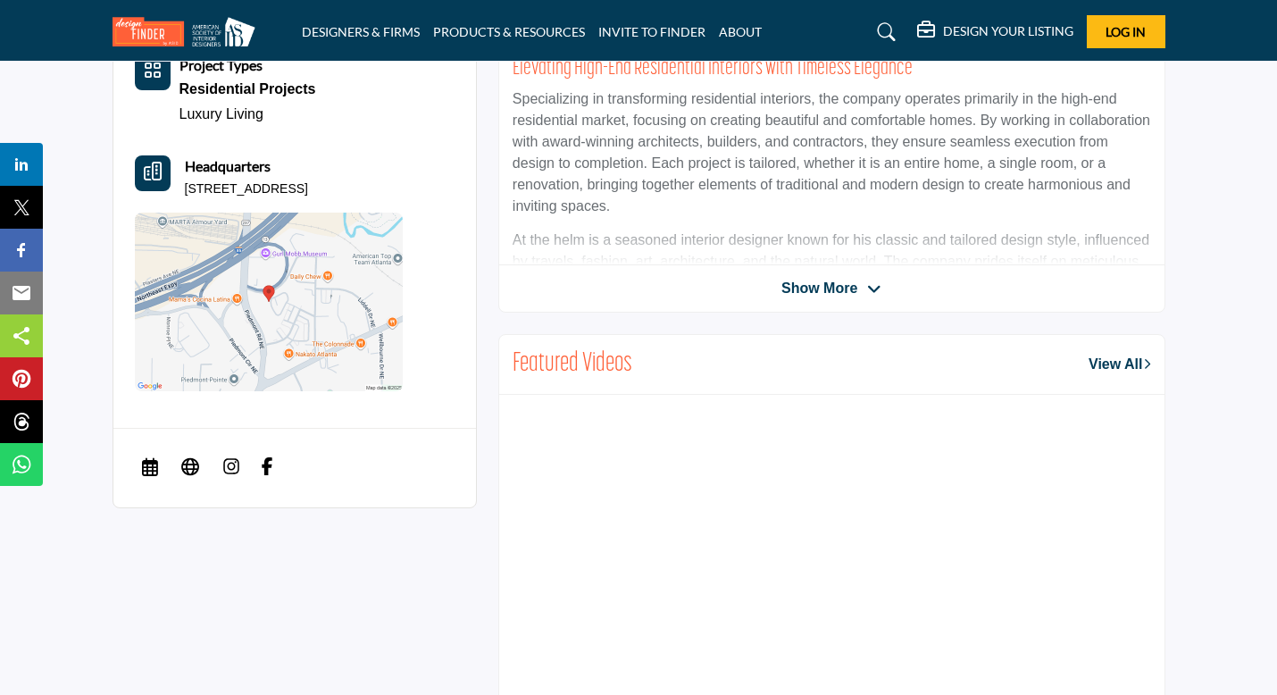
scroll to position [777, 0]
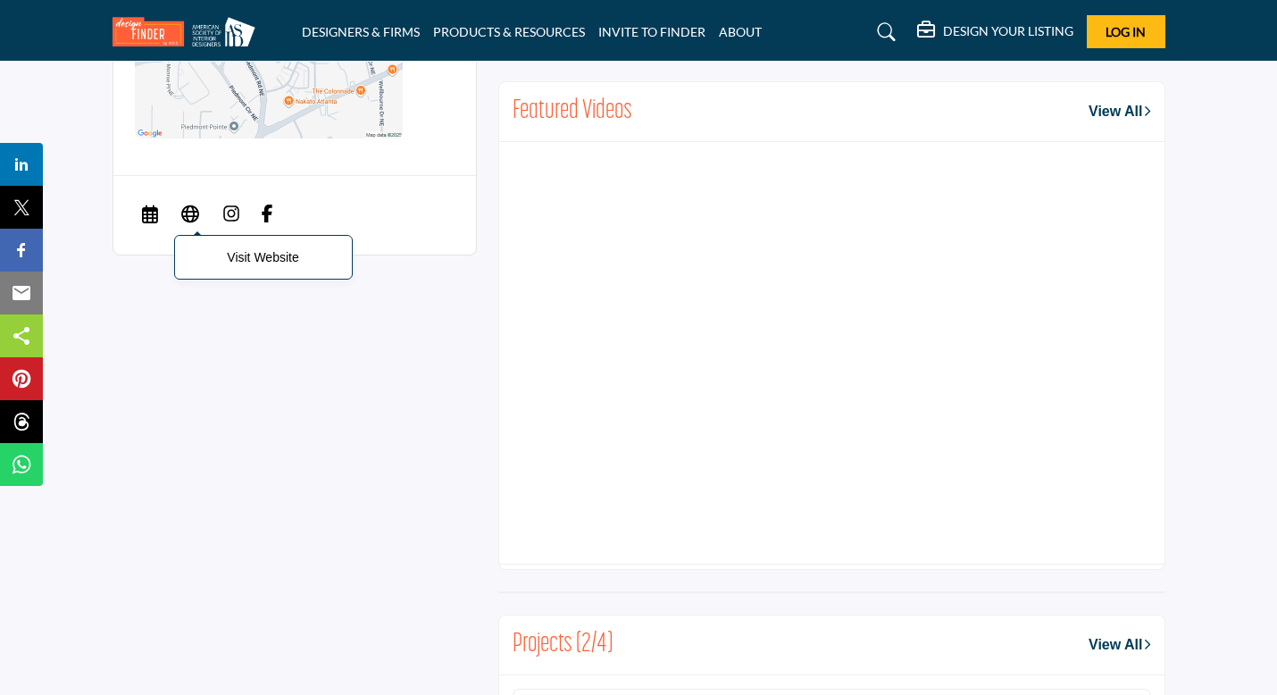
click icon
